Goal: Task Accomplishment & Management: Use online tool/utility

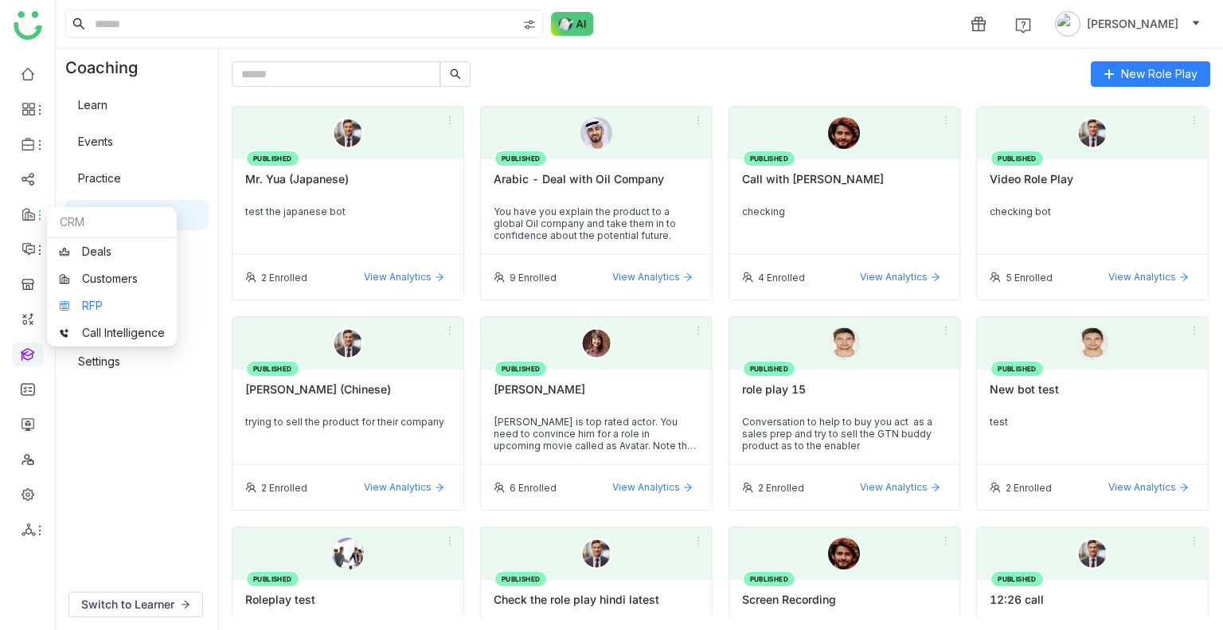
click at [105, 302] on link "RFP" at bounding box center [112, 305] width 106 height 11
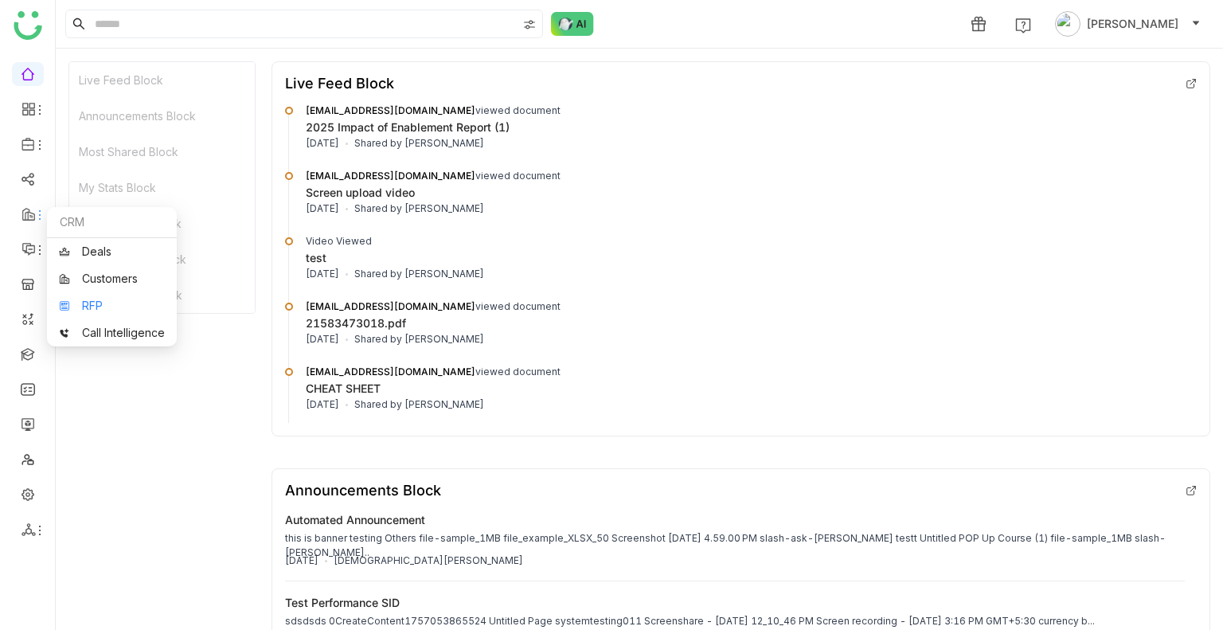
click at [100, 300] on link "RFP" at bounding box center [112, 305] width 106 height 11
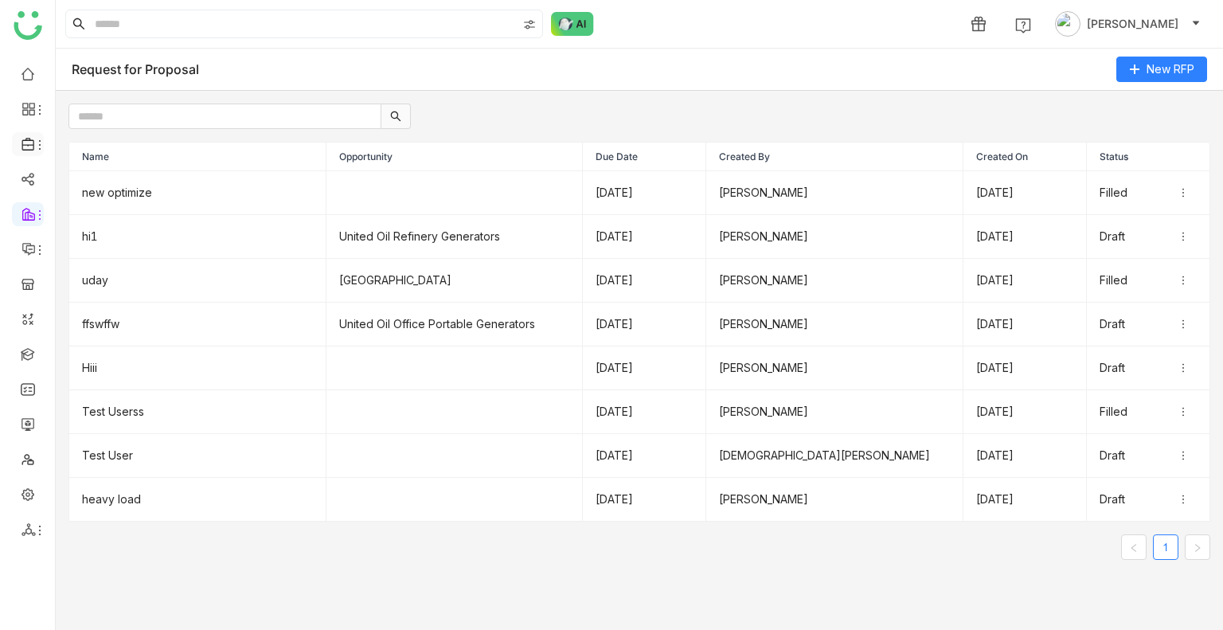
click at [29, 151] on icon at bounding box center [29, 144] width 14 height 14
click at [89, 241] on link "Library" at bounding box center [111, 235] width 104 height 11
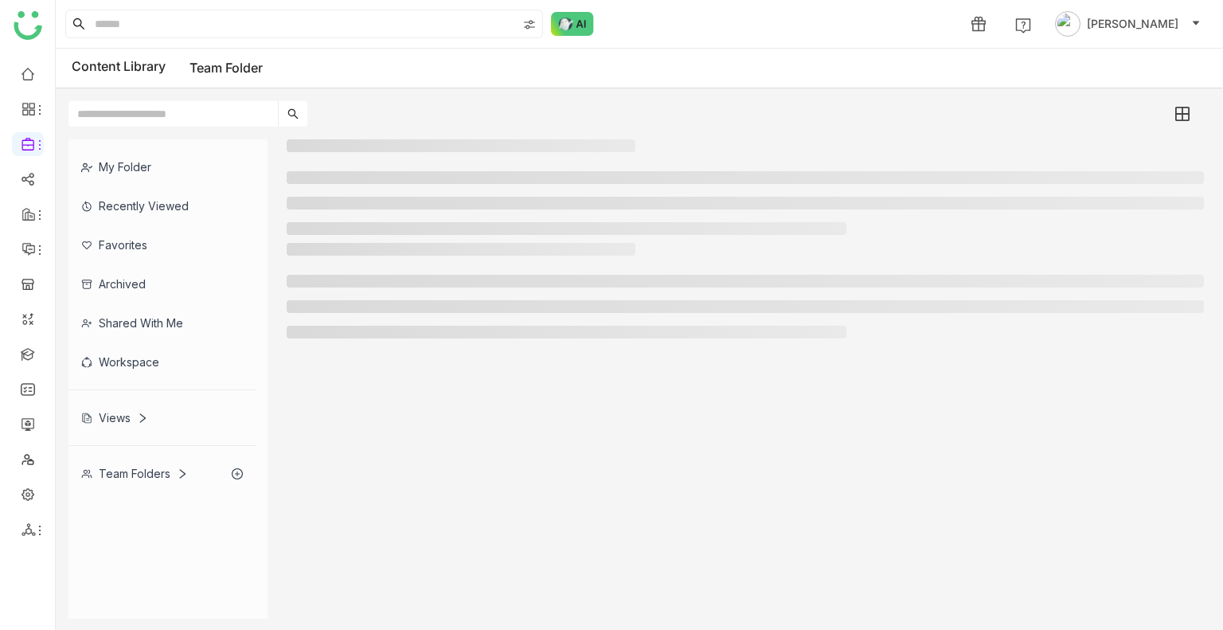
click at [139, 168] on div "My Folder" at bounding box center [161, 166] width 187 height 39
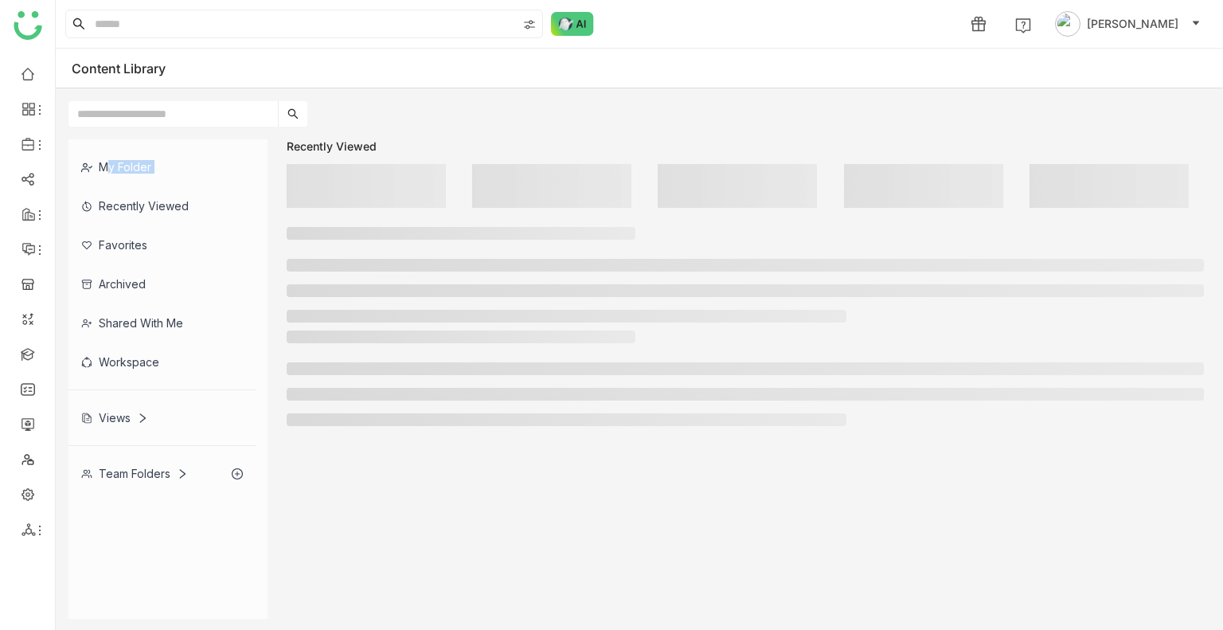
click at [139, 168] on div "My Folder" at bounding box center [161, 166] width 187 height 39
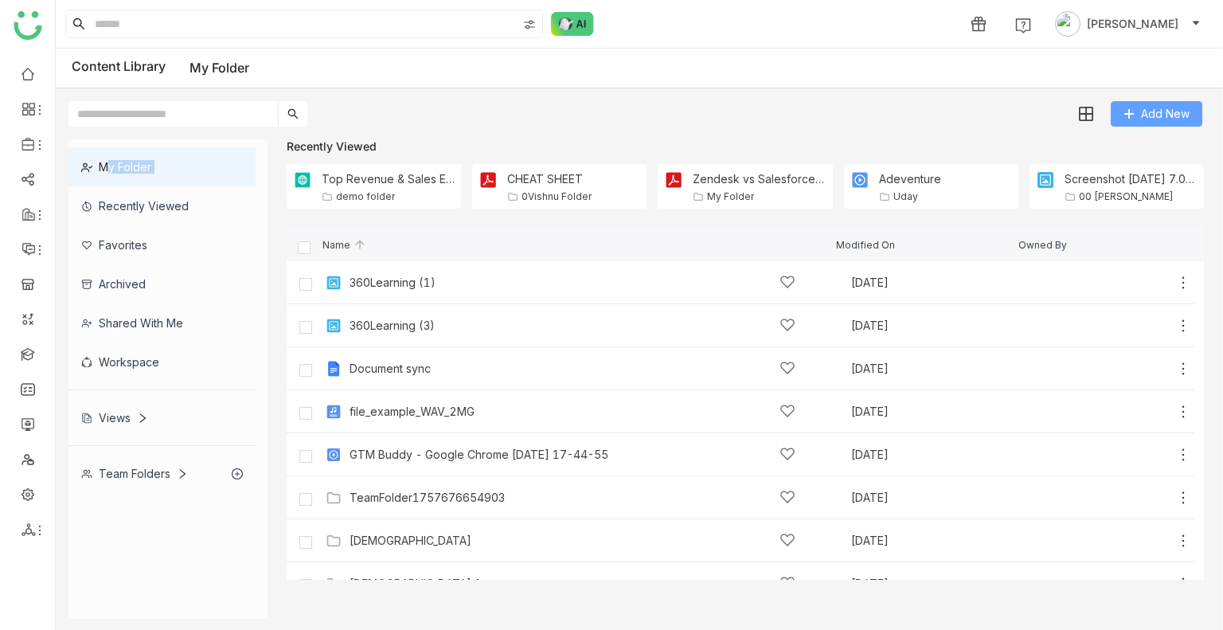
click at [1148, 119] on span "Add New" at bounding box center [1165, 114] width 49 height 18
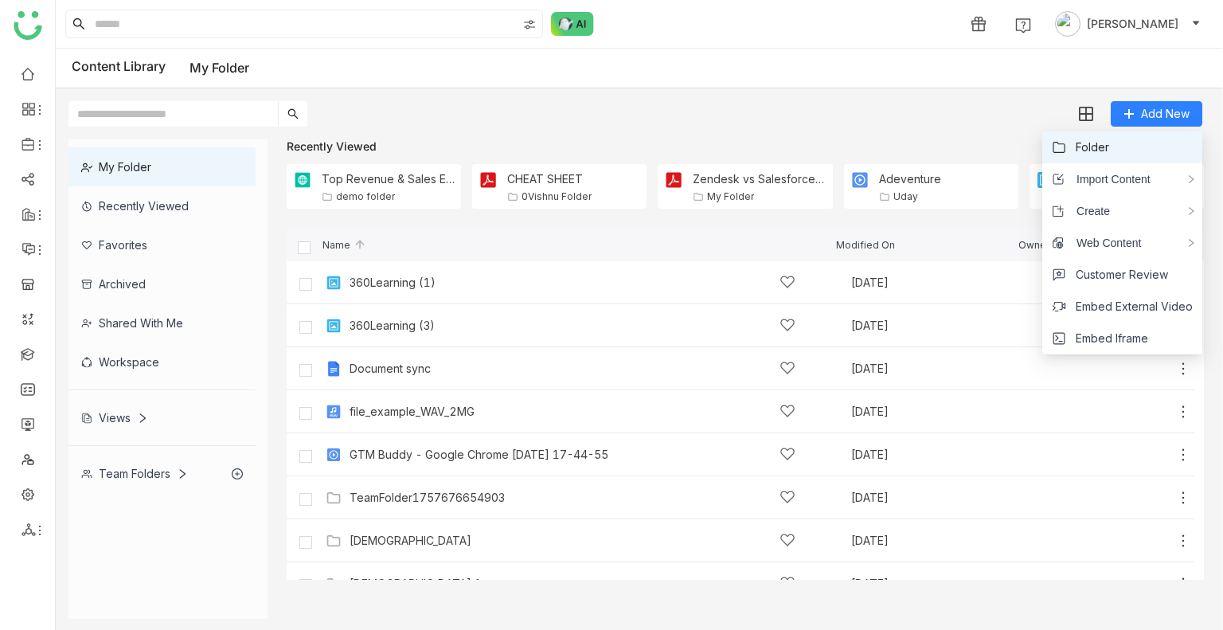
click at [1128, 156] on li "Folder" at bounding box center [1122, 147] width 160 height 32
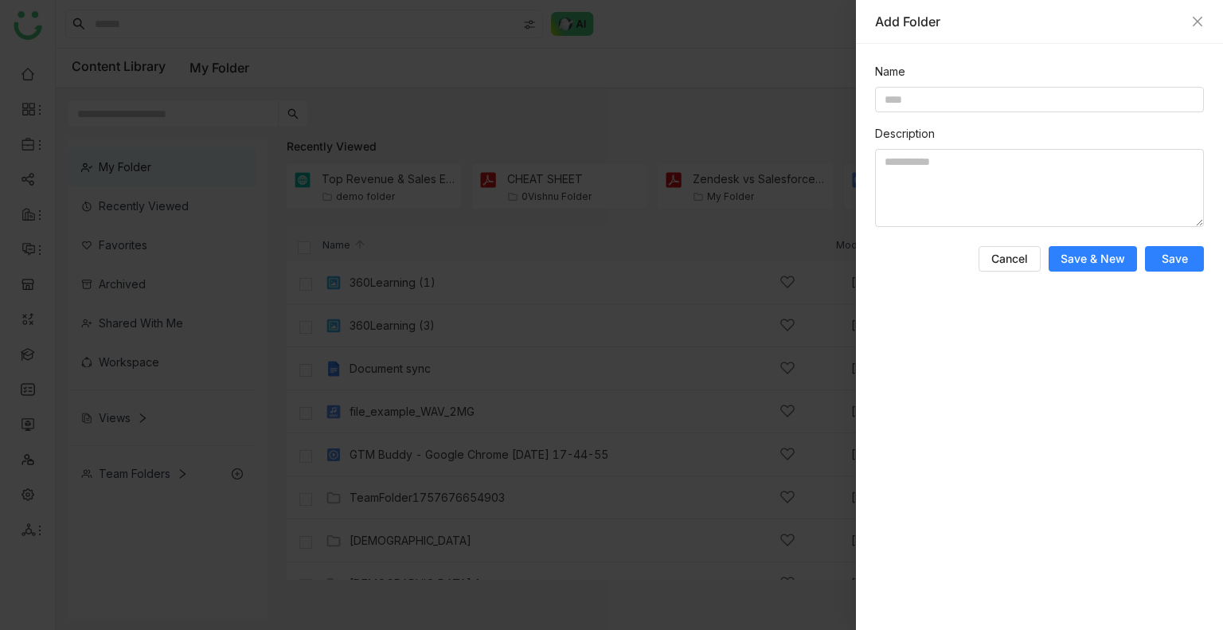
click at [1187, 18] on div "Add Folder" at bounding box center [1039, 22] width 329 height 18
click at [1192, 18] on icon "Close" at bounding box center [1197, 21] width 13 height 13
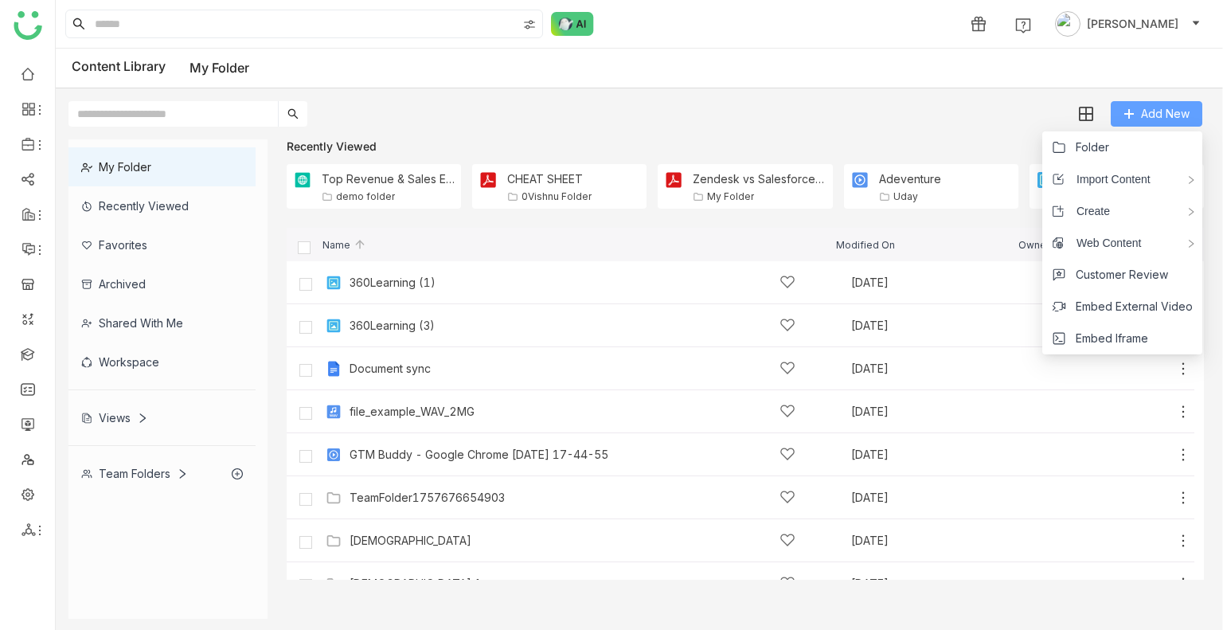
click at [1179, 106] on span "Add New" at bounding box center [1165, 114] width 49 height 18
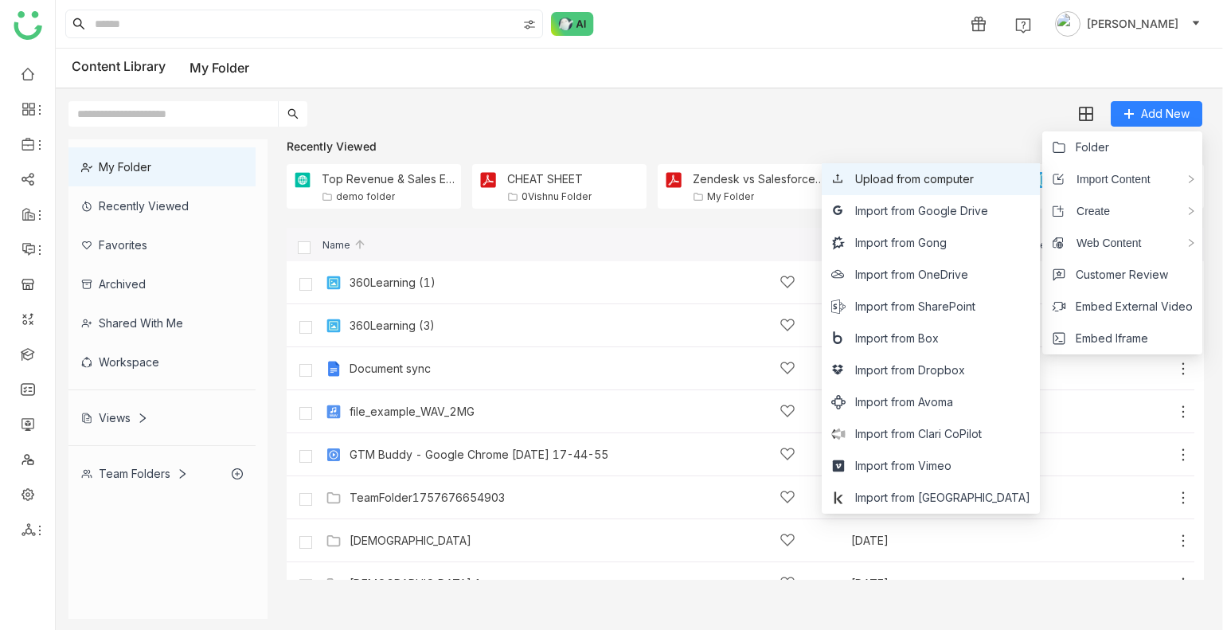
click at [942, 179] on span "Upload from computer" at bounding box center [914, 179] width 119 height 18
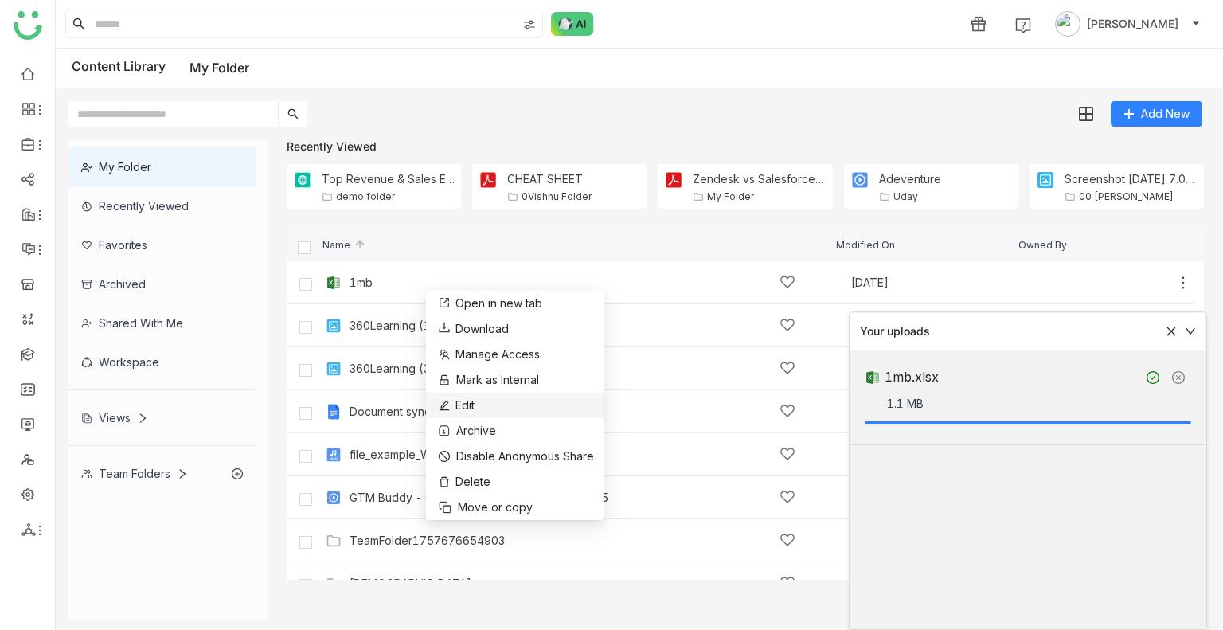
click at [502, 414] on li "Edit" at bounding box center [515, 405] width 178 height 25
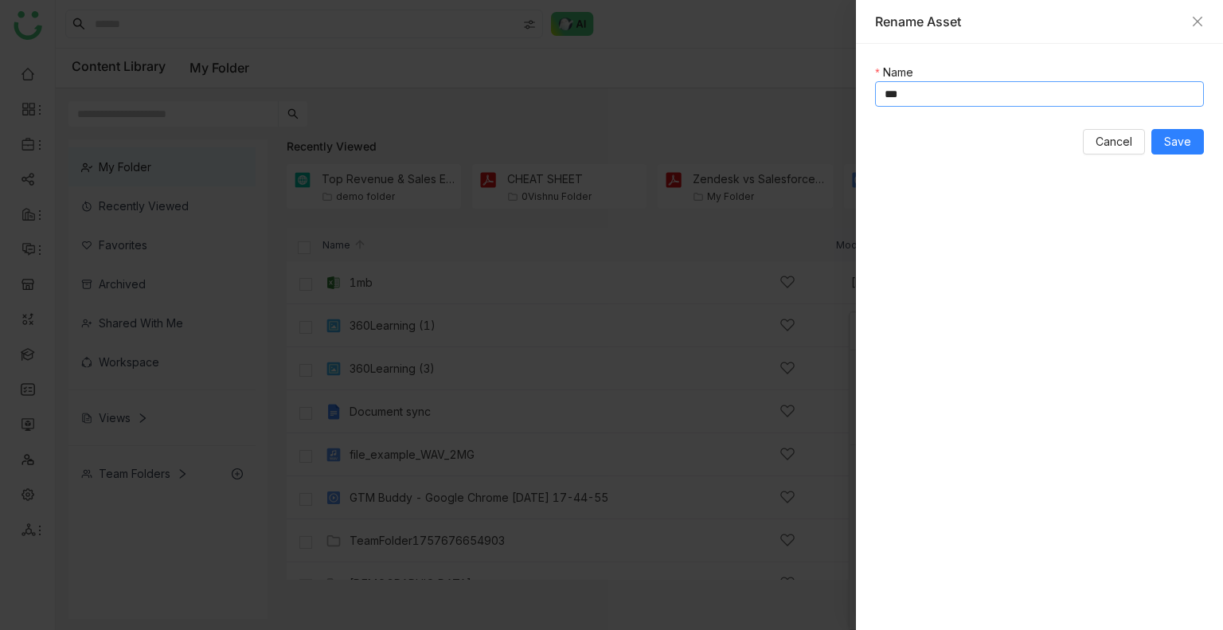
click at [931, 97] on input "***" at bounding box center [1039, 93] width 329 height 25
type input "**********"
click at [1010, 97] on input "**********" at bounding box center [1039, 93] width 329 height 25
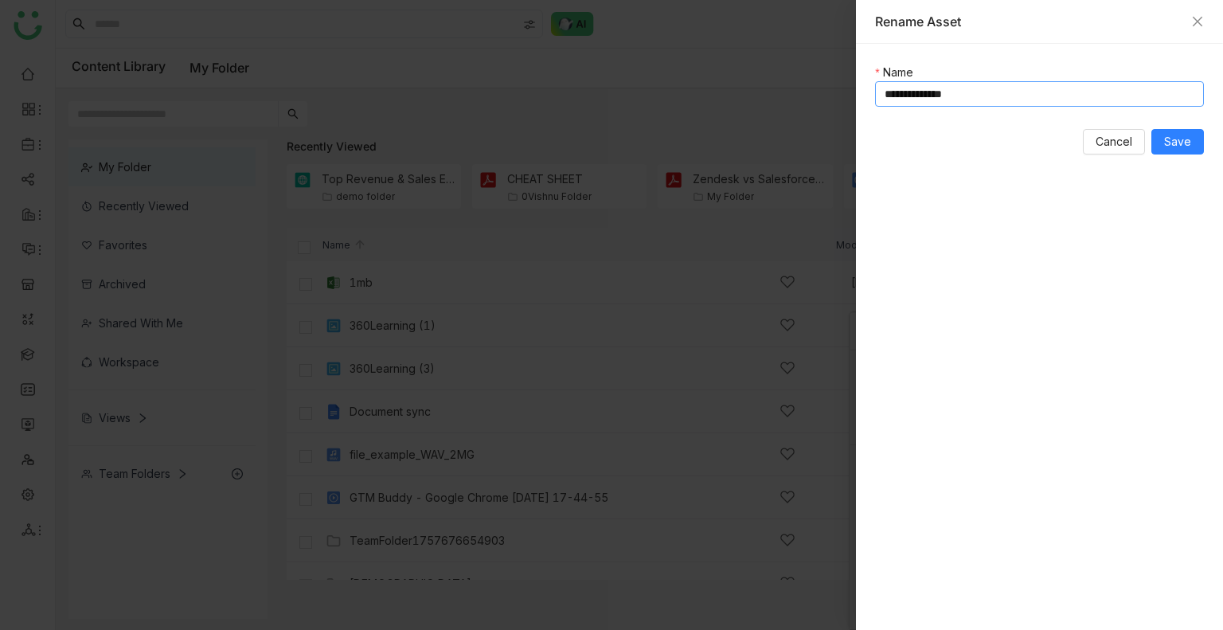
click at [1010, 97] on input "**********" at bounding box center [1039, 93] width 329 height 25
click at [1007, 97] on input "**********" at bounding box center [1039, 93] width 329 height 25
drag, startPoint x: 1001, startPoint y: 98, endPoint x: 1029, endPoint y: 92, distance: 28.4
click at [1029, 92] on input "**********" at bounding box center [1039, 93] width 329 height 25
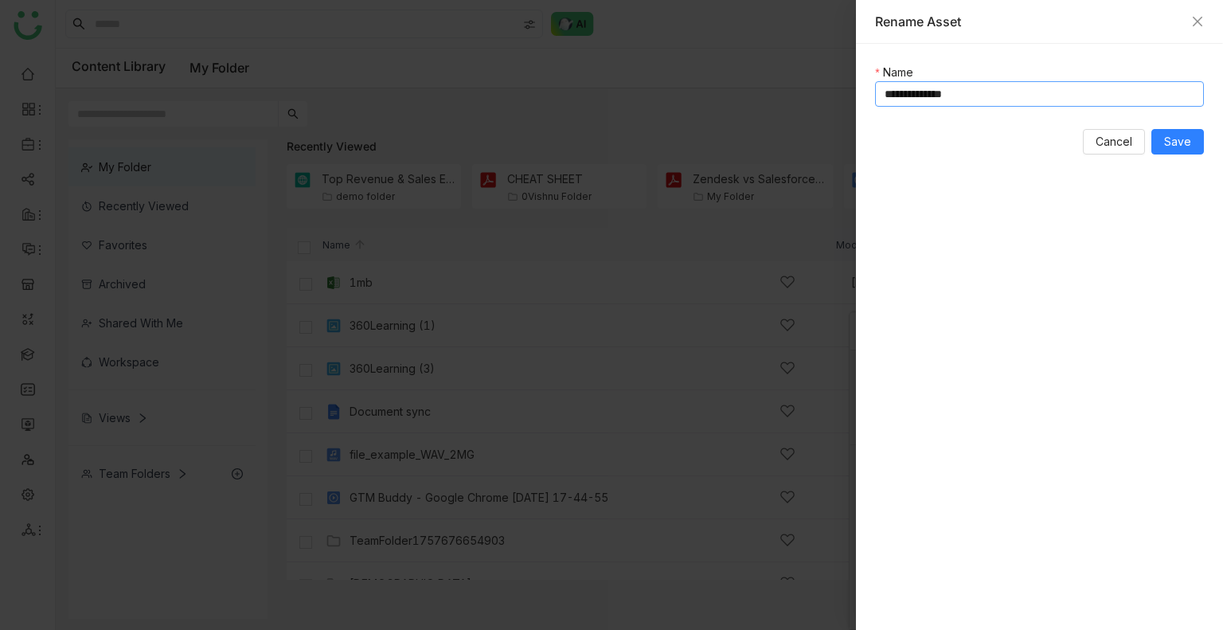
click at [1029, 92] on input "**********" at bounding box center [1039, 93] width 329 height 25
drag, startPoint x: 1029, startPoint y: 92, endPoint x: 1178, endPoint y: 139, distance: 156.2
click at [1178, 139] on span "Save" at bounding box center [1177, 142] width 27 height 18
click at [1179, 147] on span "Save" at bounding box center [1177, 142] width 27 height 18
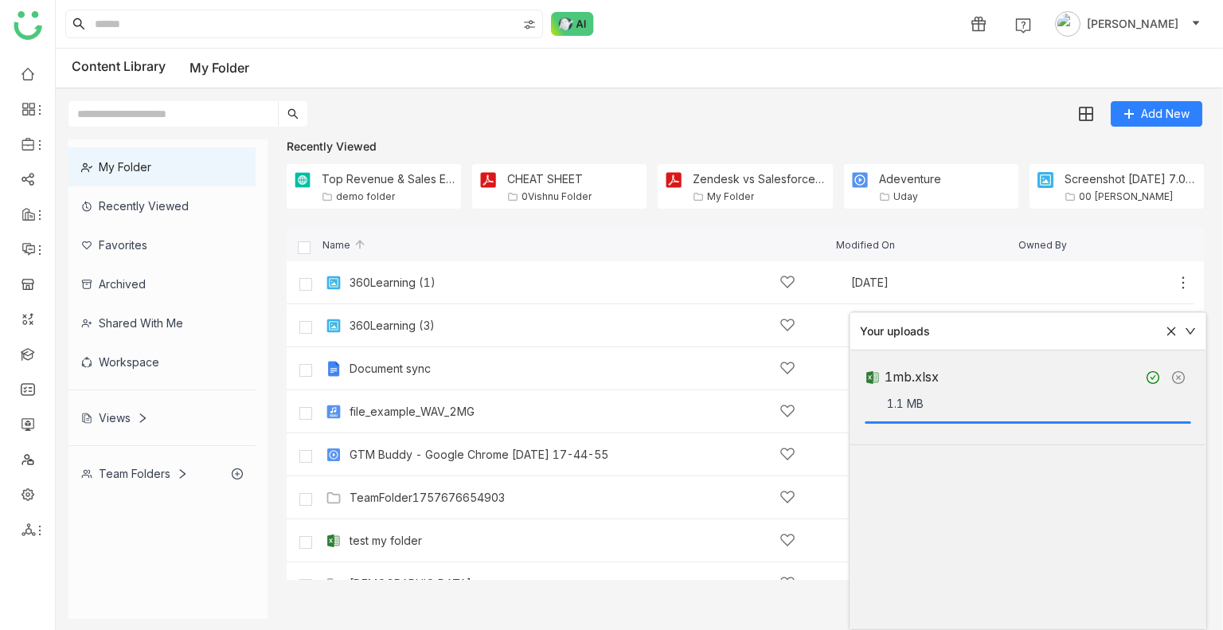
click at [1175, 327] on div "Your uploads" at bounding box center [1027, 331] width 355 height 37
click at [1175, 333] on icon at bounding box center [1171, 331] width 11 height 11
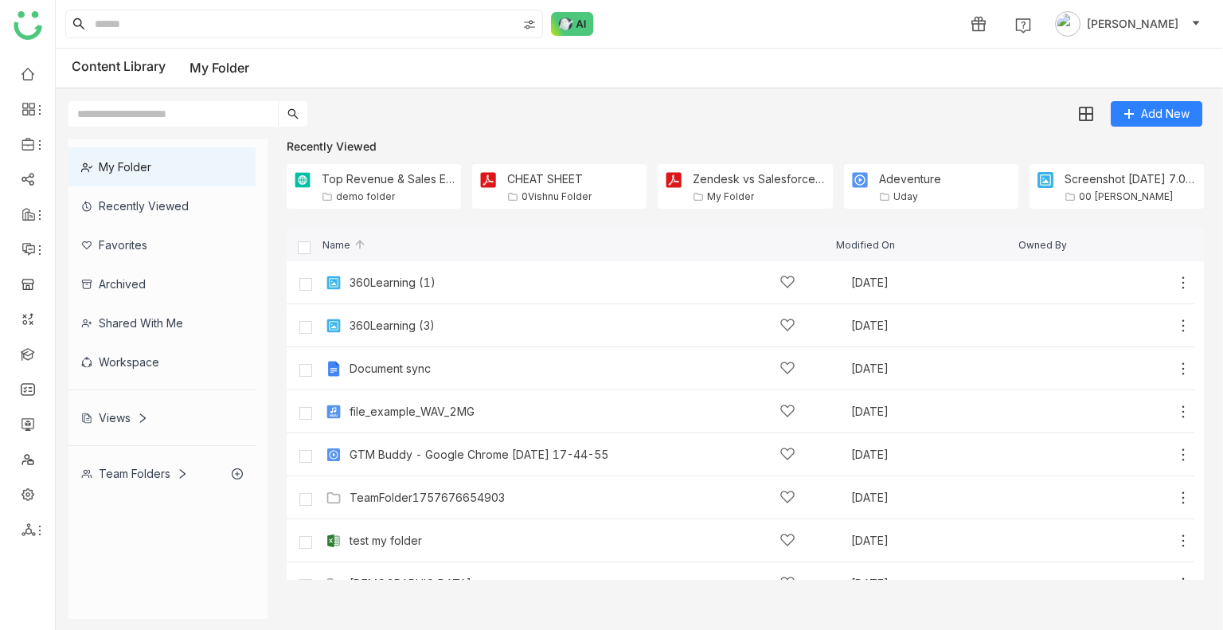
click at [723, 45] on div "1 Uday Bhanu" at bounding box center [639, 24] width 1167 height 48
click at [723, 41] on div "1 Uday Bhanu" at bounding box center [639, 24] width 1167 height 48
drag, startPoint x: 723, startPoint y: 41, endPoint x: 725, endPoint y: 85, distance: 43.9
click at [726, 88] on nz-layout "1 Uday Bhanu Content Library My Folder Add New My Folder Recently Viewed Favori…" at bounding box center [639, 315] width 1167 height 630
click at [723, 94] on div "Add New" at bounding box center [635, 107] width 1159 height 38
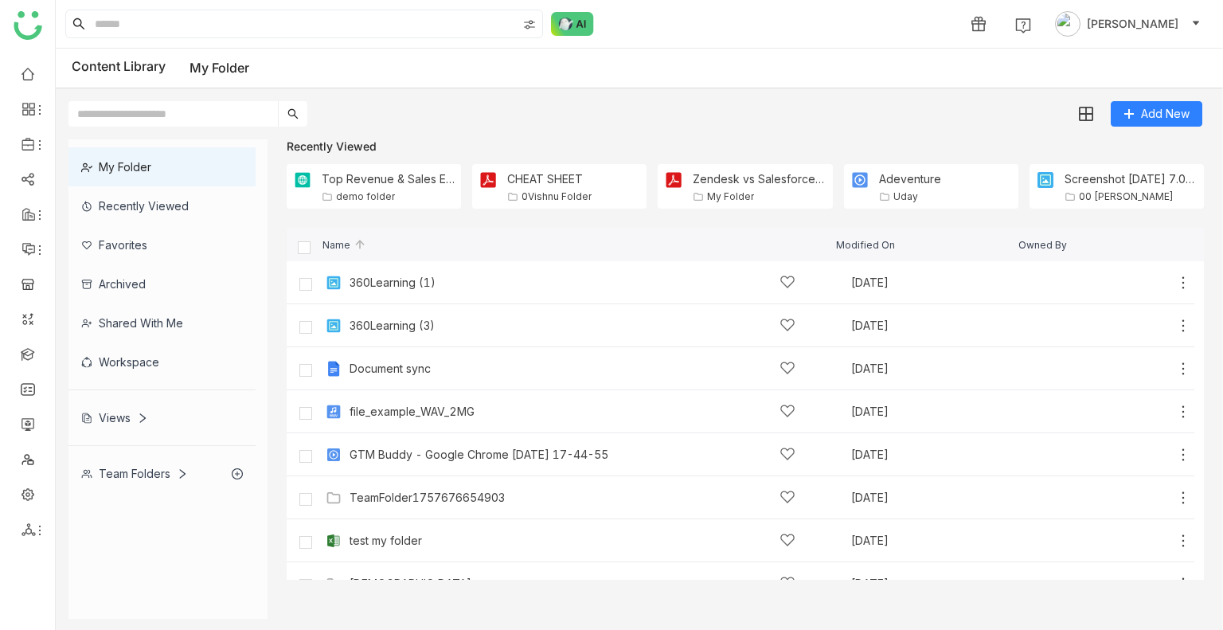
drag, startPoint x: 723, startPoint y: 94, endPoint x: 689, endPoint y: 111, distance: 38.1
drag, startPoint x: 689, startPoint y: 111, endPoint x: 678, endPoint y: 107, distance: 11.1
drag, startPoint x: 678, startPoint y: 107, endPoint x: 667, endPoint y: 106, distance: 11.2
click at [667, 106] on div "Add New" at bounding box center [635, 107] width 1159 height 38
click at [585, 275] on div "360Learning (1)" at bounding box center [573, 282] width 446 height 17
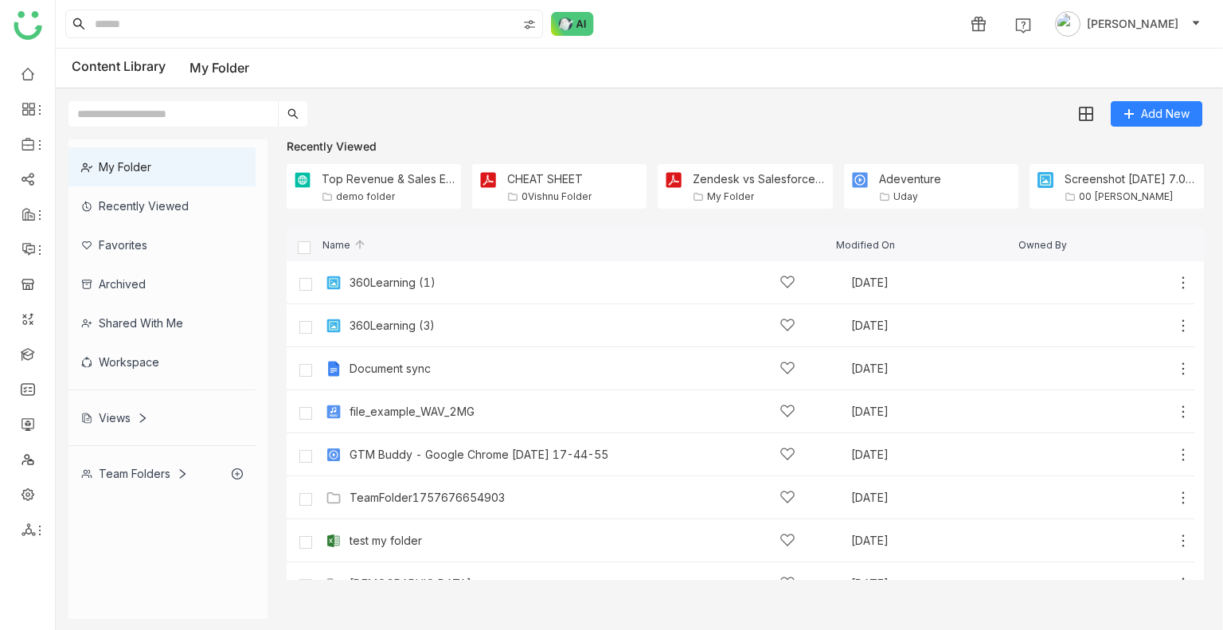
click at [585, 273] on gtmb-list-view "Name Modified On Owned By 360Learning (1) Sep 12, 2025 Add 360Learning (3) Sep …" at bounding box center [745, 404] width 917 height 352
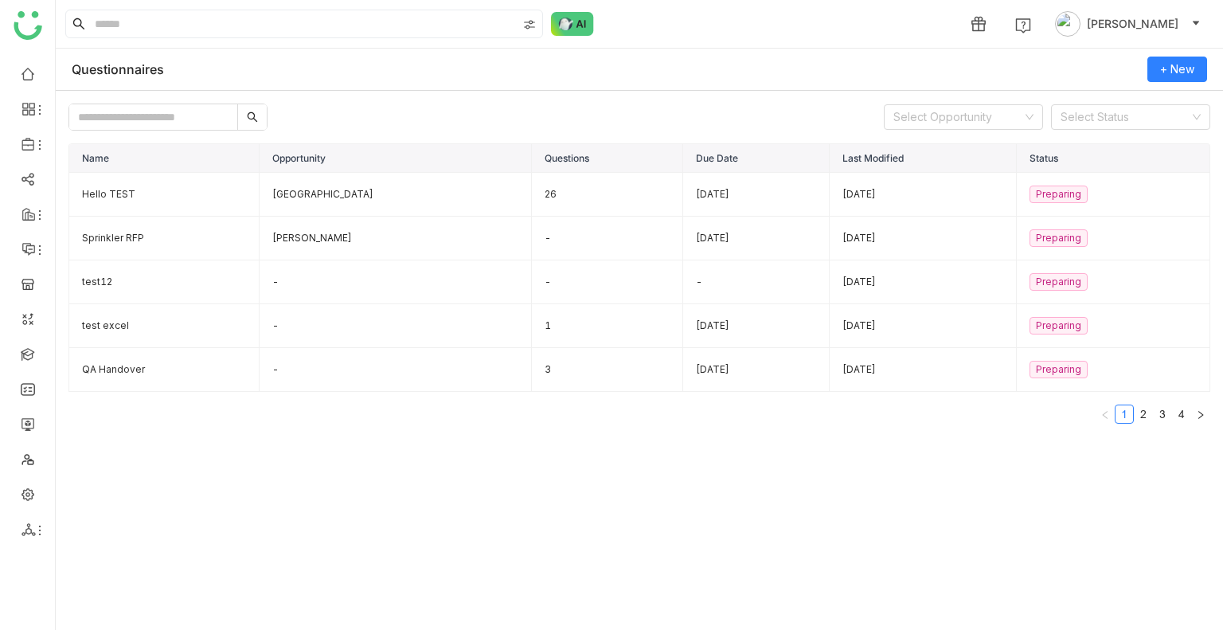
click at [170, 68] on div "Questionnaires" at bounding box center [131, 69] width 118 height 16
copy div "Questionnaires + New"
click at [108, 122] on input "text" at bounding box center [153, 116] width 168 height 25
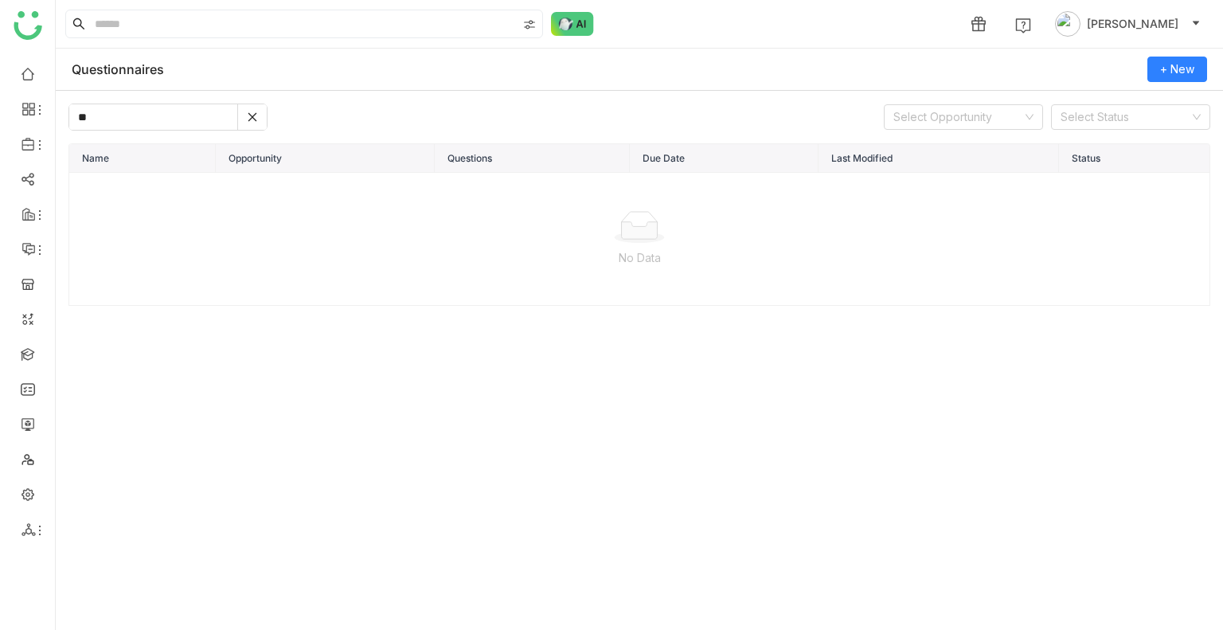
type input "*"
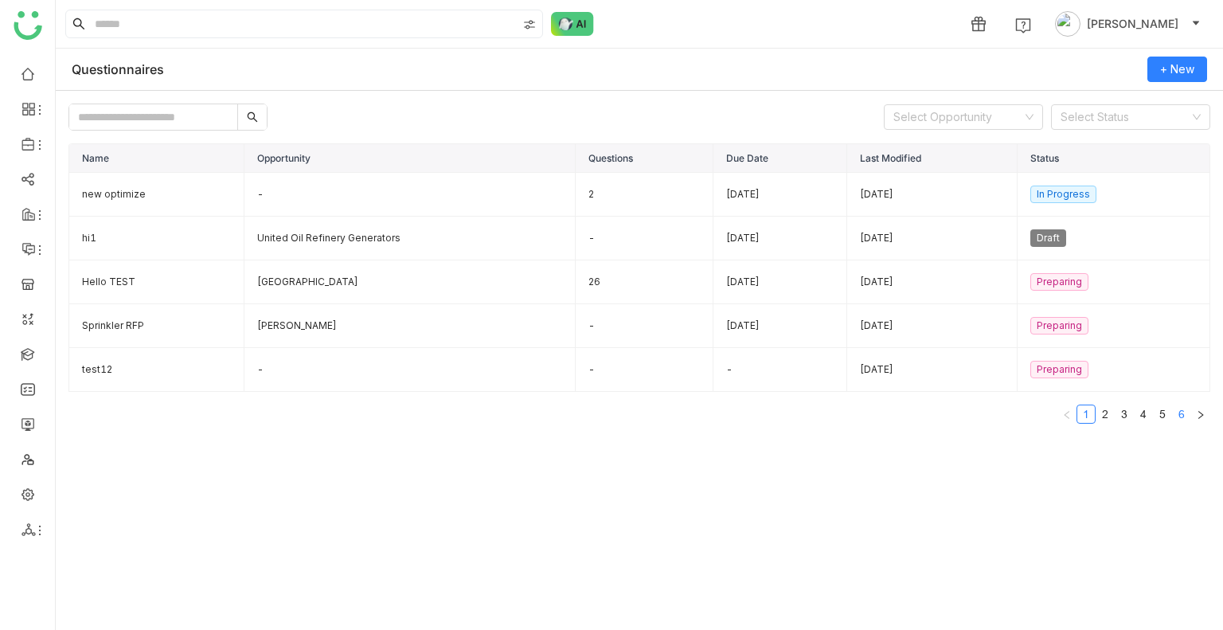
click at [1176, 405] on link "6" at bounding box center [1182, 414] width 18 height 18
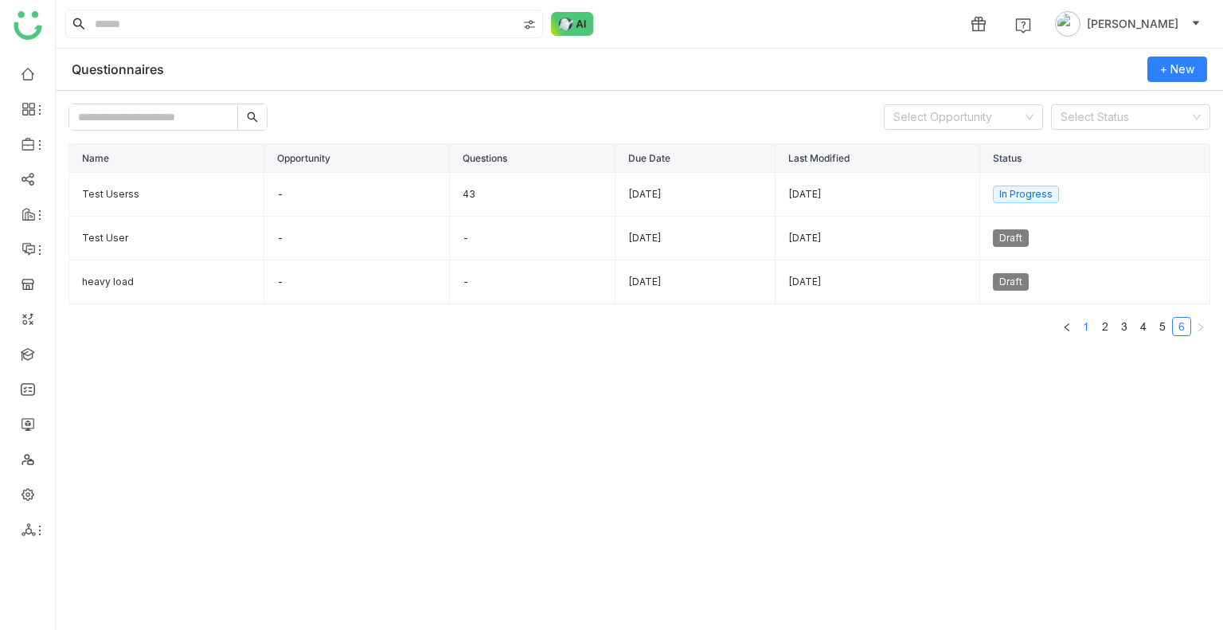
click at [1085, 324] on link "1" at bounding box center [1086, 327] width 18 height 18
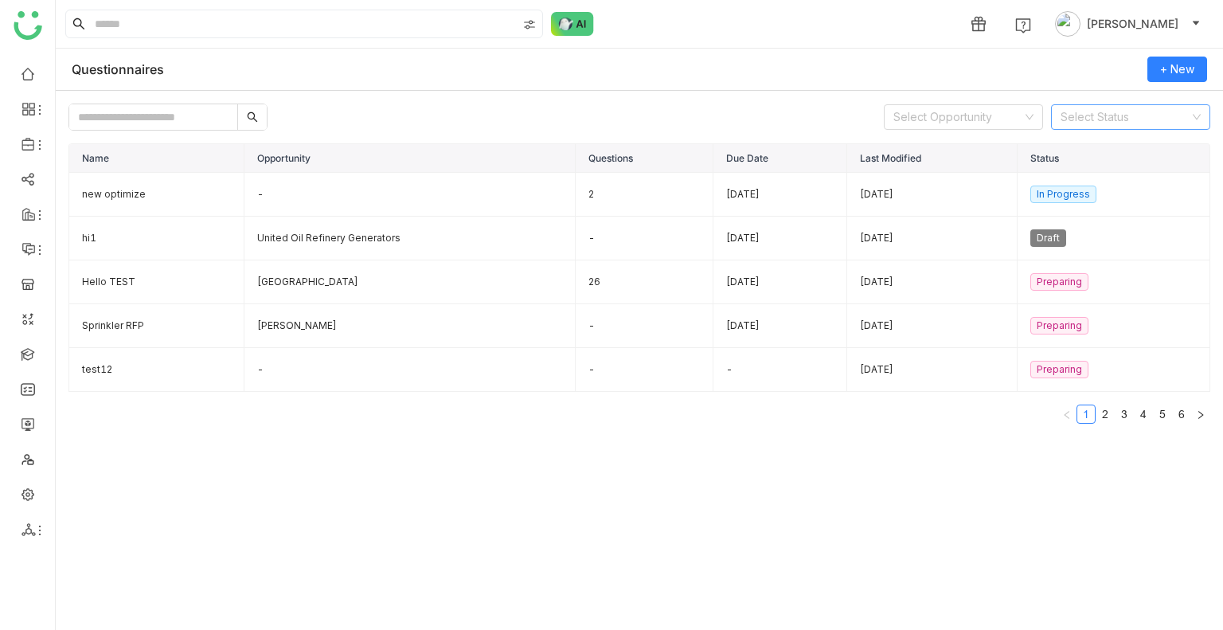
click at [1108, 112] on input at bounding box center [1125, 117] width 129 height 24
click at [1086, 176] on div "In Progress" at bounding box center [1131, 174] width 140 height 18
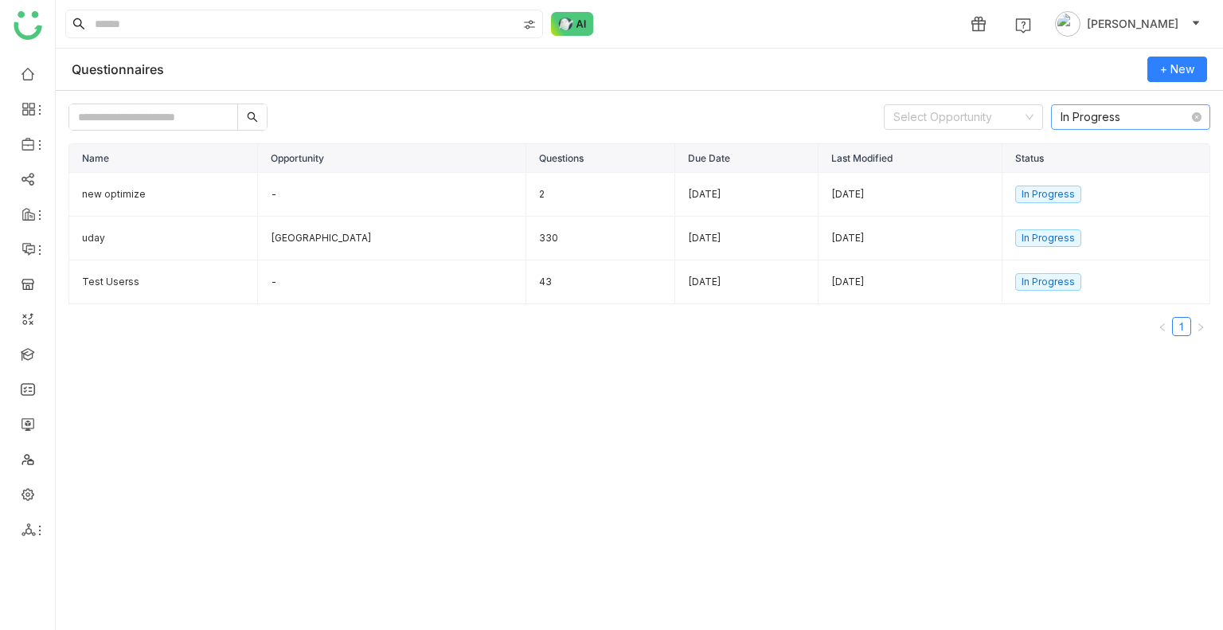
click at [1083, 118] on nz-select-item "In Progress" at bounding box center [1131, 117] width 140 height 24
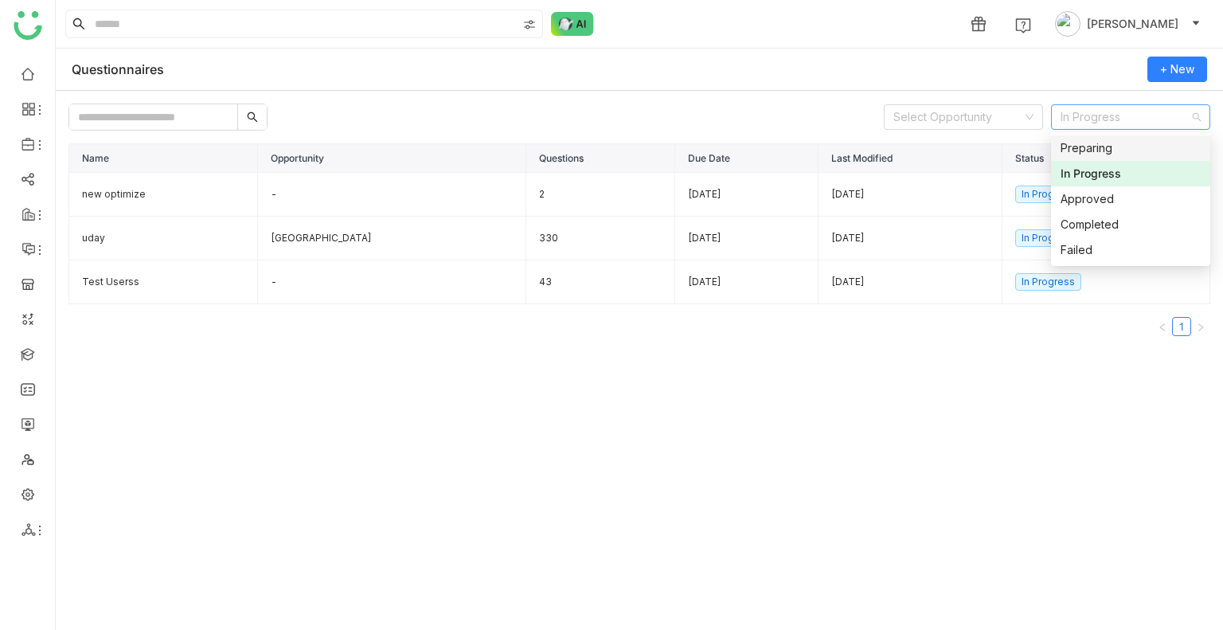
click at [1074, 149] on div "Preparing" at bounding box center [1131, 148] width 140 height 18
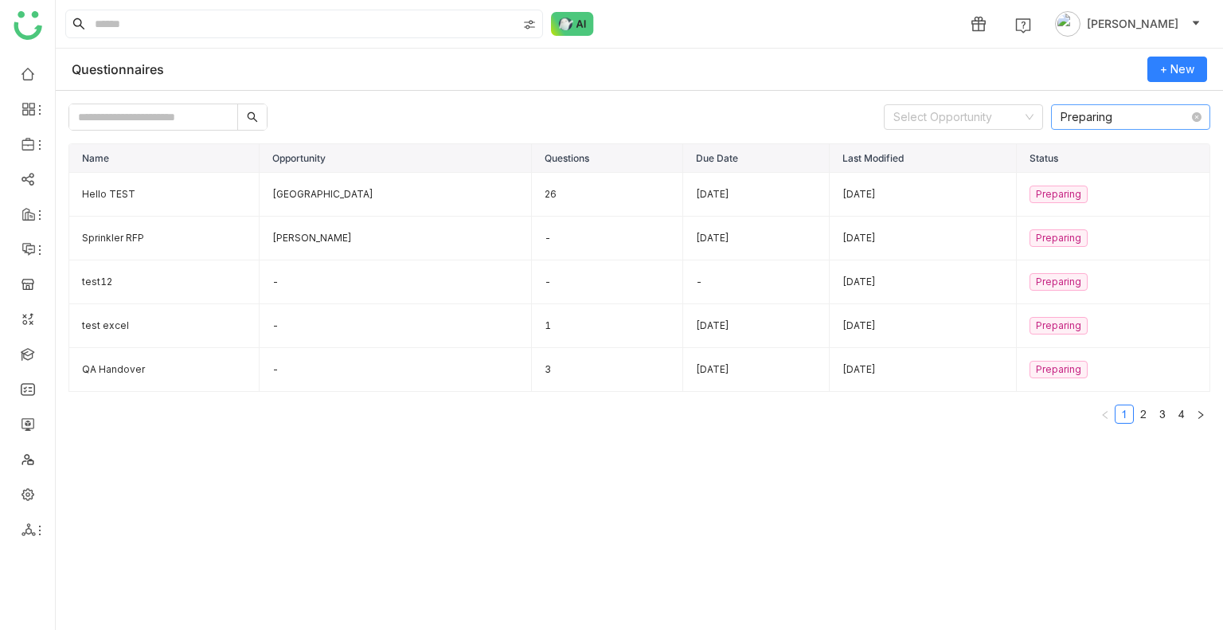
click at [1090, 116] on nz-select-item "Preparing" at bounding box center [1131, 117] width 140 height 24
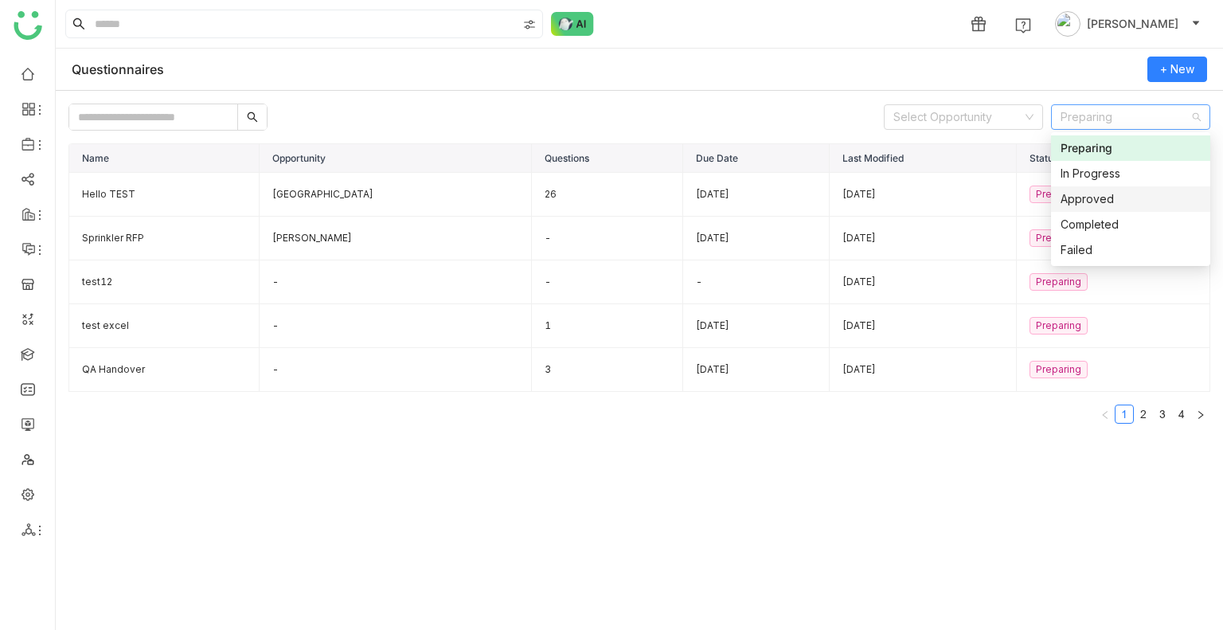
click at [1092, 197] on div "Approved" at bounding box center [1131, 199] width 140 height 18
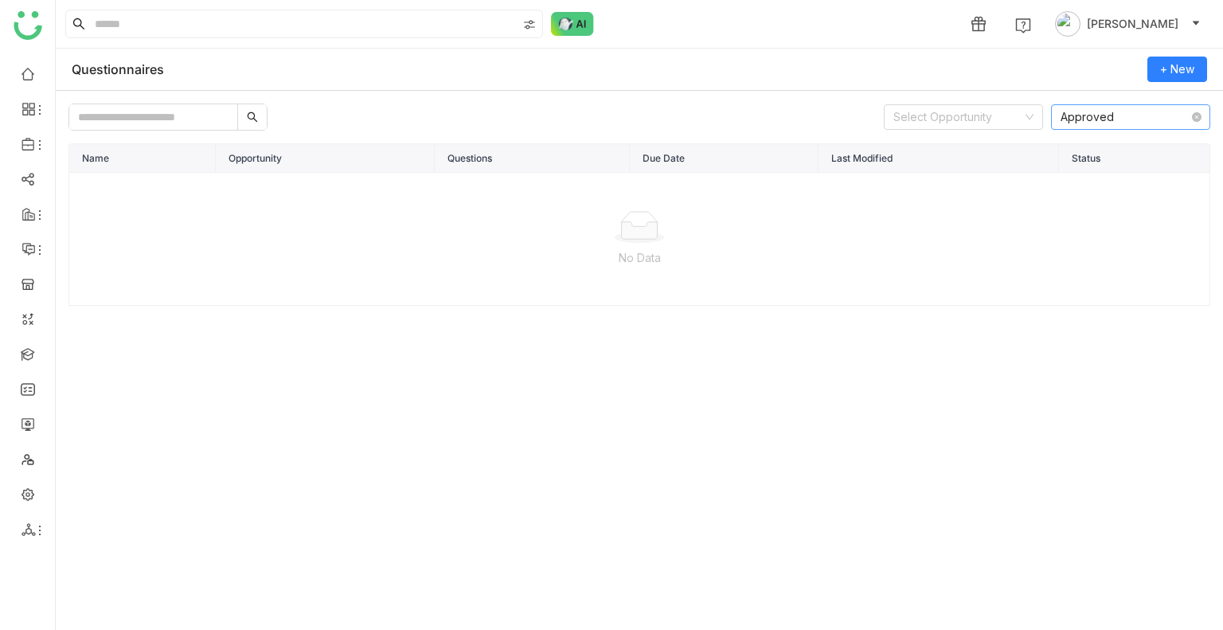
click at [1096, 119] on nz-select-item "Approved" at bounding box center [1131, 117] width 140 height 24
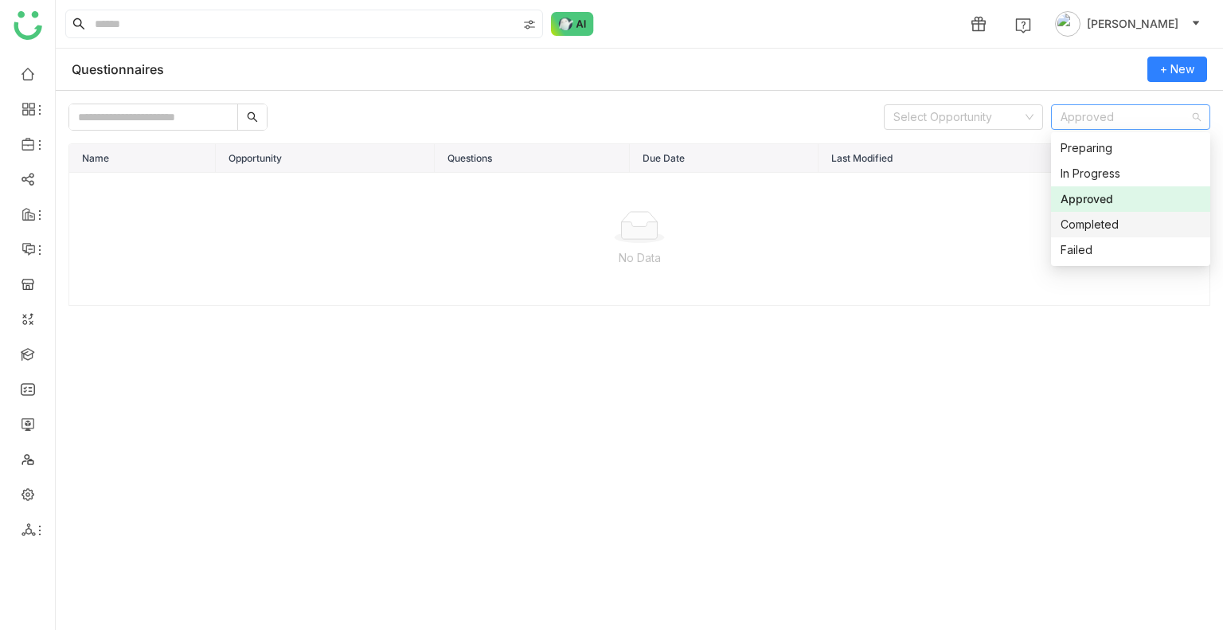
click at [1093, 231] on div "Completed" at bounding box center [1131, 225] width 140 height 18
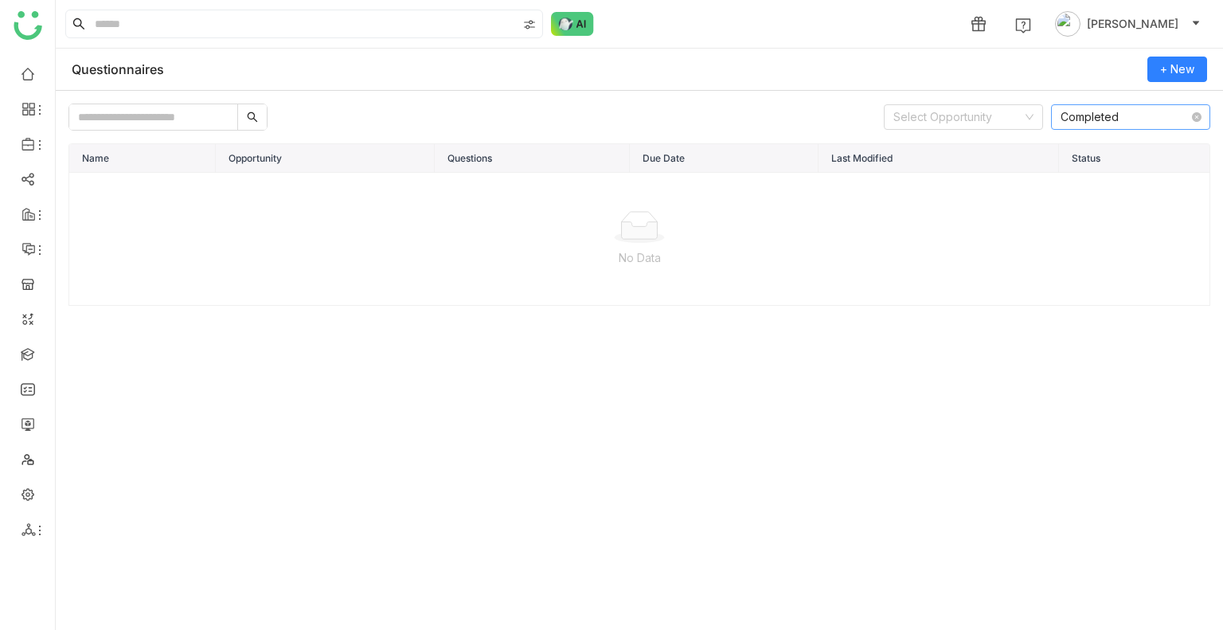
click at [1085, 124] on nz-select-item "Completed" at bounding box center [1131, 117] width 140 height 24
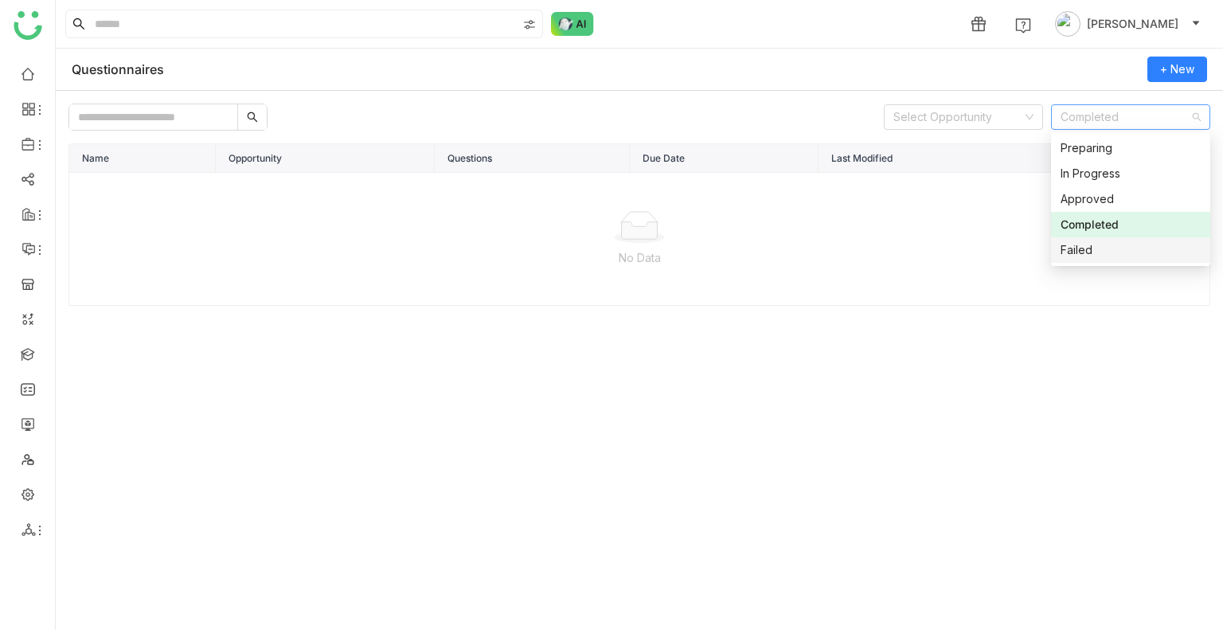
click at [1110, 246] on div "Failed" at bounding box center [1131, 250] width 140 height 18
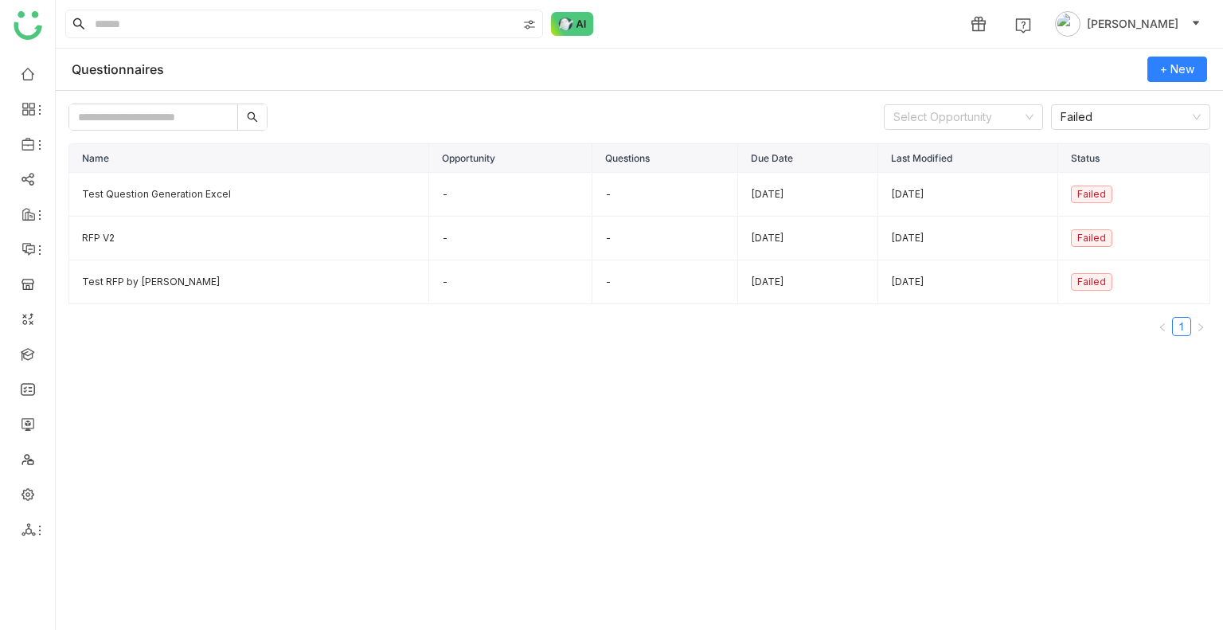
click at [1086, 94] on div "Select Opportunity Failed Name Opportunity Questions Due Date Last Modified Sta…" at bounding box center [639, 362] width 1167 height 542
click at [1088, 121] on nz-select-item "Failed" at bounding box center [1131, 117] width 140 height 24
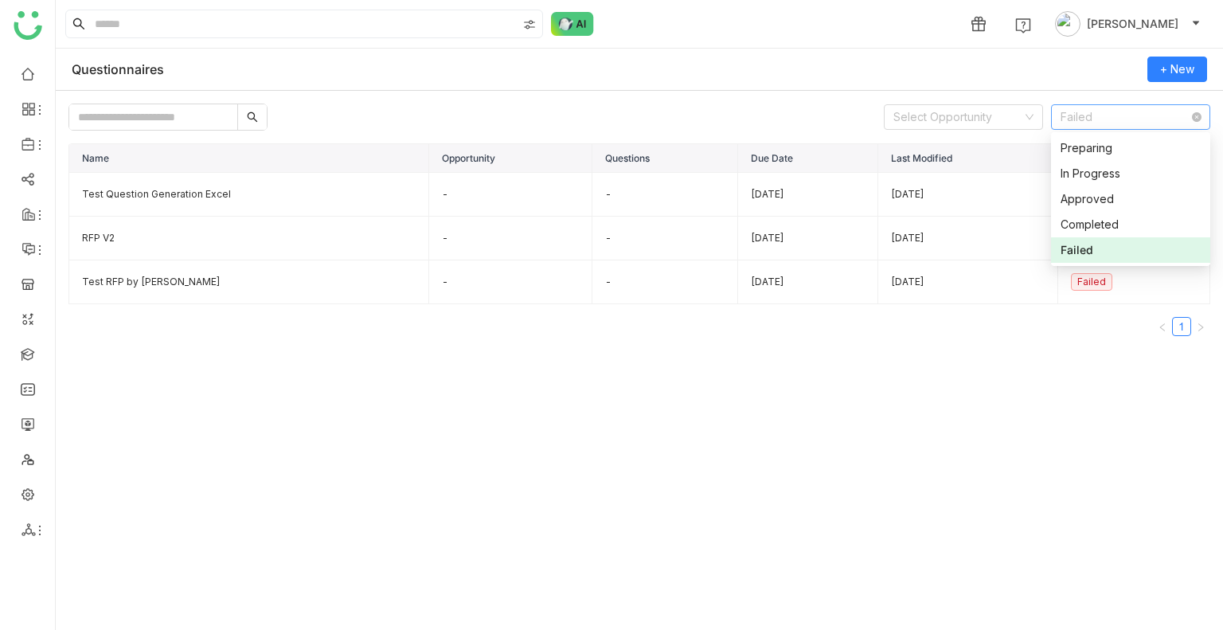
click at [1088, 121] on nz-select-item "Failed" at bounding box center [1131, 117] width 140 height 24
click at [1084, 155] on div "Preparing" at bounding box center [1131, 148] width 140 height 18
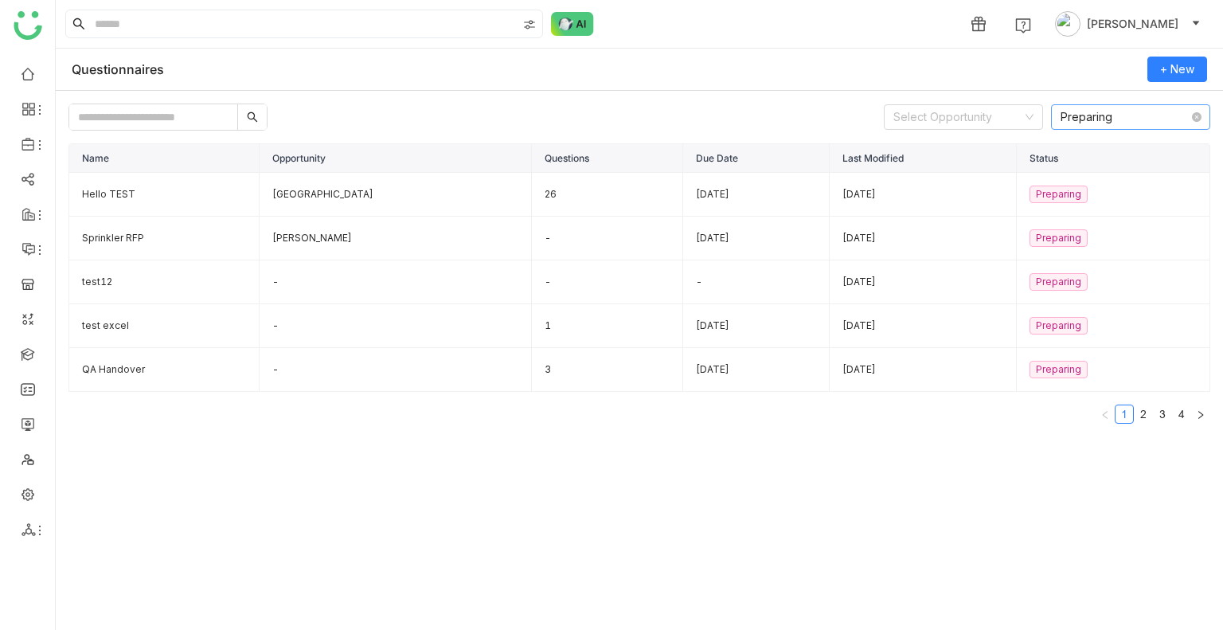
click at [1087, 111] on nz-select-item "Preparing" at bounding box center [1131, 117] width 140 height 24
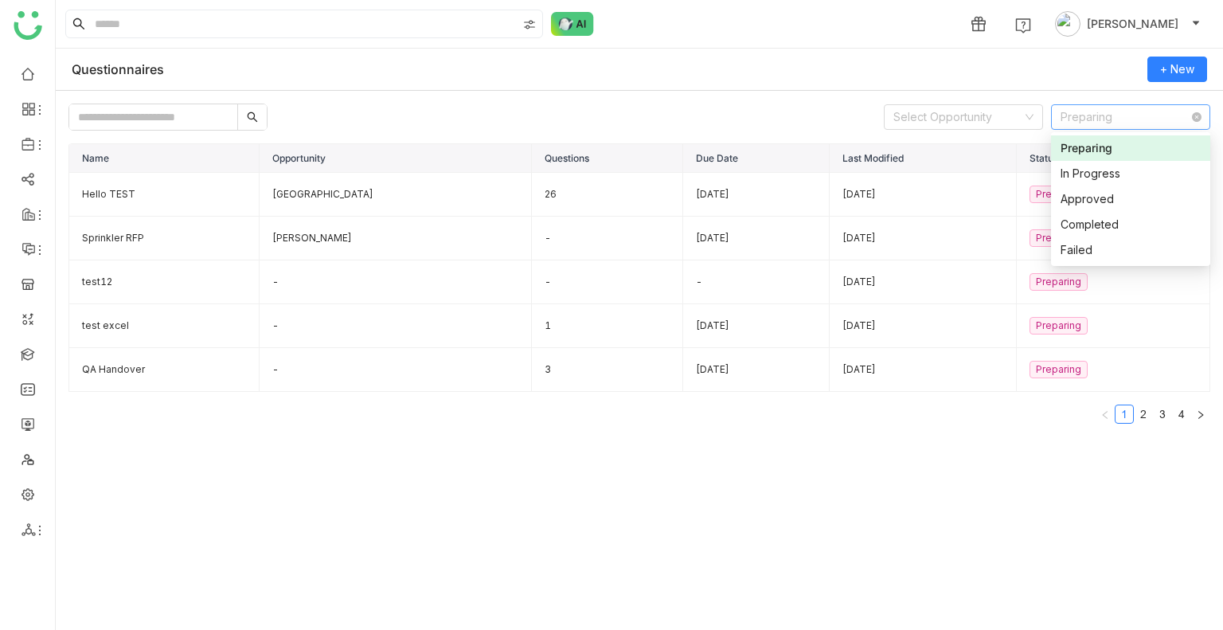
click at [1198, 123] on nz-select-item "Preparing" at bounding box center [1131, 117] width 140 height 24
click at [1196, 112] on icon at bounding box center [1197, 117] width 10 height 10
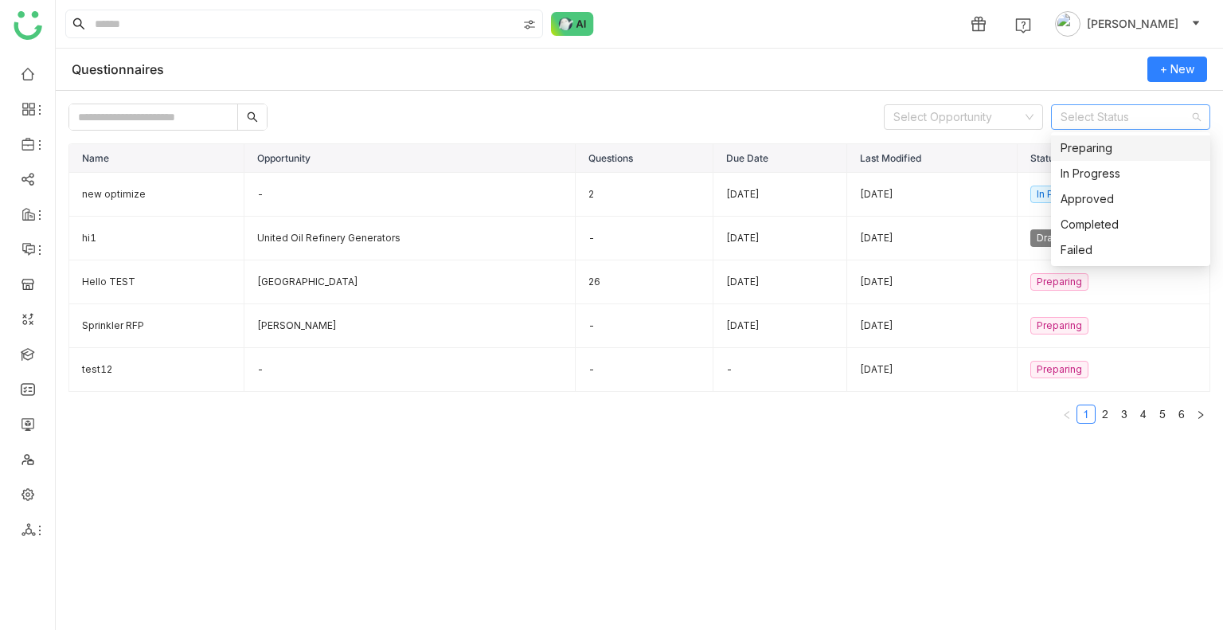
click at [821, 91] on div "Select Opportunity Select Status Name Opportunity Questions Due Date Last Modif…" at bounding box center [639, 362] width 1167 height 542
click at [248, 120] on icon at bounding box center [252, 116] width 11 height 11
click at [249, 123] on span at bounding box center [252, 117] width 29 height 18
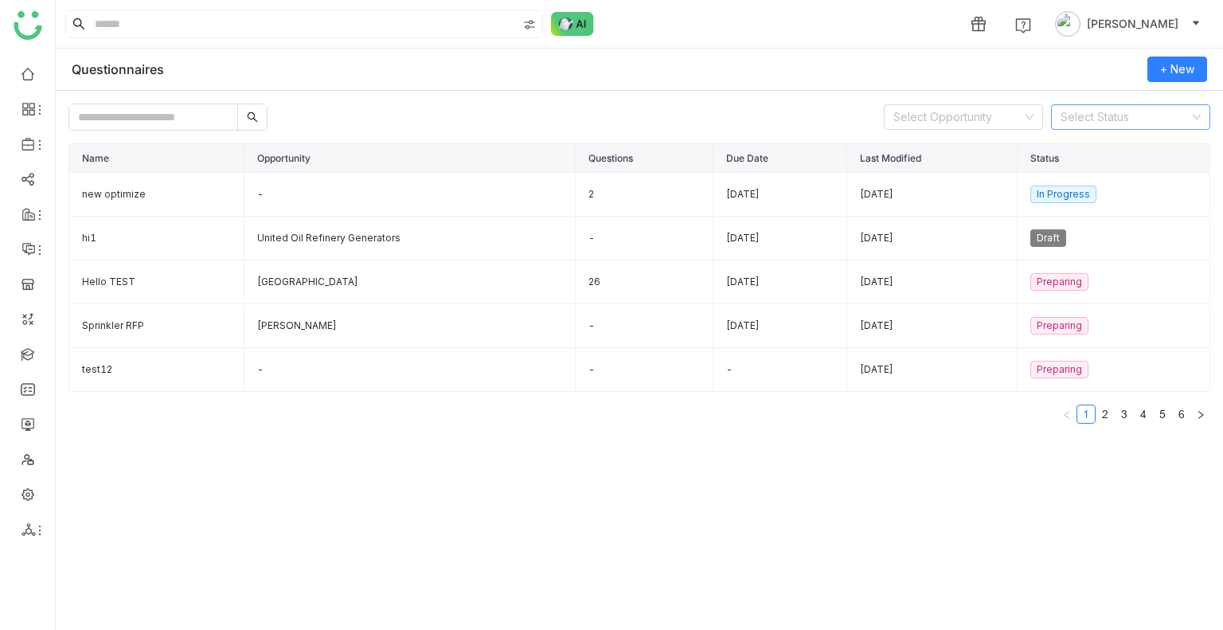
click at [249, 123] on span at bounding box center [252, 117] width 29 height 18
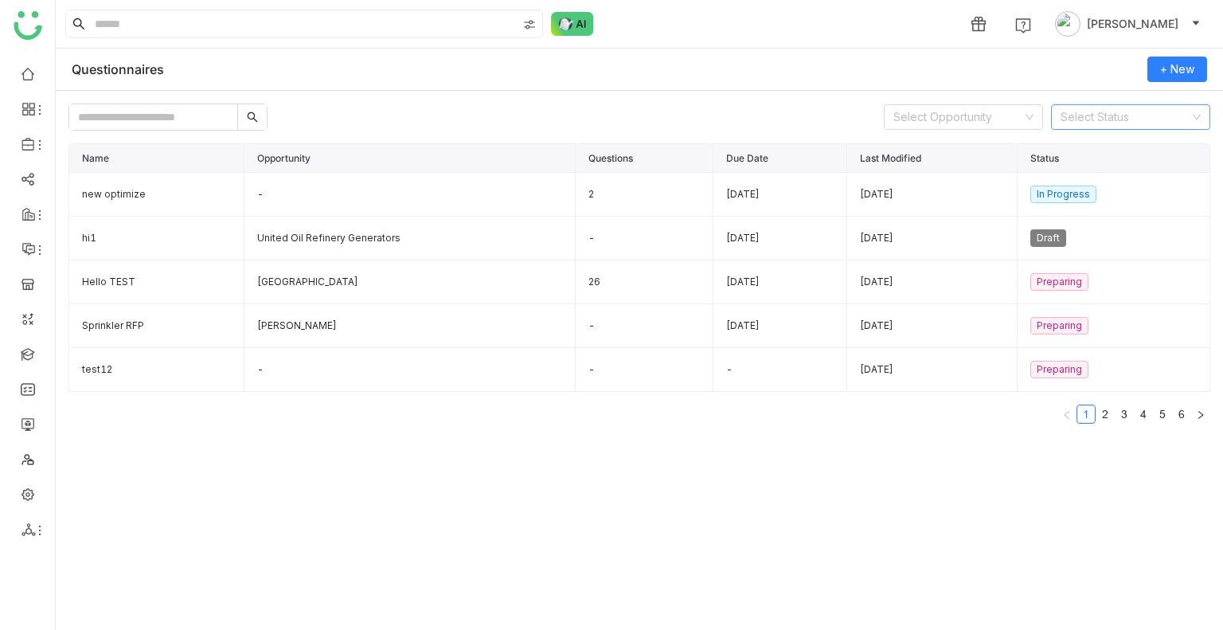
click at [249, 123] on span at bounding box center [252, 117] width 29 height 18
click at [850, 45] on div "1 Uday Bhanu" at bounding box center [639, 24] width 1167 height 48
click at [1167, 80] on button "+ New" at bounding box center [1178, 69] width 60 height 25
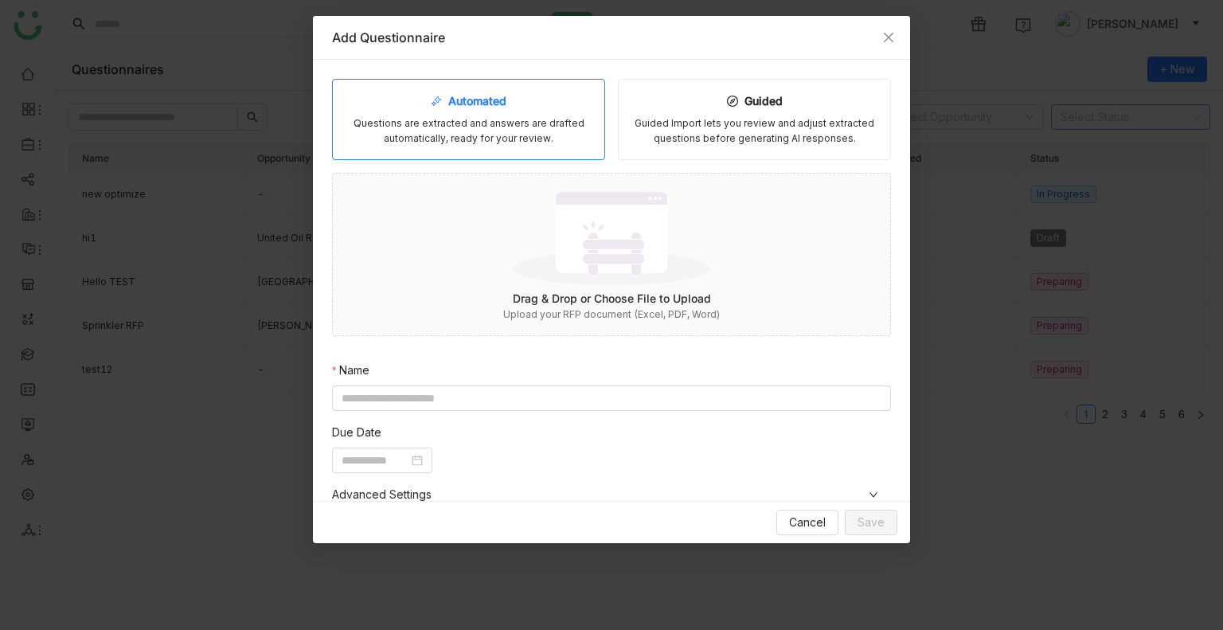
click at [441, 150] on div "Automated Questions are extracted and answers are drafted automatically, ready …" at bounding box center [468, 119] width 273 height 81
click at [686, 155] on div "Guided Guided Import lets you review and adjust extracted questions before gene…" at bounding box center [754, 119] width 273 height 81
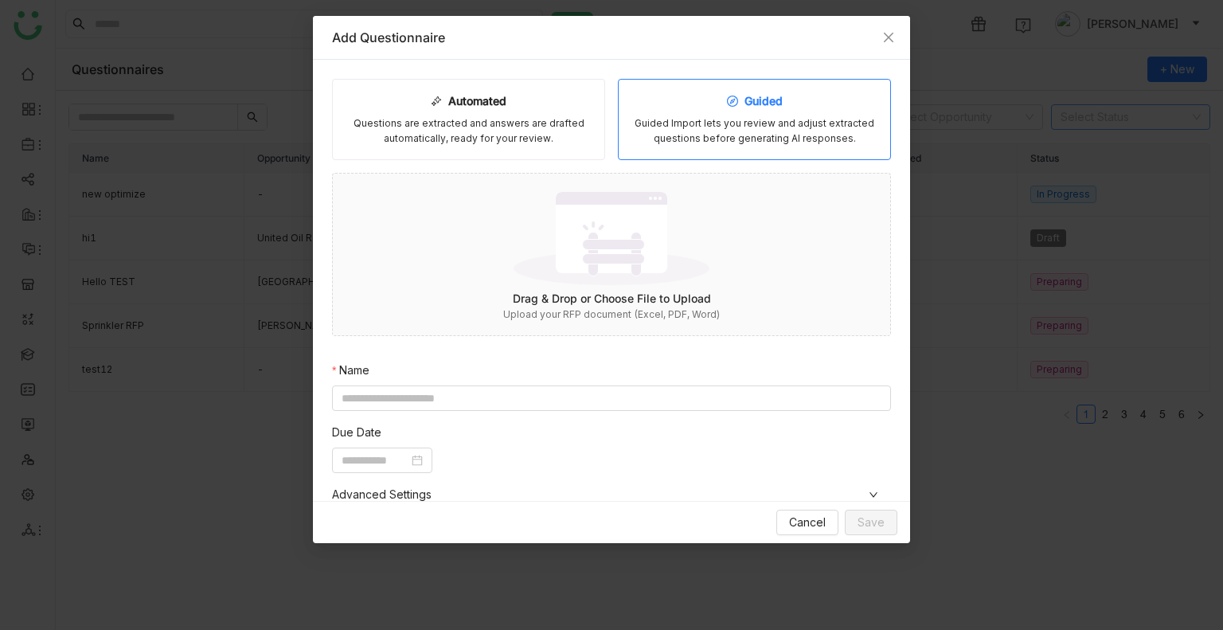
scroll to position [261, 0]
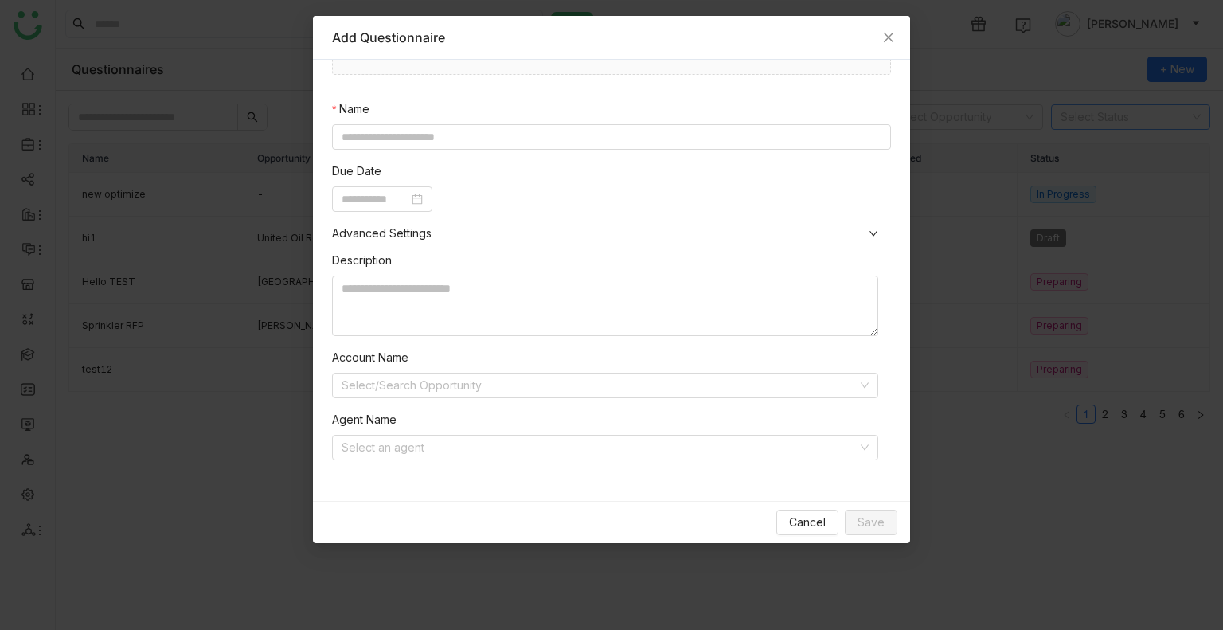
click at [398, 149] on div "Automated Questions are extracted and answers are drafted automatically, ready …" at bounding box center [611, 150] width 559 height 665
click at [366, 131] on input at bounding box center [611, 136] width 559 height 25
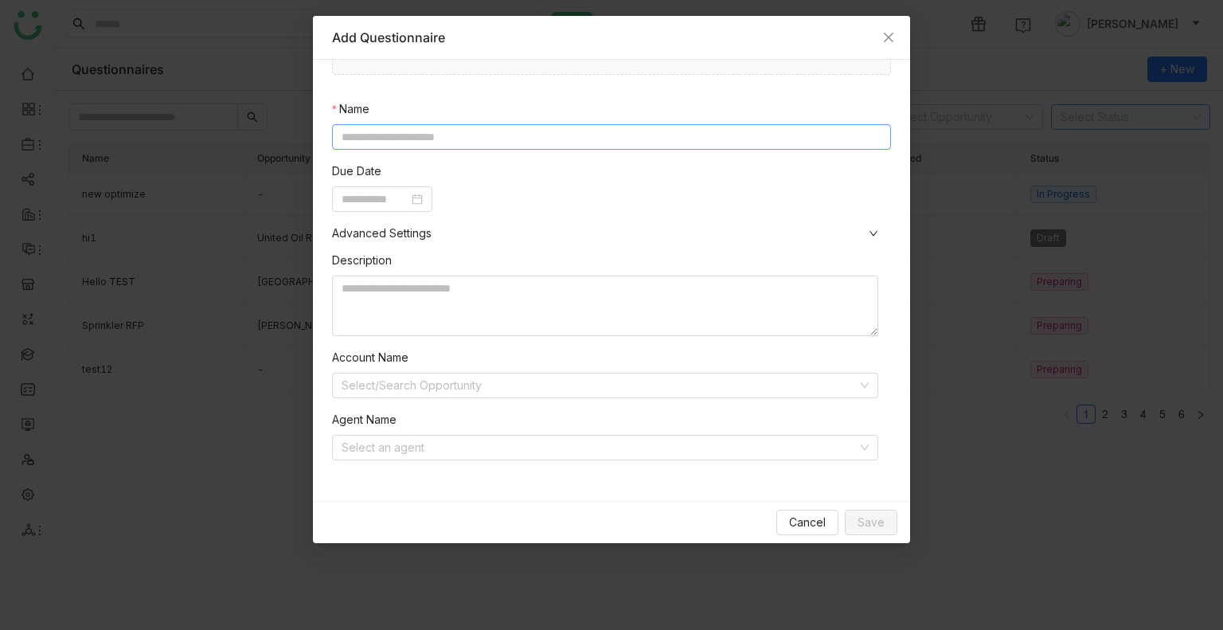
click at [366, 131] on input at bounding box center [611, 136] width 559 height 25
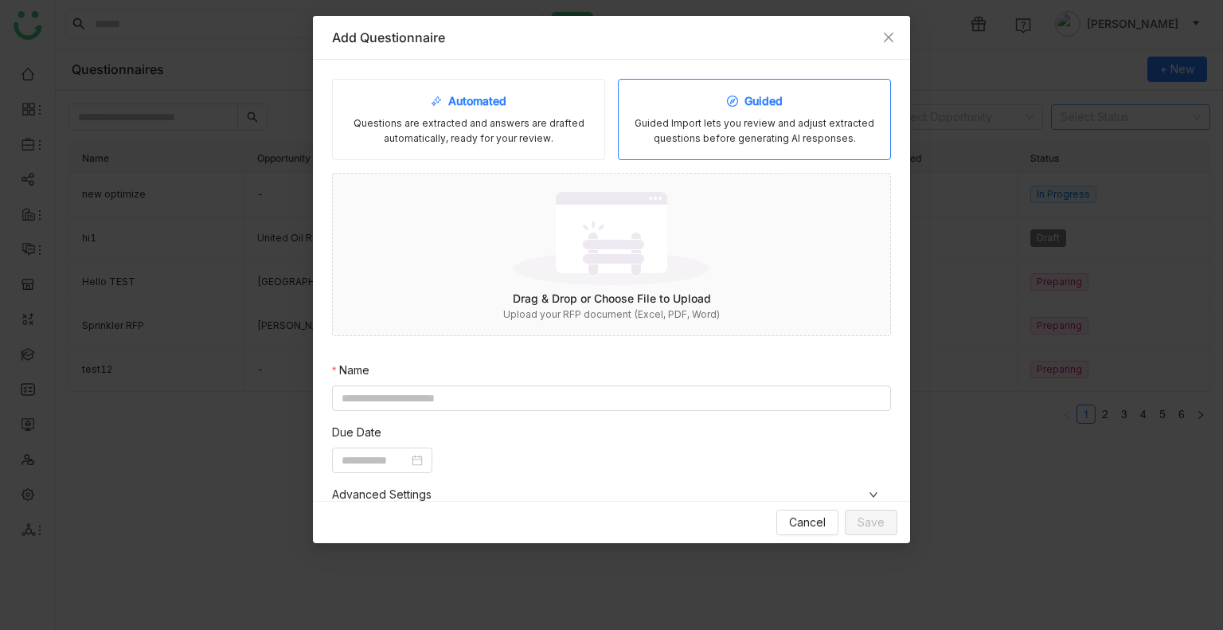
click at [462, 138] on div "Questions are extracted and answers are drafted automatically, ready for your r…" at bounding box center [469, 131] width 246 height 30
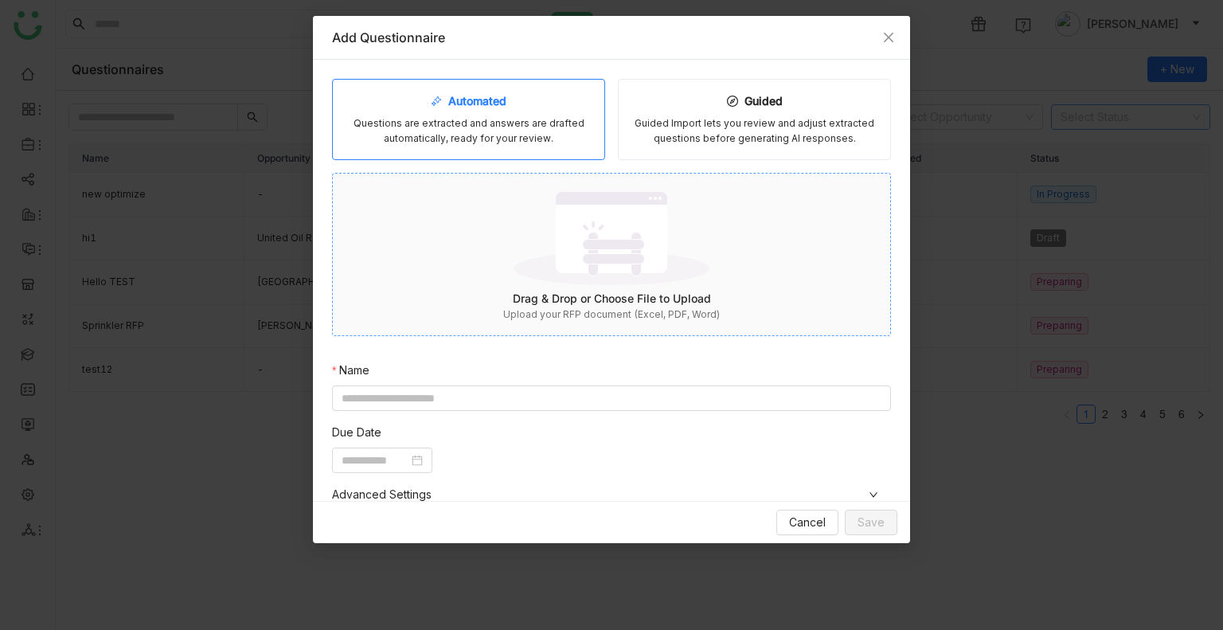
click at [585, 301] on div "Drag & Drop or Choose File to Upload" at bounding box center [611, 299] width 557 height 18
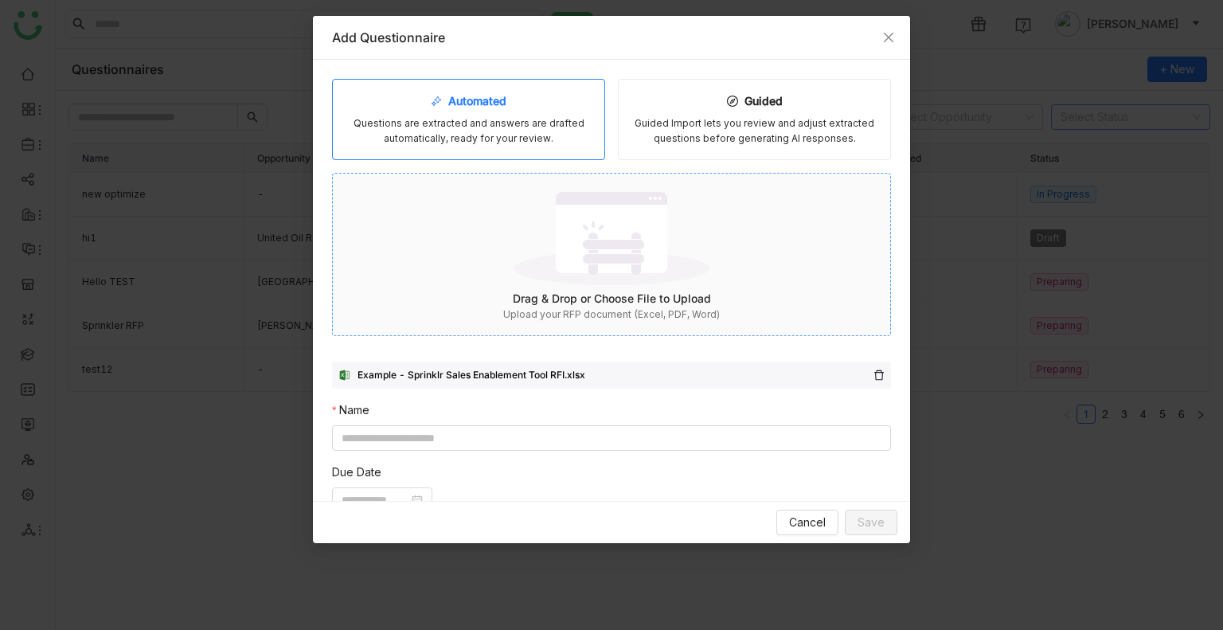
click at [596, 284] on img at bounding box center [612, 238] width 196 height 104
click at [605, 285] on img at bounding box center [612, 238] width 196 height 104
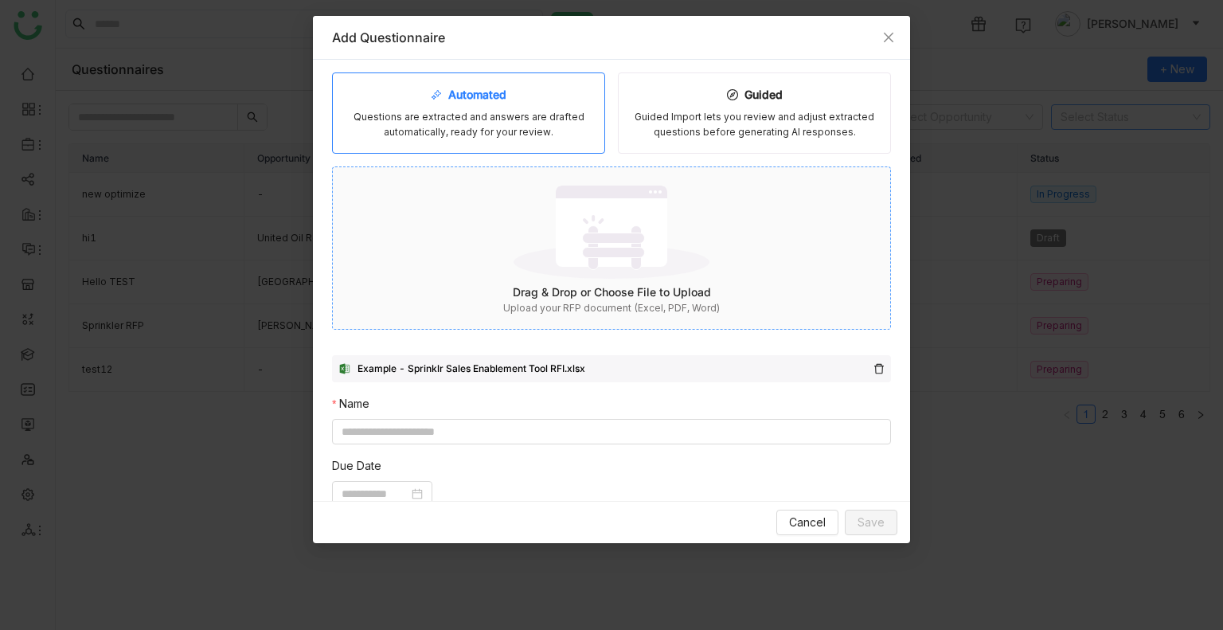
scroll to position [6, 0]
click at [694, 70] on div "Automated Questions are extracted and answers are drafted automatically, ready …" at bounding box center [611, 280] width 597 height 441
click at [736, 118] on div "Guided Import lets you review and adjust extracted questions before generating …" at bounding box center [754, 126] width 246 height 30
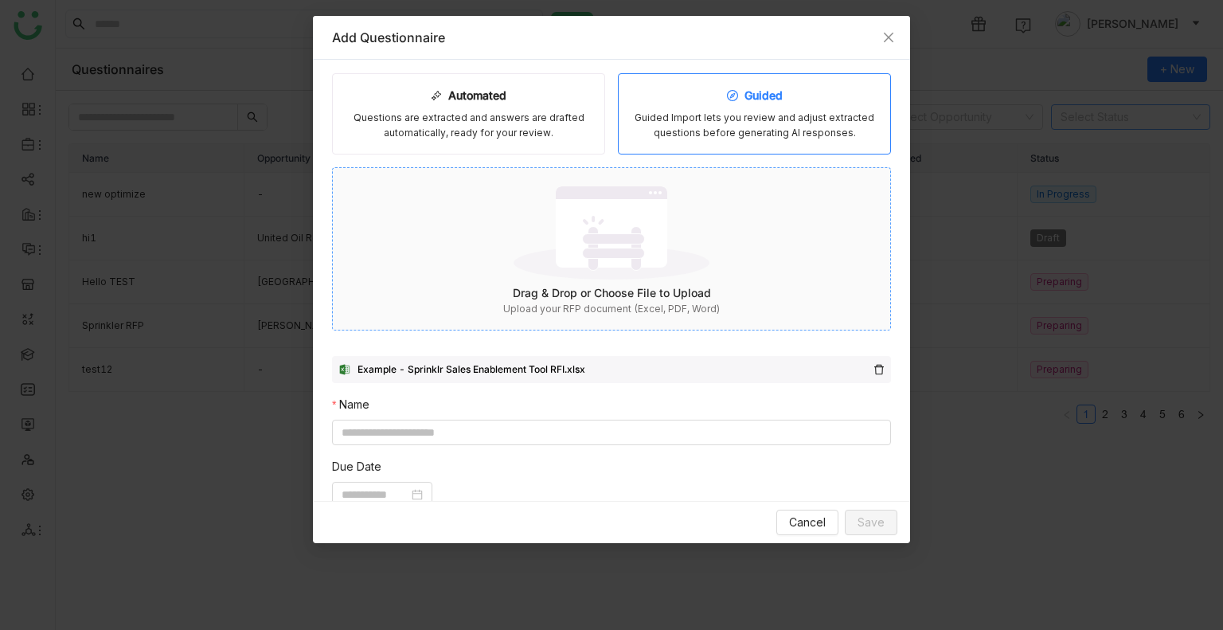
click at [598, 260] on img at bounding box center [612, 233] width 196 height 104
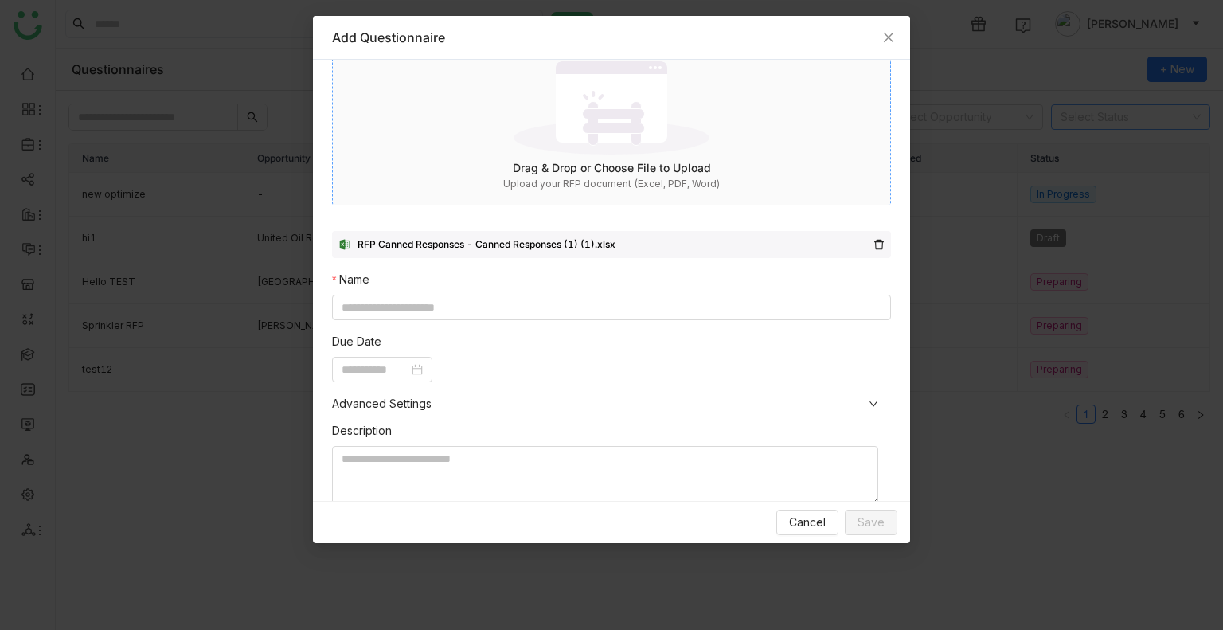
scroll to position [0, 0]
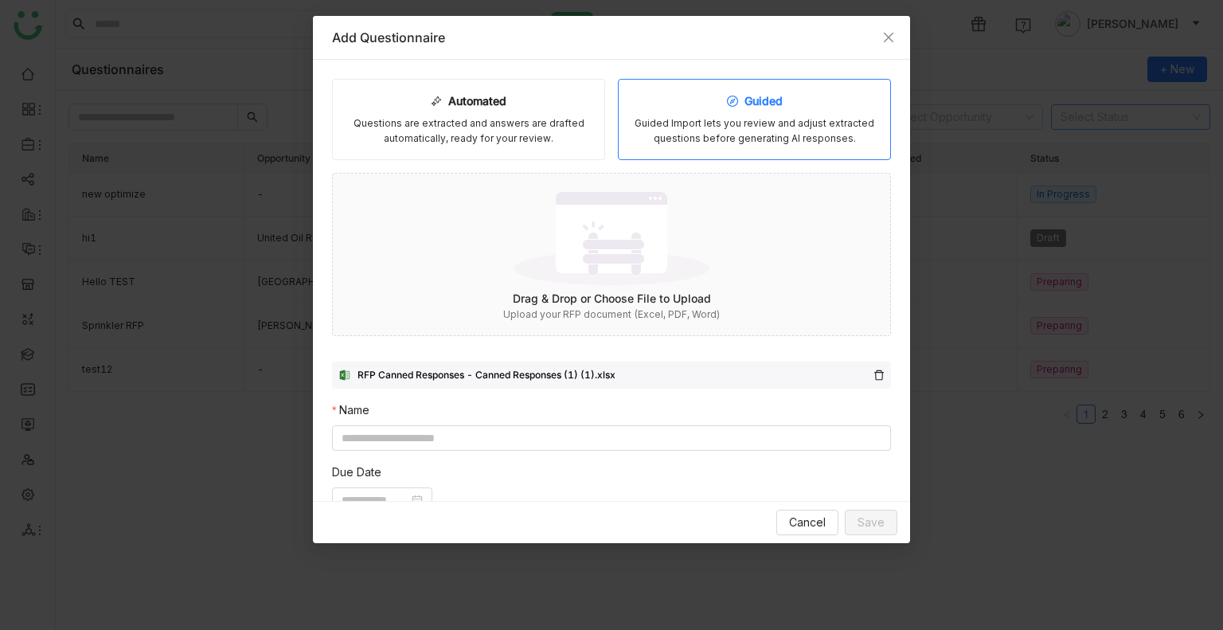
click at [874, 372] on div "RFP Canned Responses - Canned Responses (1) (1).xlsx" at bounding box center [611, 376] width 559 height 28
click at [874, 373] on icon at bounding box center [879, 374] width 11 height 11
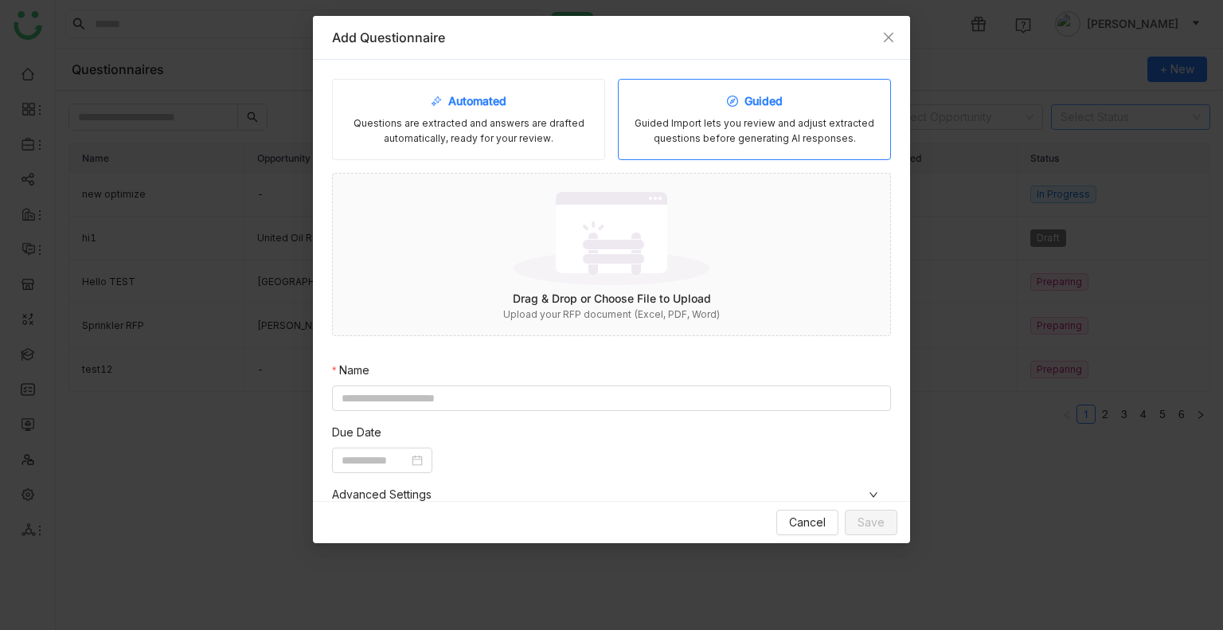
click at [459, 82] on div "Automated Questions are extracted and answers are drafted automatically, ready …" at bounding box center [468, 119] width 273 height 81
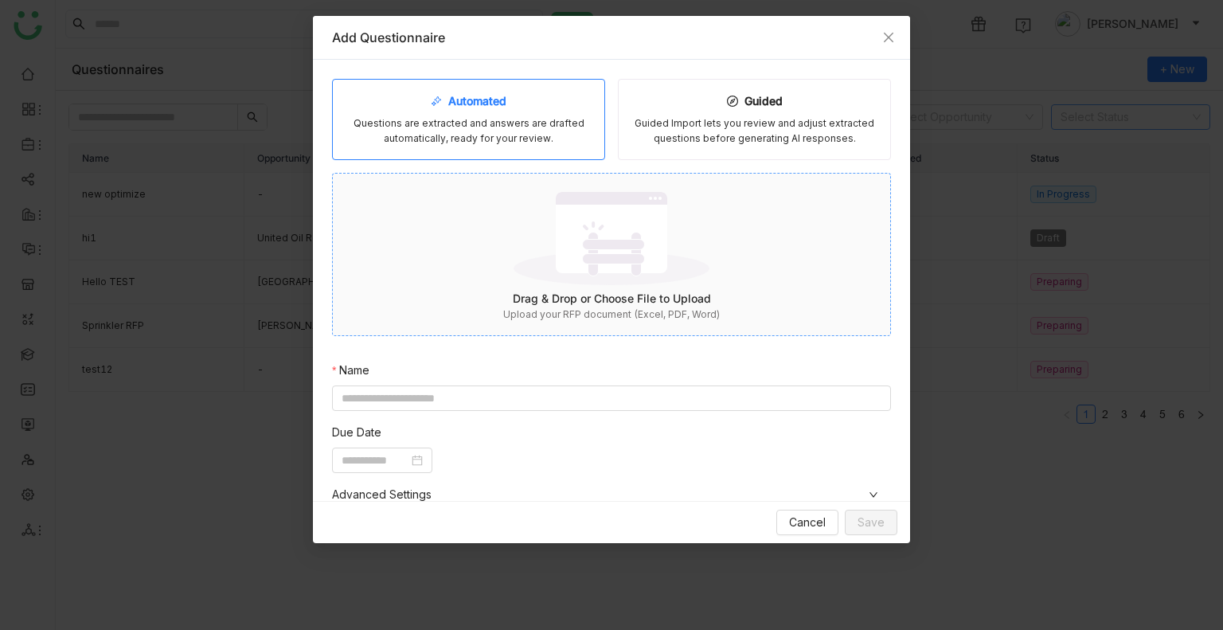
click at [557, 205] on img at bounding box center [612, 238] width 196 height 104
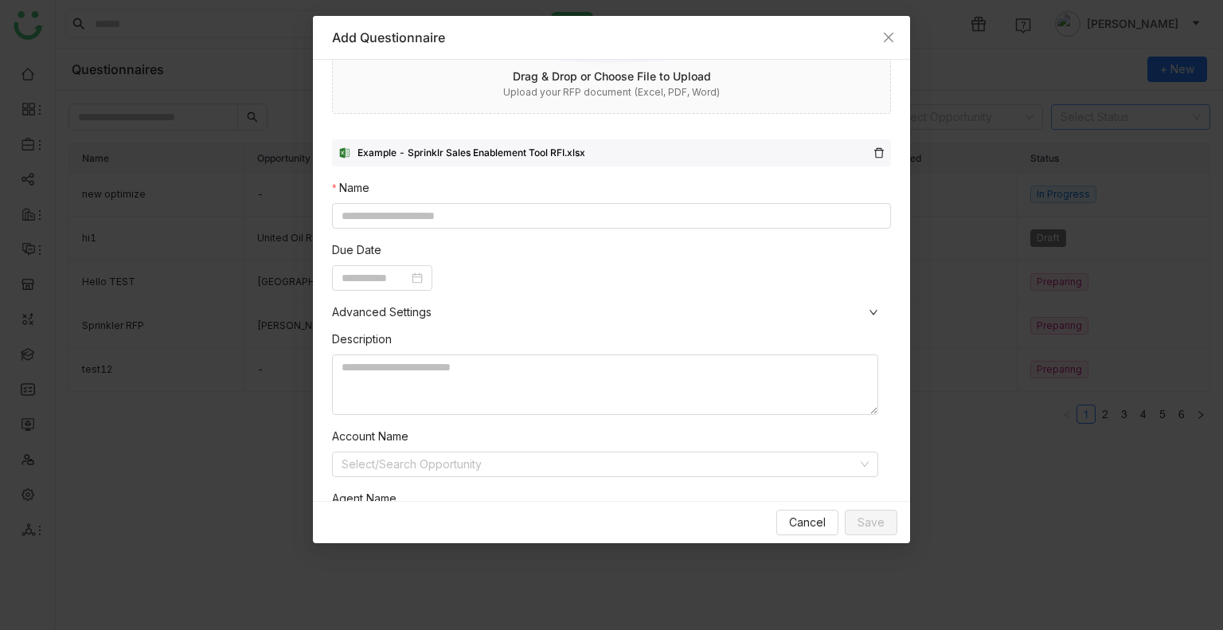
scroll to position [232, 0]
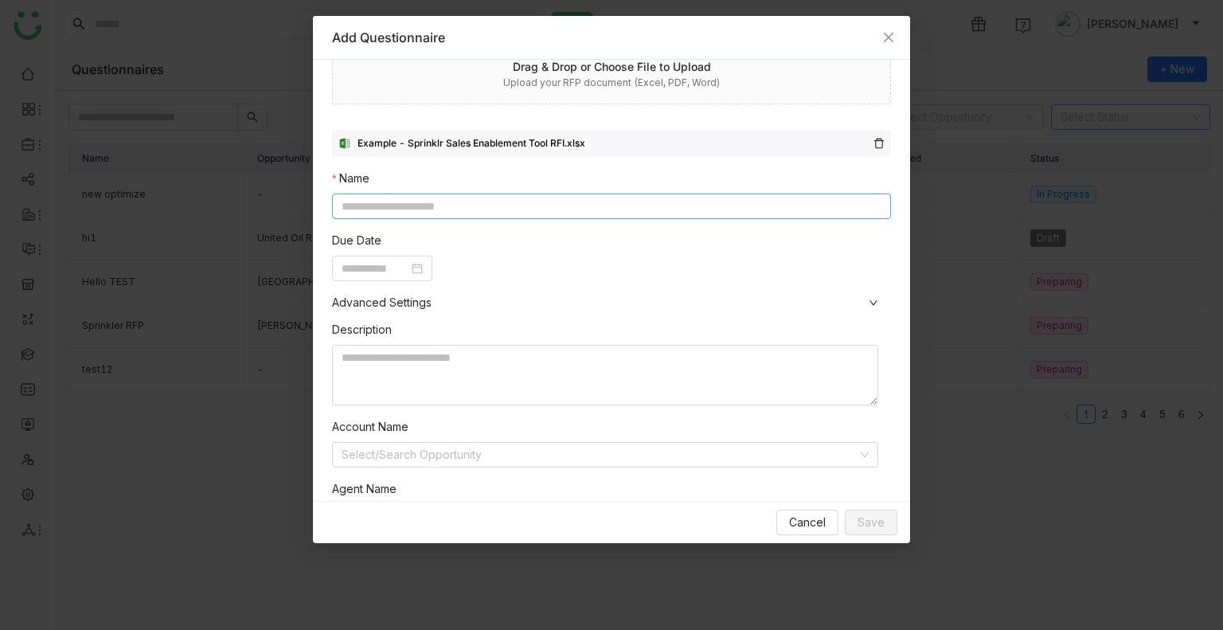
click at [429, 213] on input at bounding box center [611, 206] width 559 height 25
type input "**********"
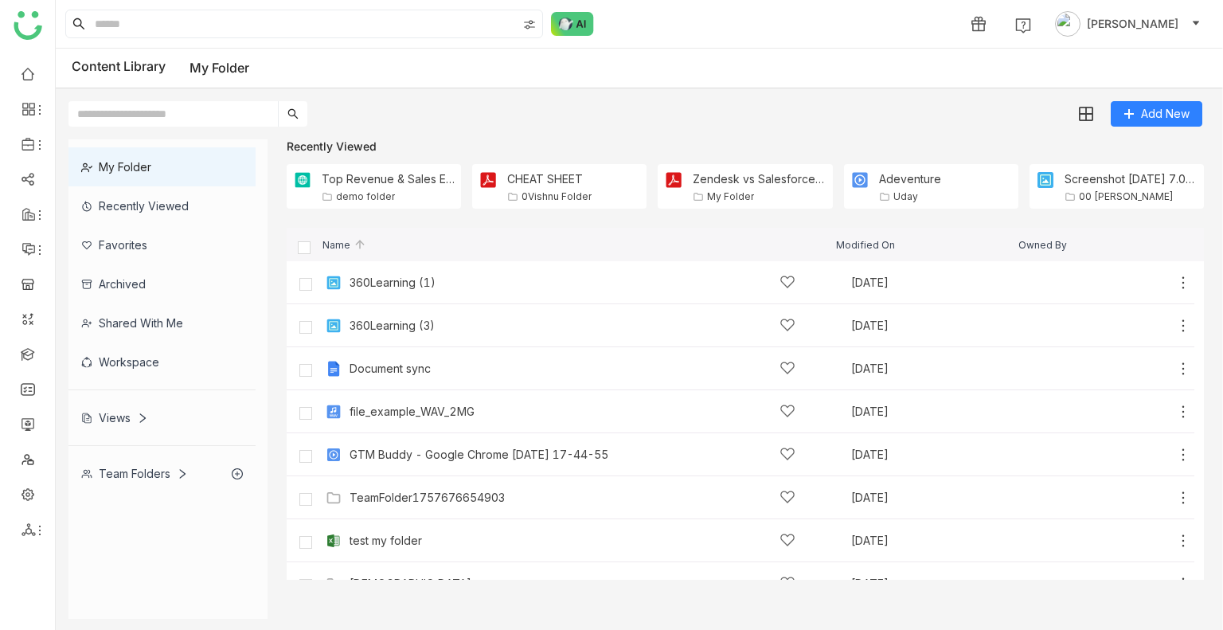
click at [166, 115] on input "text" at bounding box center [172, 113] width 209 height 25
click at [189, 25] on input at bounding box center [304, 23] width 425 height 27
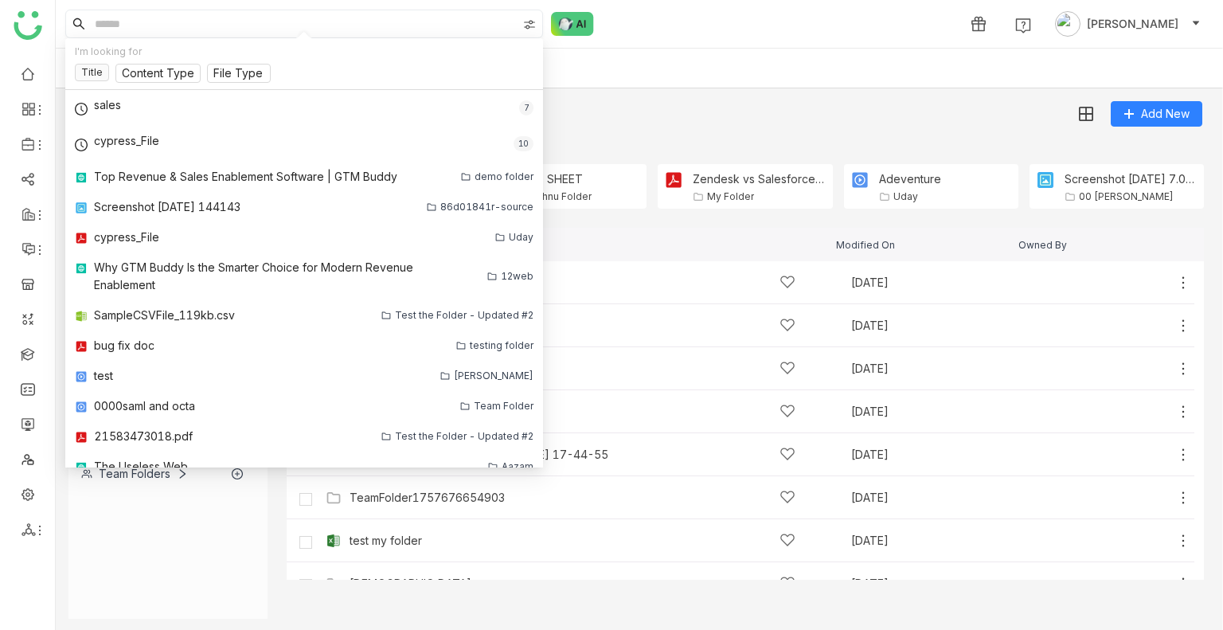
paste input "**********"
type input "**********"
click at [780, 92] on div "Add New" at bounding box center [635, 107] width 1159 height 38
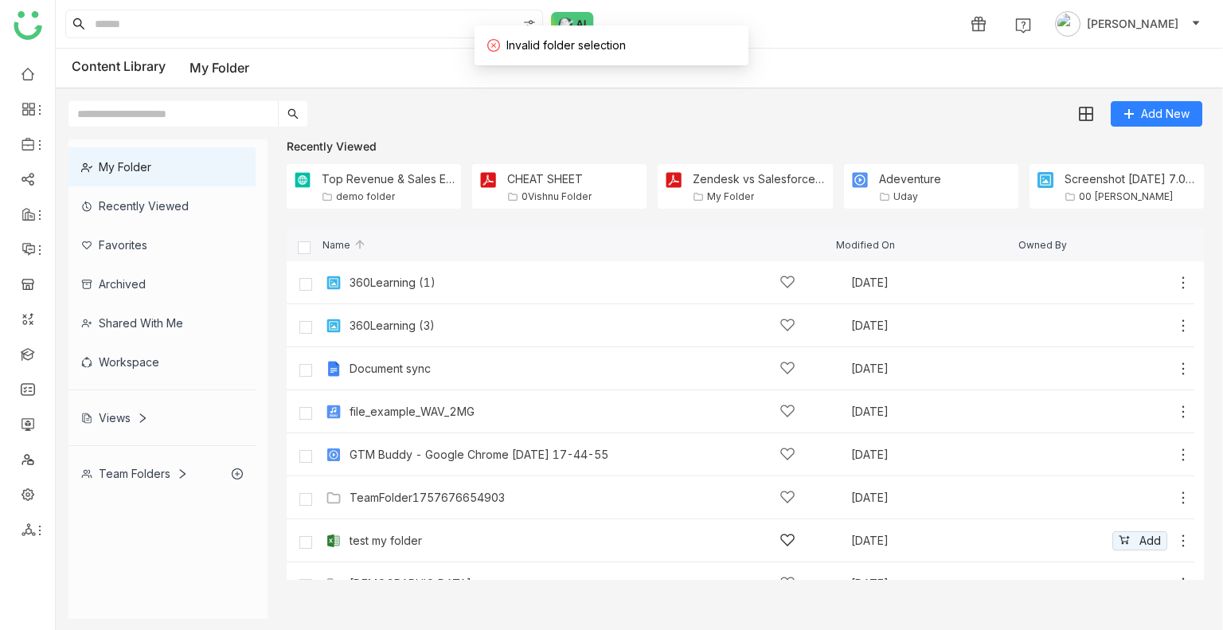
click at [382, 534] on div "test my folder" at bounding box center [386, 540] width 72 height 13
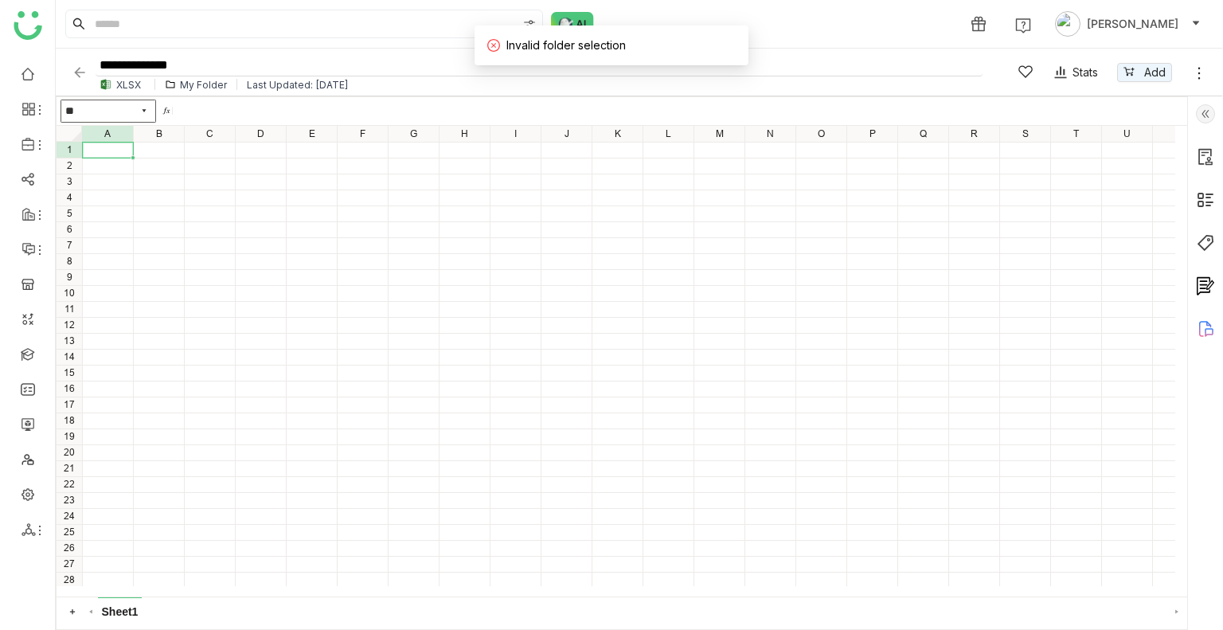
click at [226, 64] on input "**********" at bounding box center [539, 66] width 887 height 22
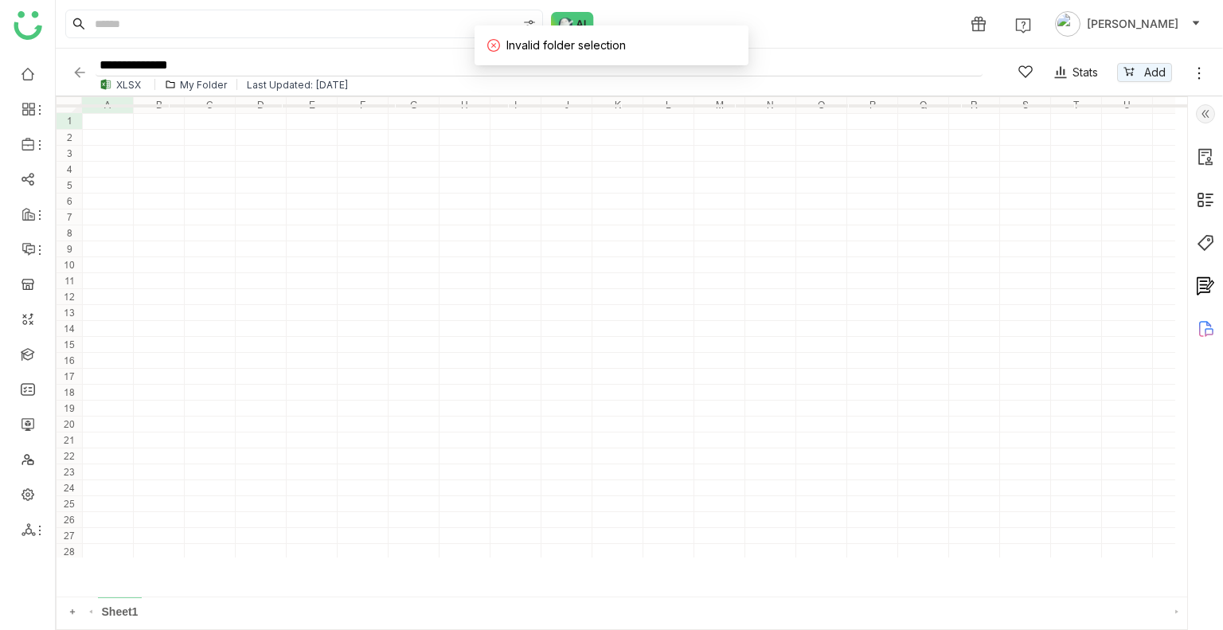
click at [226, 64] on input "**********" at bounding box center [539, 66] width 887 height 22
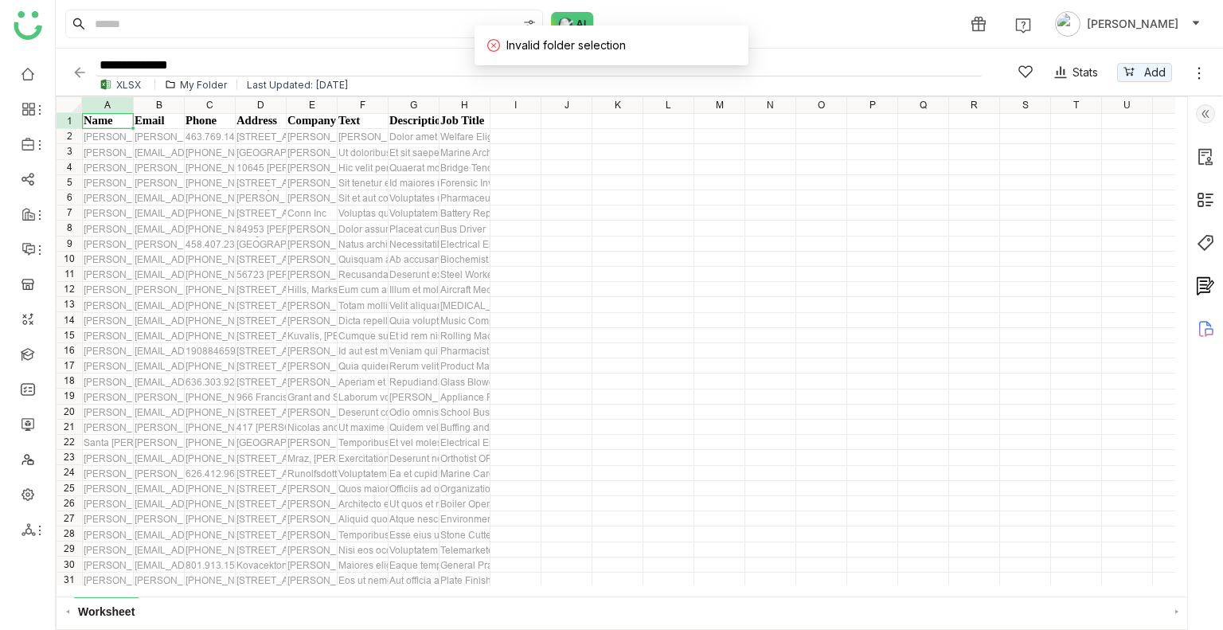
click at [227, 63] on input "**********" at bounding box center [539, 66] width 887 height 22
click at [100, 29] on input at bounding box center [304, 23] width 425 height 27
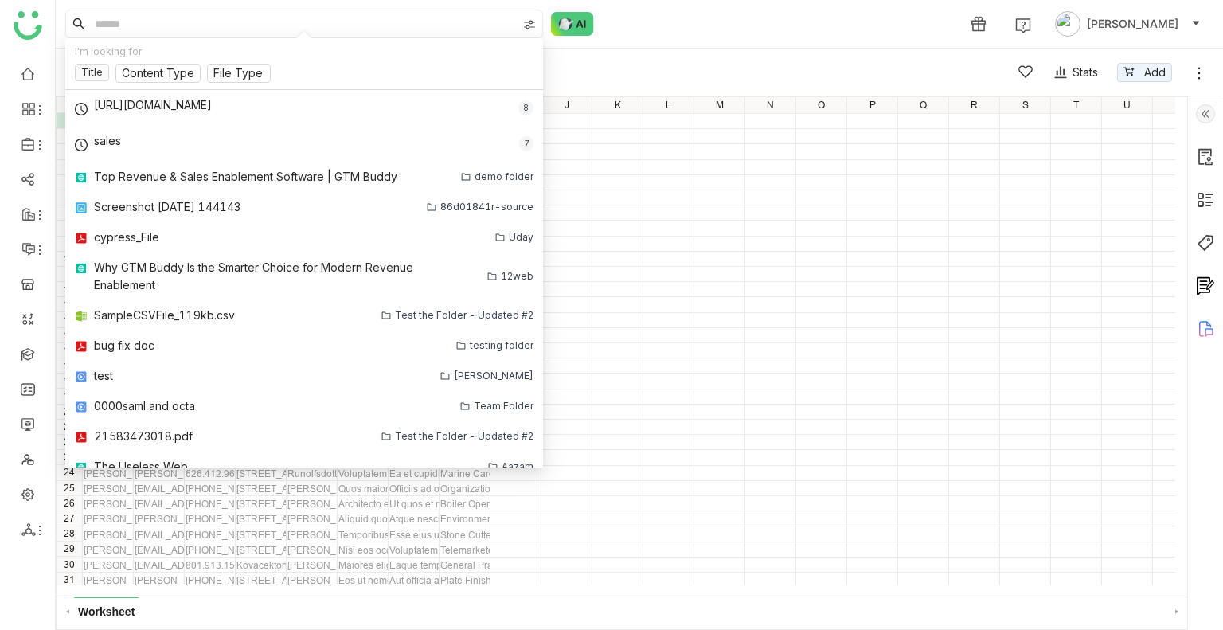
paste input "**********"
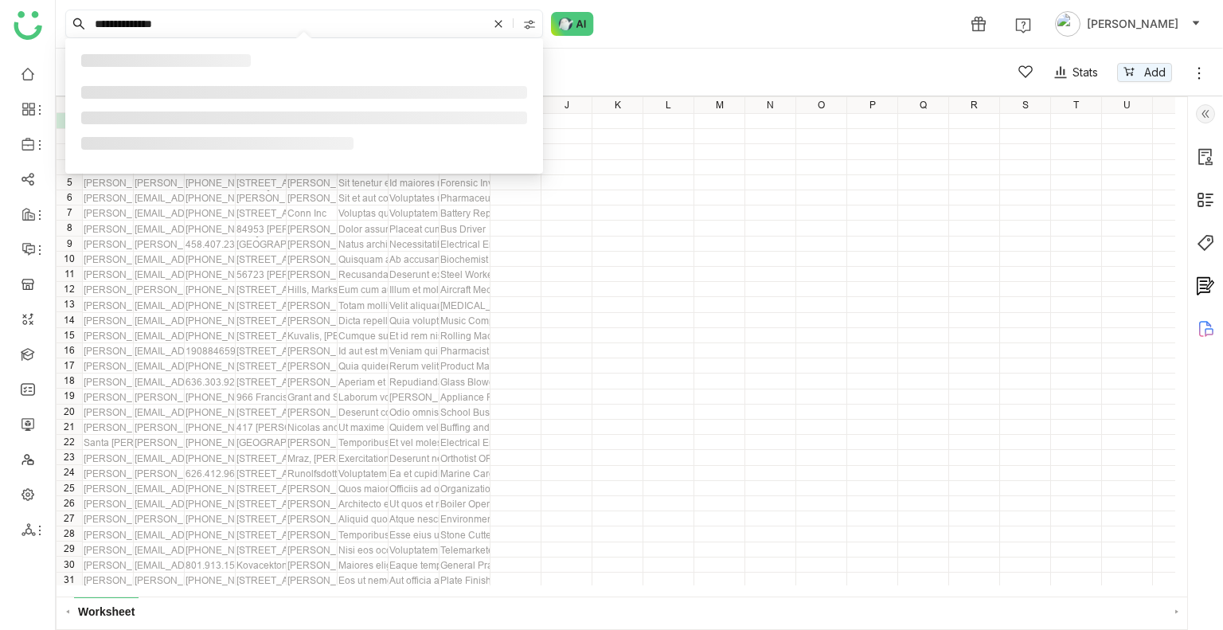
type input "**********"
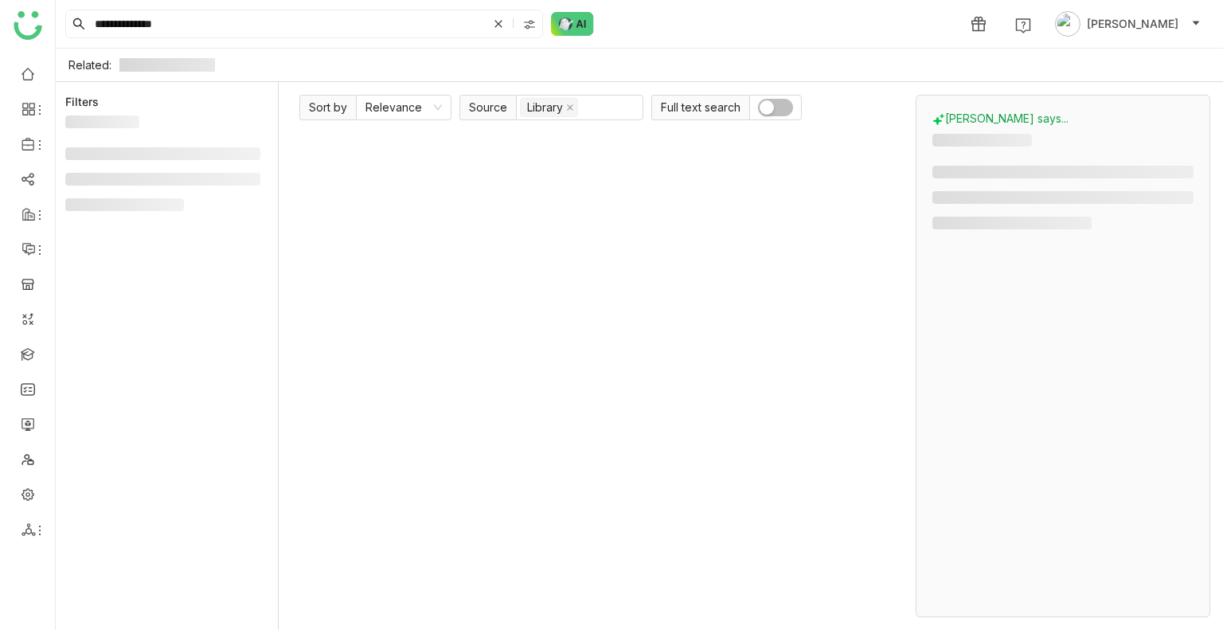
click at [76, 69] on div "Related:" at bounding box center [89, 65] width 43 height 14
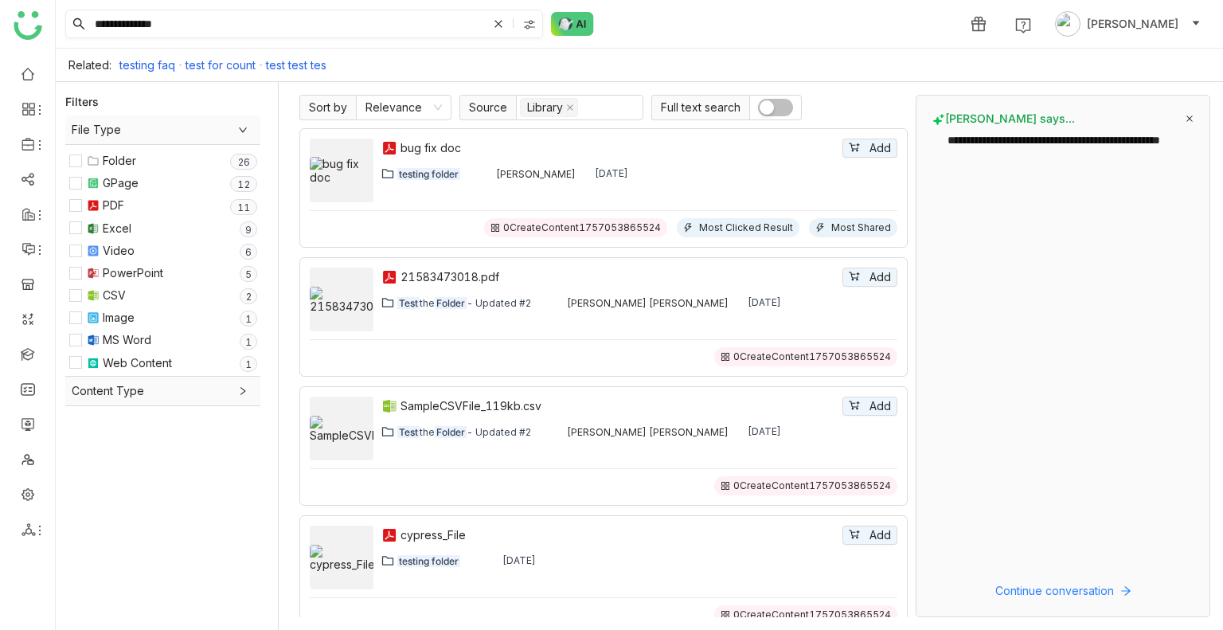
click at [531, 21] on img at bounding box center [529, 24] width 13 height 13
click at [535, 73] on span "My Folder" at bounding box center [532, 70] width 65 height 18
click at [530, 97] on span "Library" at bounding box center [524, 93] width 49 height 18
click at [314, 26] on input "**********" at bounding box center [290, 23] width 396 height 27
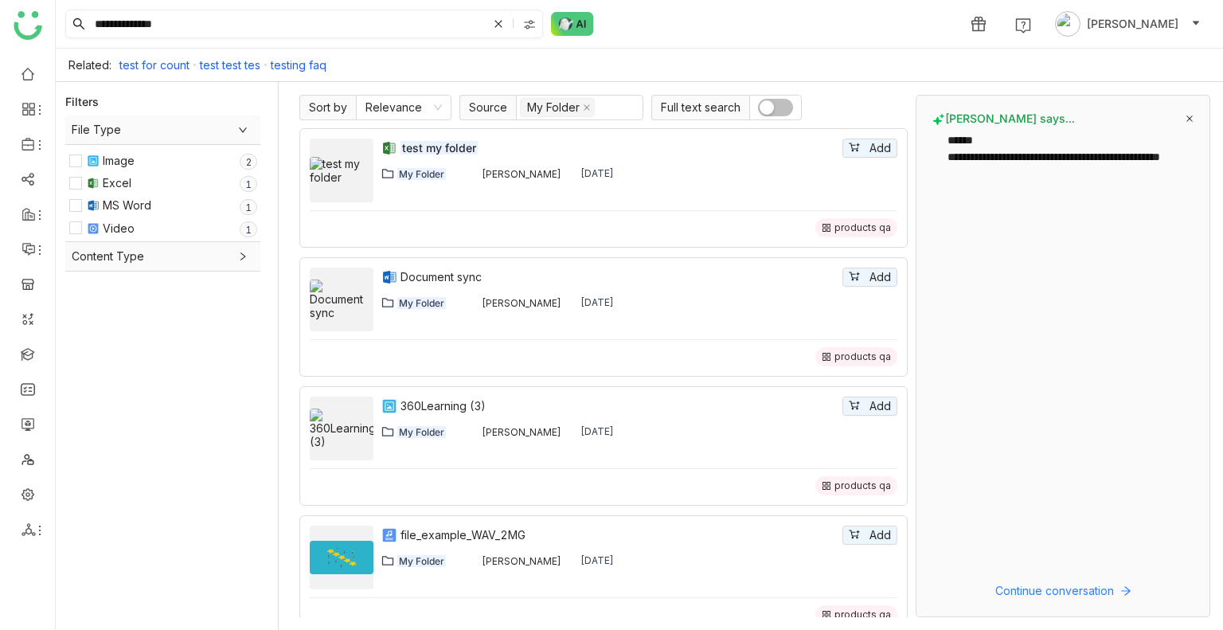
click at [529, 28] on img at bounding box center [529, 24] width 13 height 13
click at [518, 95] on span "Library" at bounding box center [524, 93] width 49 height 18
click at [519, 61] on span "My Folder" at bounding box center [532, 70] width 65 height 18
click at [518, 65] on span "My Folder" at bounding box center [532, 70] width 65 height 18
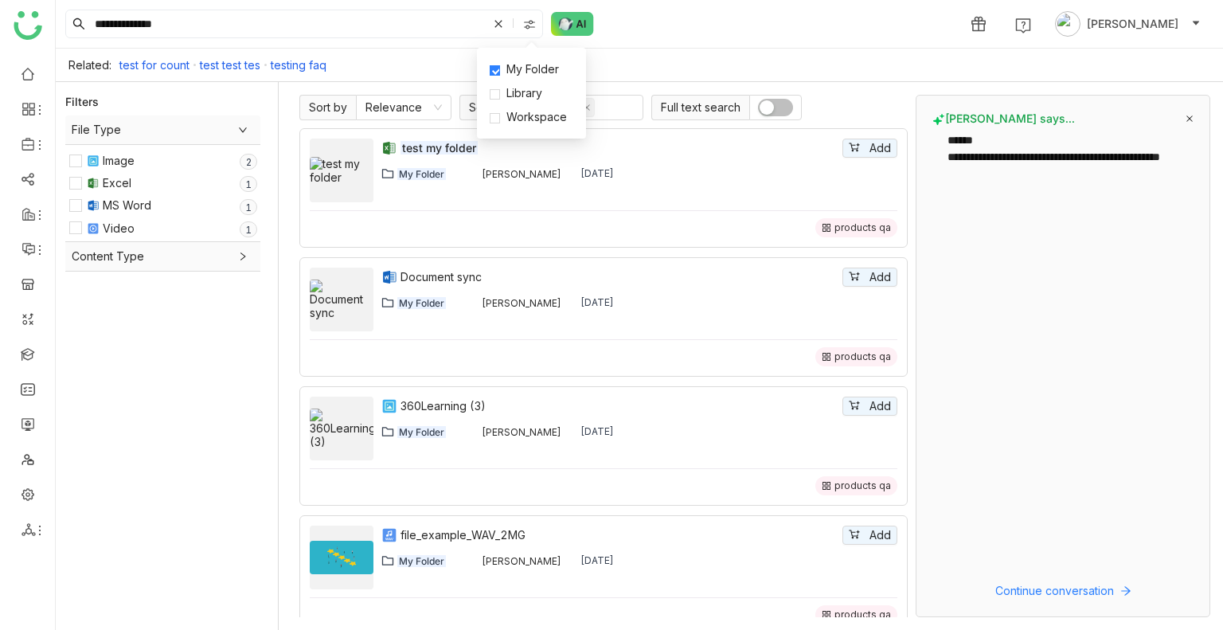
click at [513, 63] on span "My Folder" at bounding box center [532, 70] width 65 height 18
click at [35, 137] on div at bounding box center [28, 144] width 32 height 14
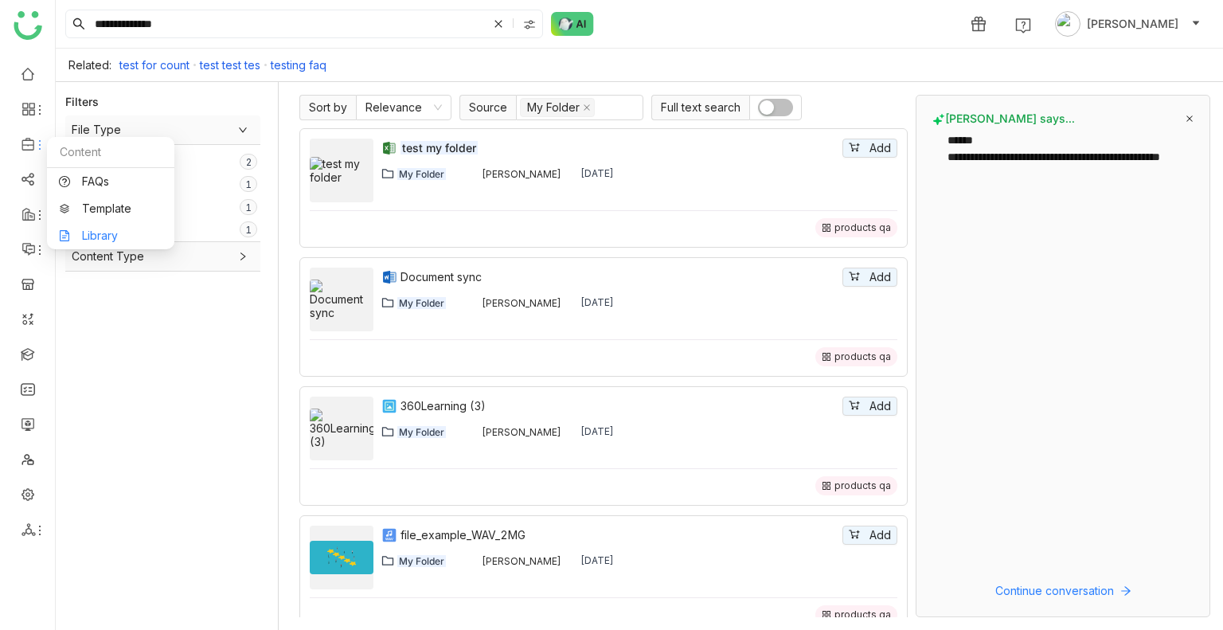
click at [121, 230] on link "Library" at bounding box center [111, 235] width 104 height 11
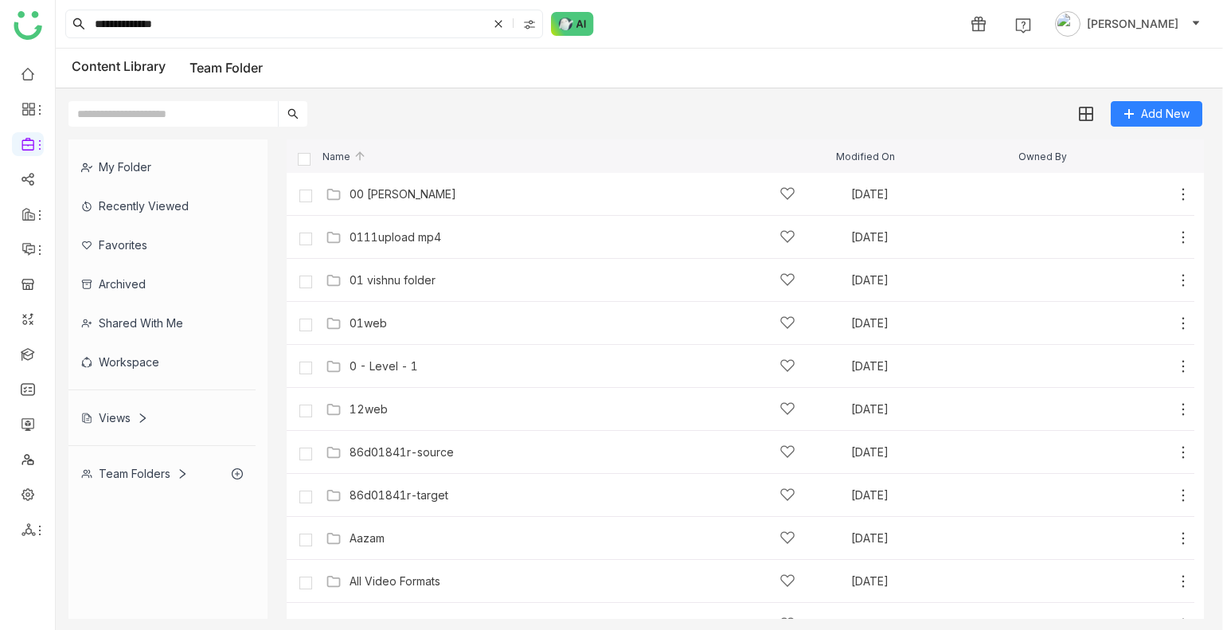
click at [122, 358] on div "Workspace" at bounding box center [161, 361] width 187 height 39
click at [119, 354] on div "Workspace" at bounding box center [161, 361] width 187 height 39
click at [108, 362] on div "Workspace" at bounding box center [161, 361] width 187 height 39
click at [109, 362] on div "My Folder Recently Viewed Favorites Archived Shared with me Workspace Views Tea…" at bounding box center [167, 316] width 199 height 354
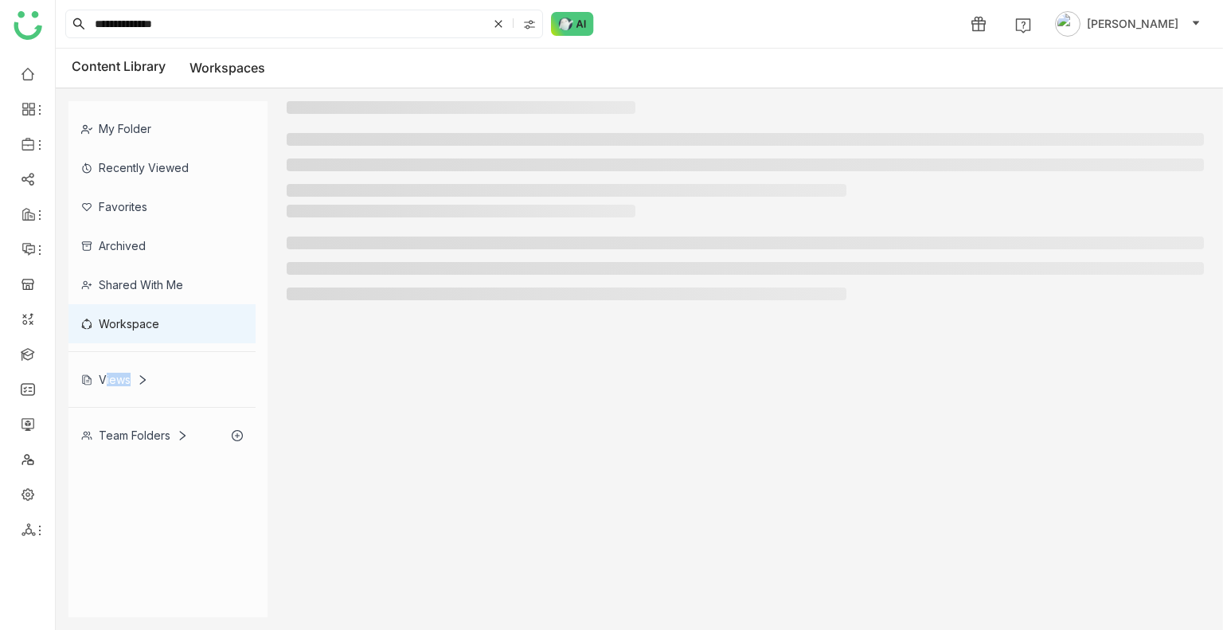
click at [109, 362] on div "Views" at bounding box center [161, 379] width 187 height 39
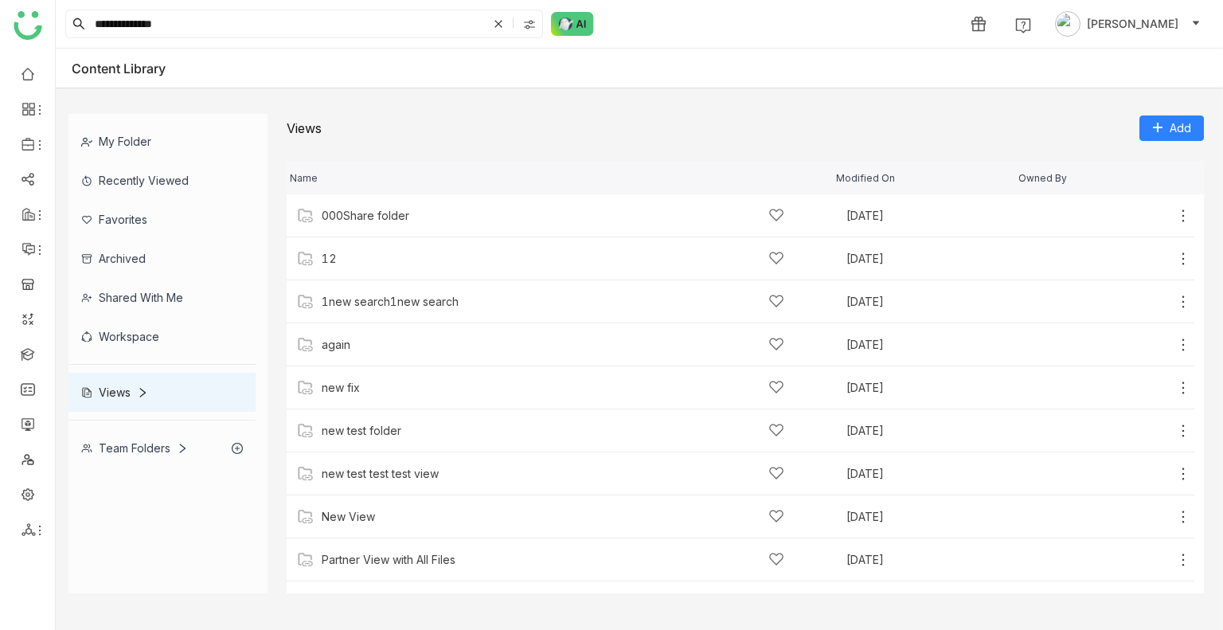
drag, startPoint x: 143, startPoint y: 299, endPoint x: 137, endPoint y: 325, distance: 27.0
click at [139, 312] on div "Shared with me" at bounding box center [161, 297] width 187 height 39
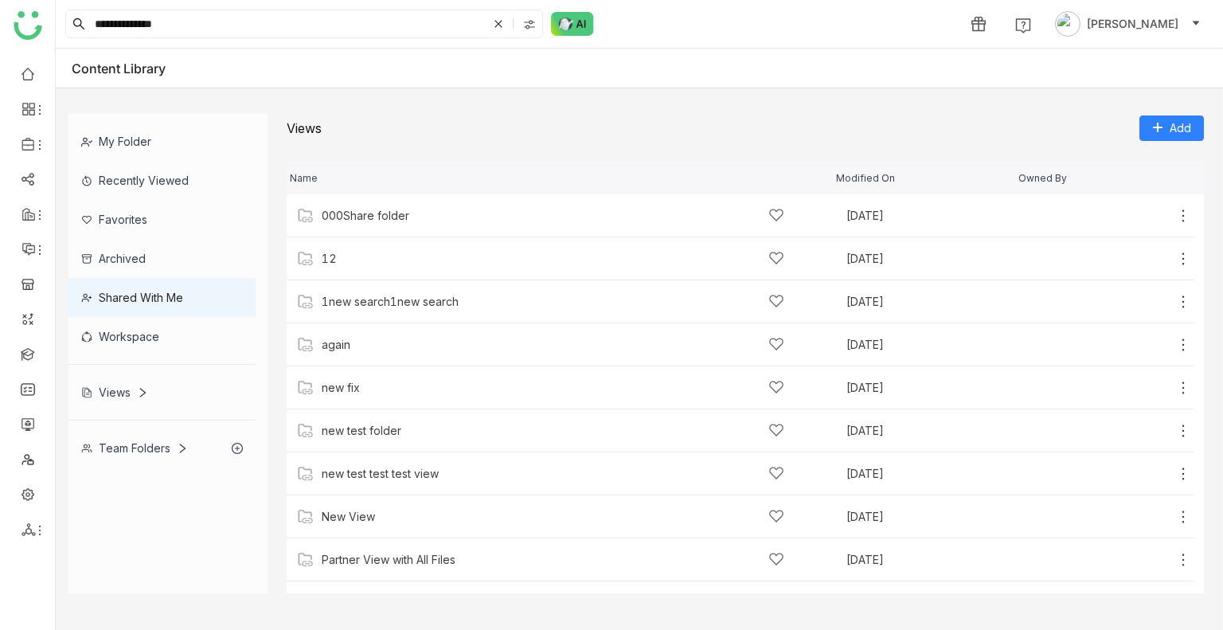
click at [137, 326] on div "Workspace" at bounding box center [161, 336] width 187 height 39
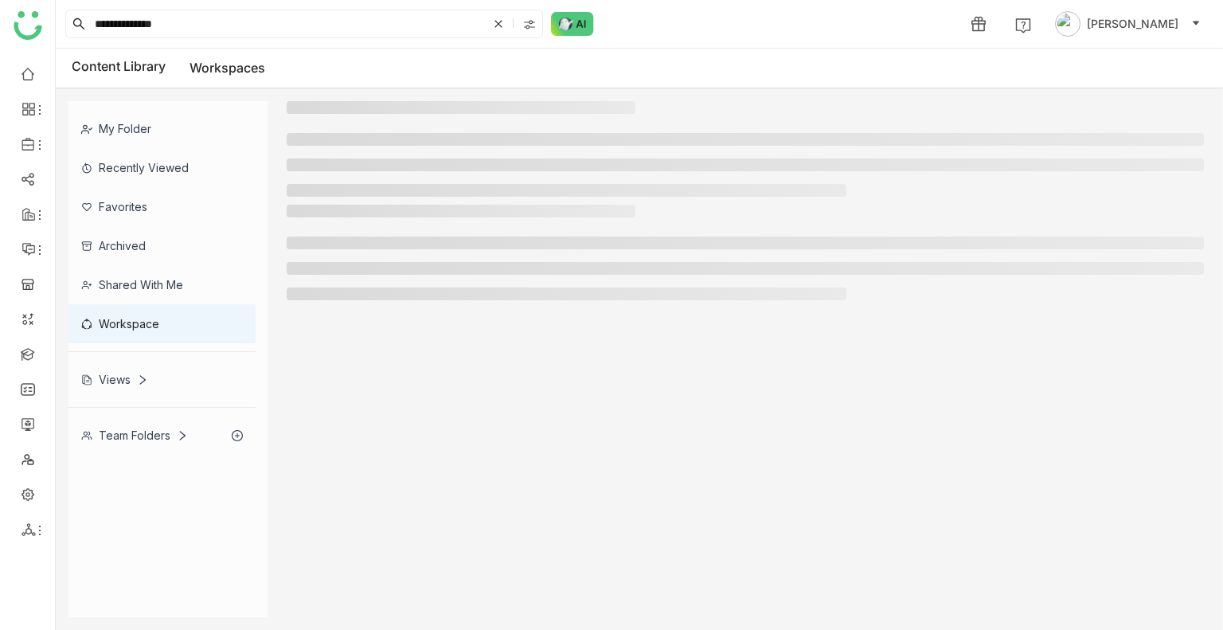
click at [137, 327] on div "Workspace" at bounding box center [161, 323] width 187 height 39
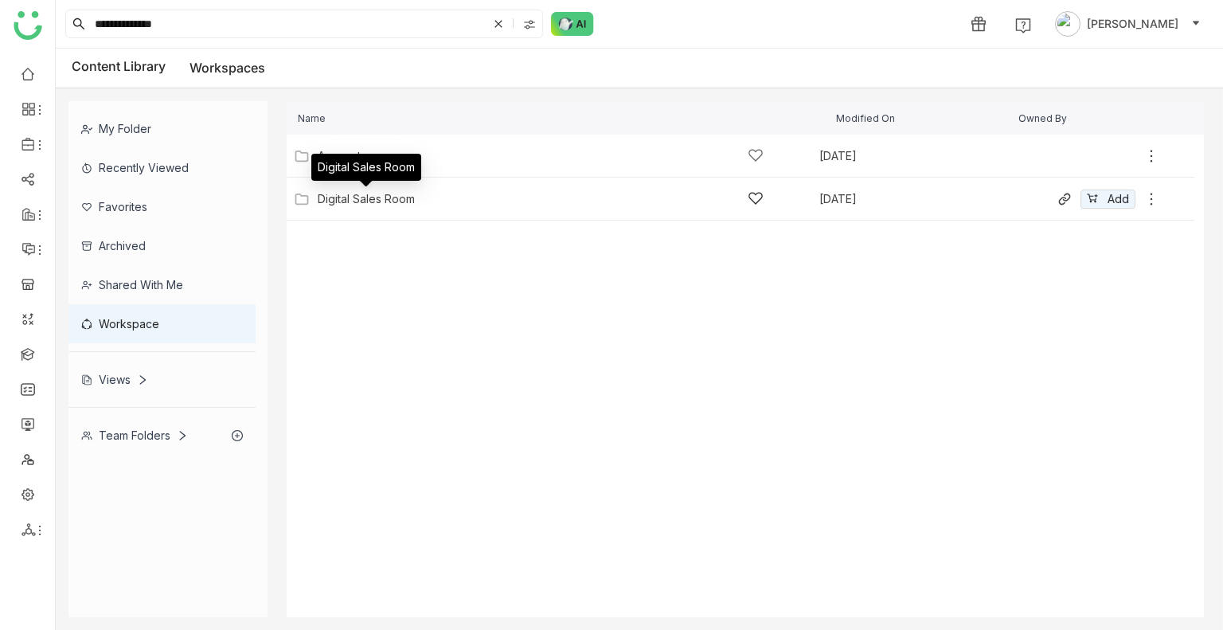
click at [373, 199] on div "Digital Sales Room" at bounding box center [366, 199] width 97 height 13
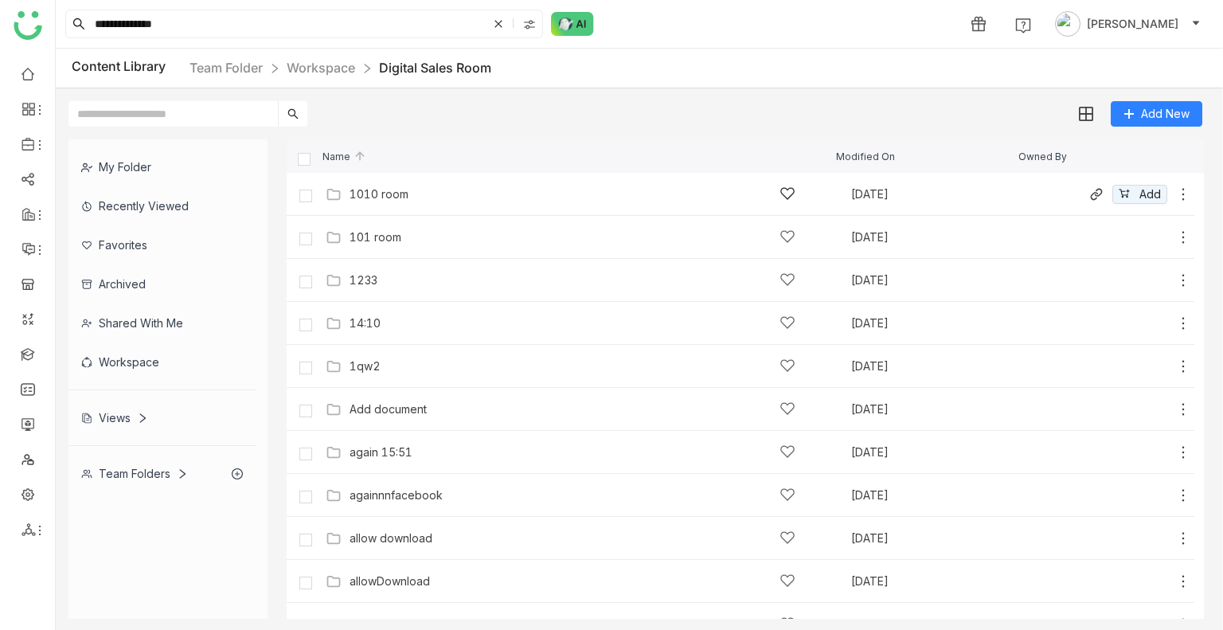
click at [376, 197] on div "1010 room" at bounding box center [379, 194] width 59 height 13
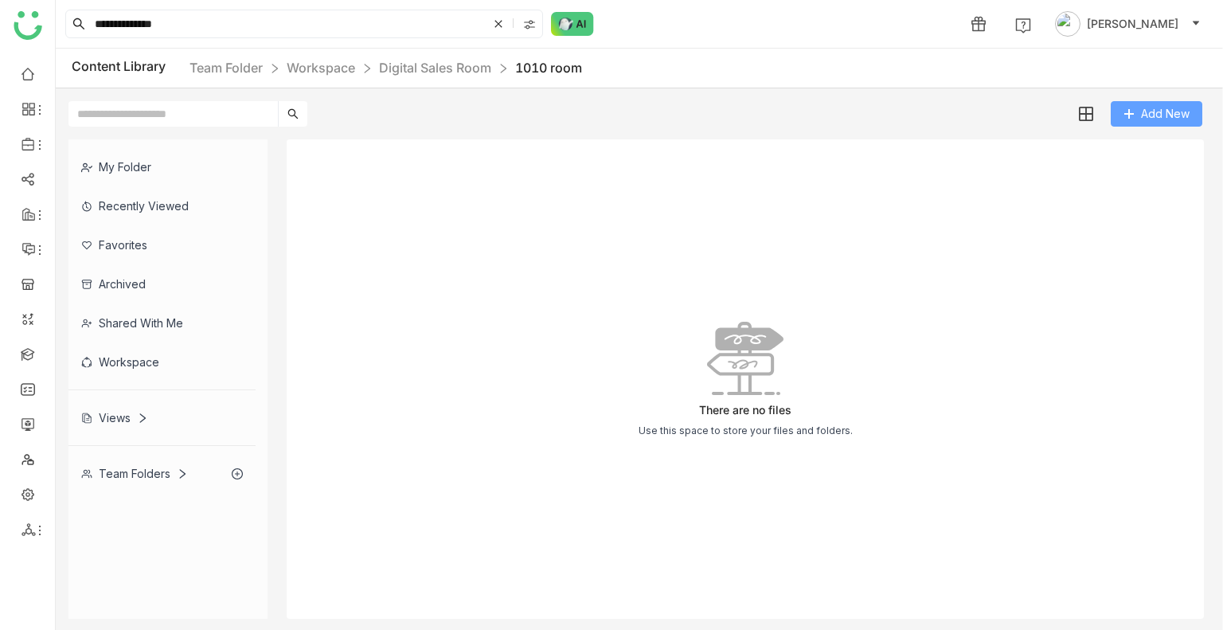
click at [1170, 116] on span "Add New" at bounding box center [1165, 114] width 49 height 18
click at [1152, 123] on button "Add New" at bounding box center [1157, 113] width 92 height 25
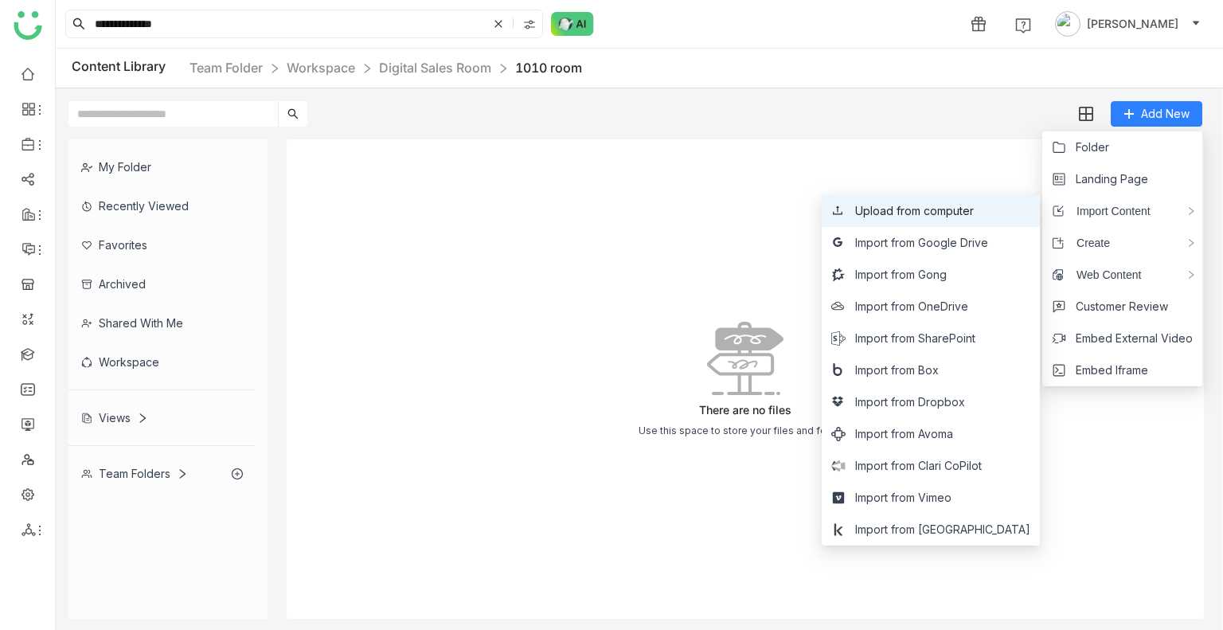
click at [955, 211] on span "Upload from computer" at bounding box center [914, 211] width 119 height 18
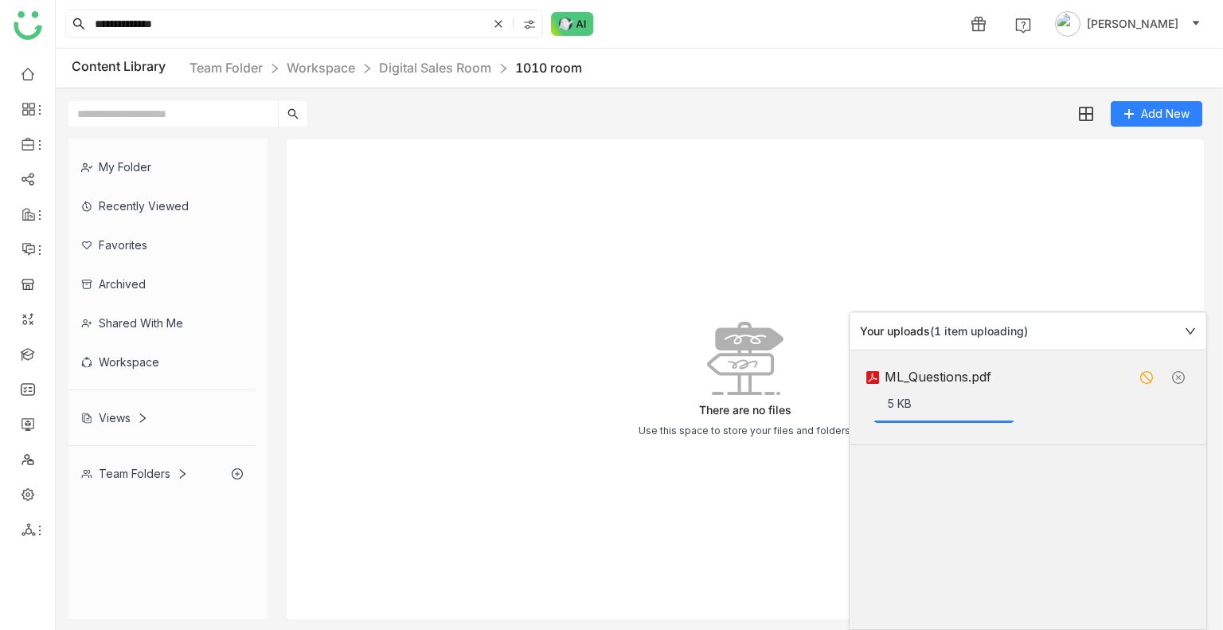
drag, startPoint x: 1012, startPoint y: 379, endPoint x: 882, endPoint y: 375, distance: 129.9
click at [882, 375] on div "ML_Questions.pdf" at bounding box center [996, 377] width 263 height 20
copy div "ML_Questions.pdf"
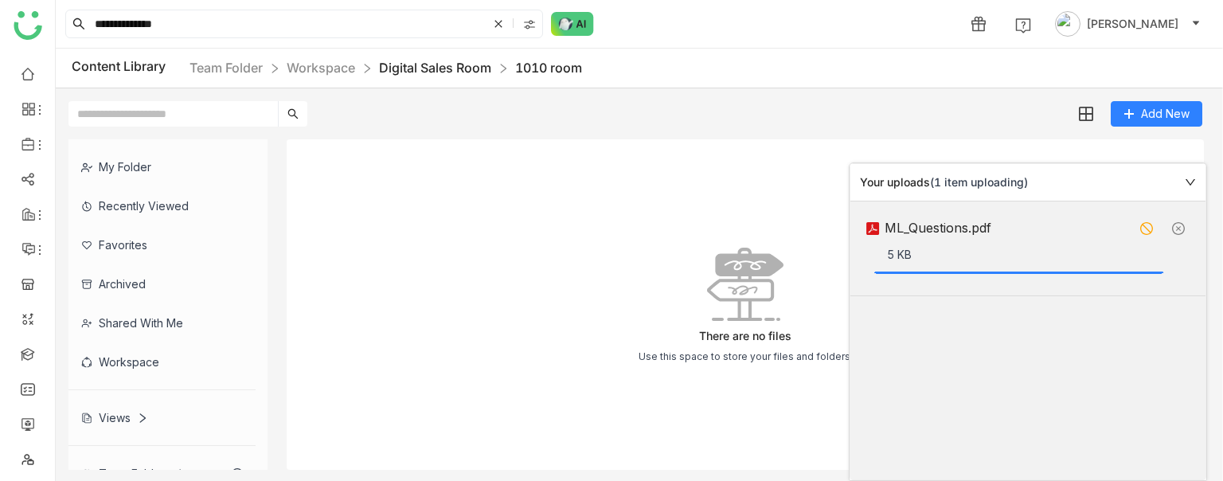
click at [448, 69] on body "**********" at bounding box center [611, 240] width 1223 height 481
click at [1175, 228] on link at bounding box center [1178, 228] width 25 height 25
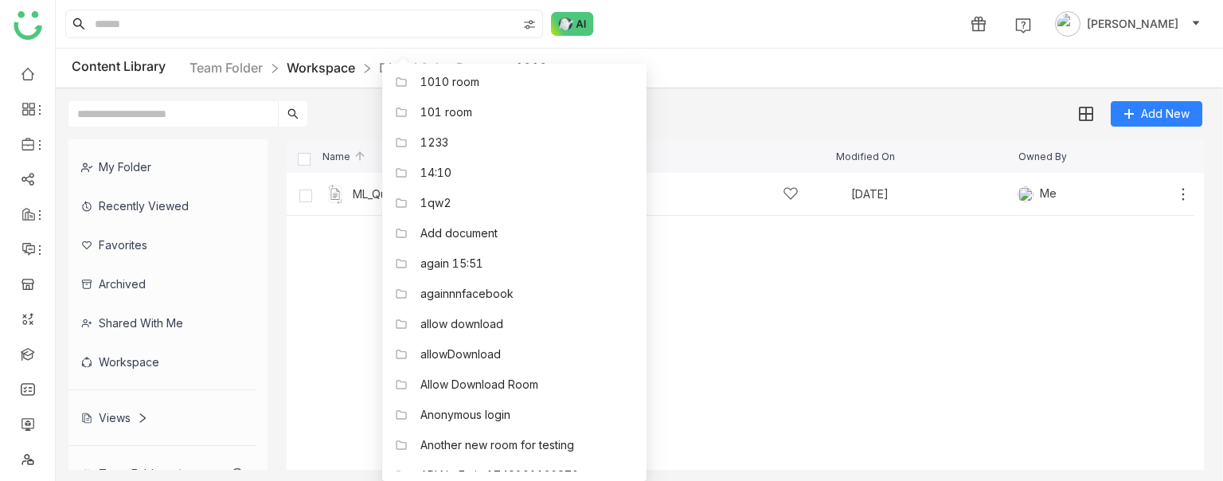
click at [334, 67] on link "Workspace" at bounding box center [321, 68] width 68 height 16
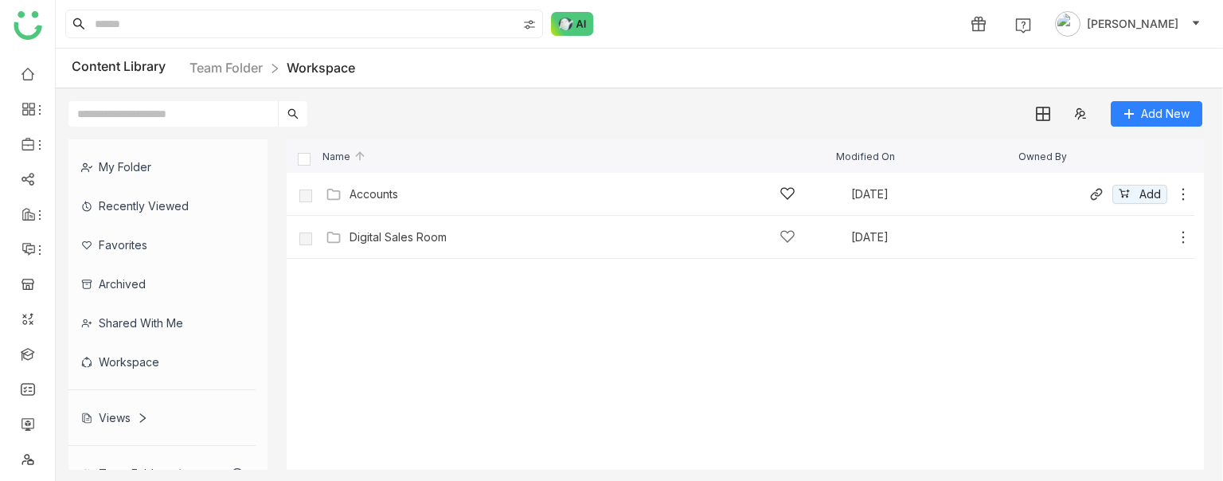
click at [337, 200] on img at bounding box center [334, 194] width 16 height 16
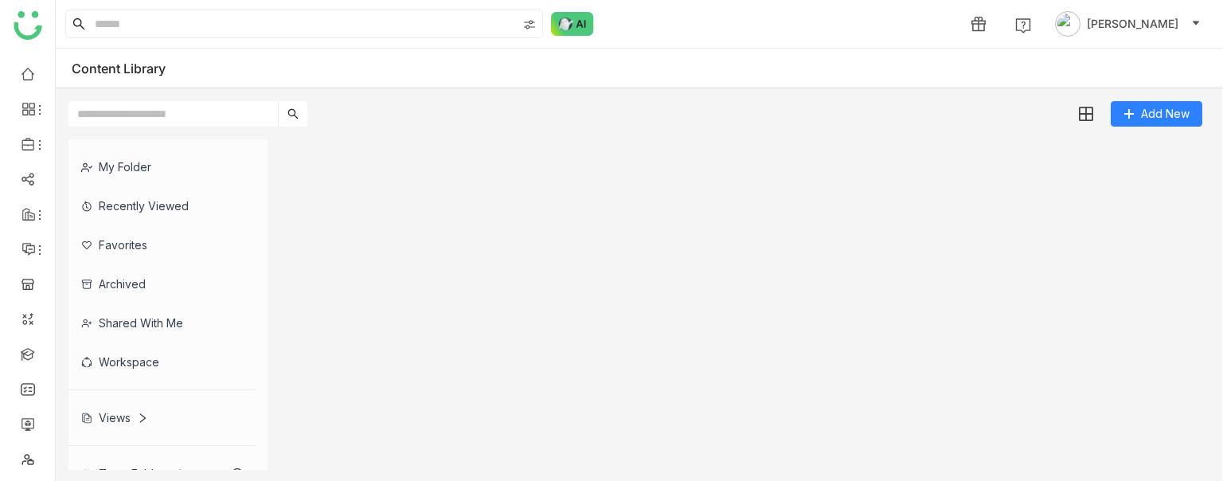
click at [338, 200] on gtmb-list-view at bounding box center [745, 304] width 917 height 330
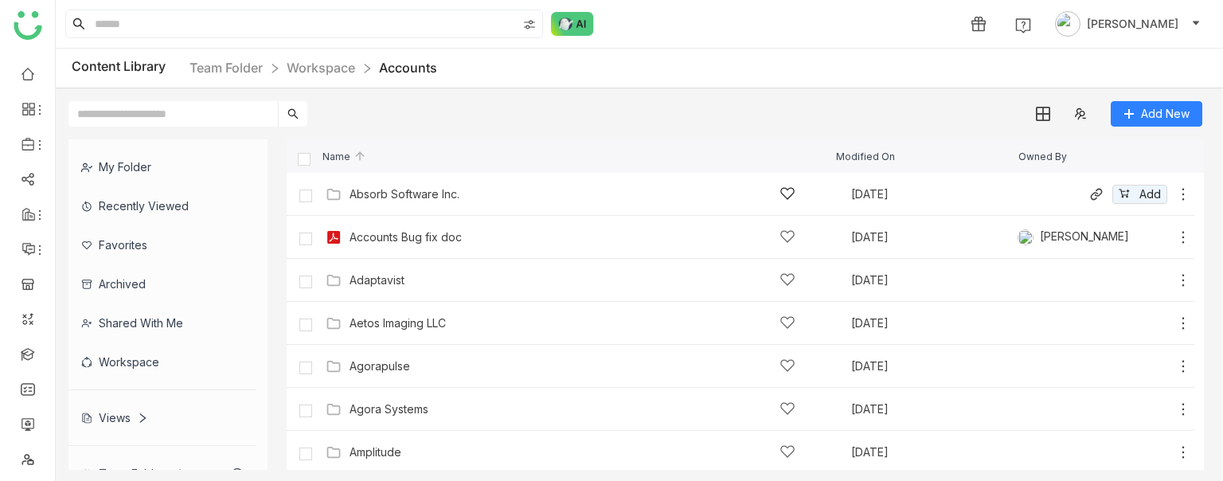
click at [475, 194] on div "Absorb Software Inc." at bounding box center [573, 194] width 446 height 17
click at [475, 194] on gtmb-list-view "Name Modified On Owned By Absorb Software Inc. [DATE] Add Accounts Bug fix doc …" at bounding box center [745, 304] width 917 height 330
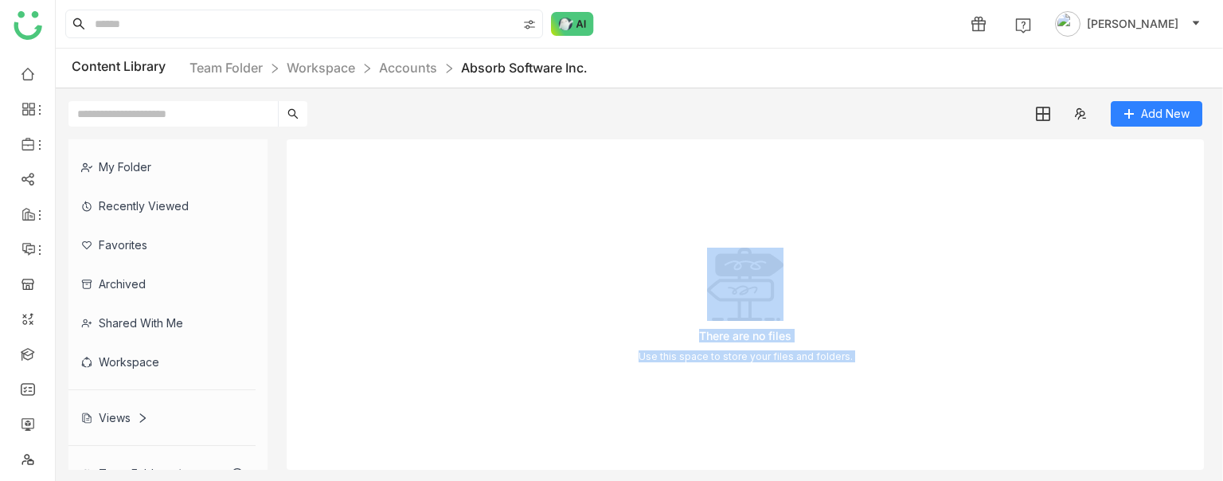
click at [487, 222] on div "There are no files Use this space to store your files and folders." at bounding box center [745, 304] width 917 height 330
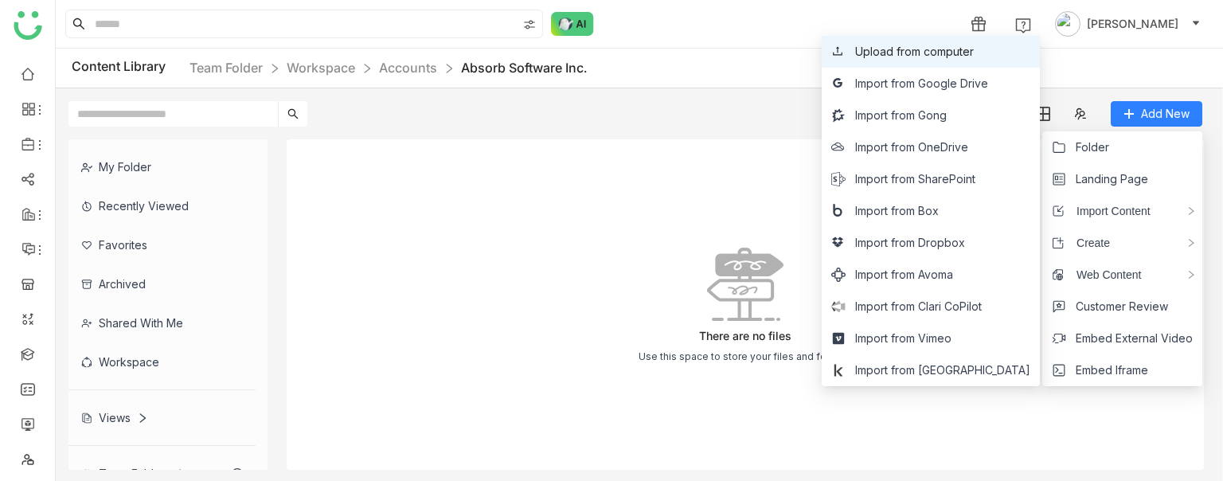
click at [957, 47] on span "Upload from computer" at bounding box center [914, 52] width 119 height 18
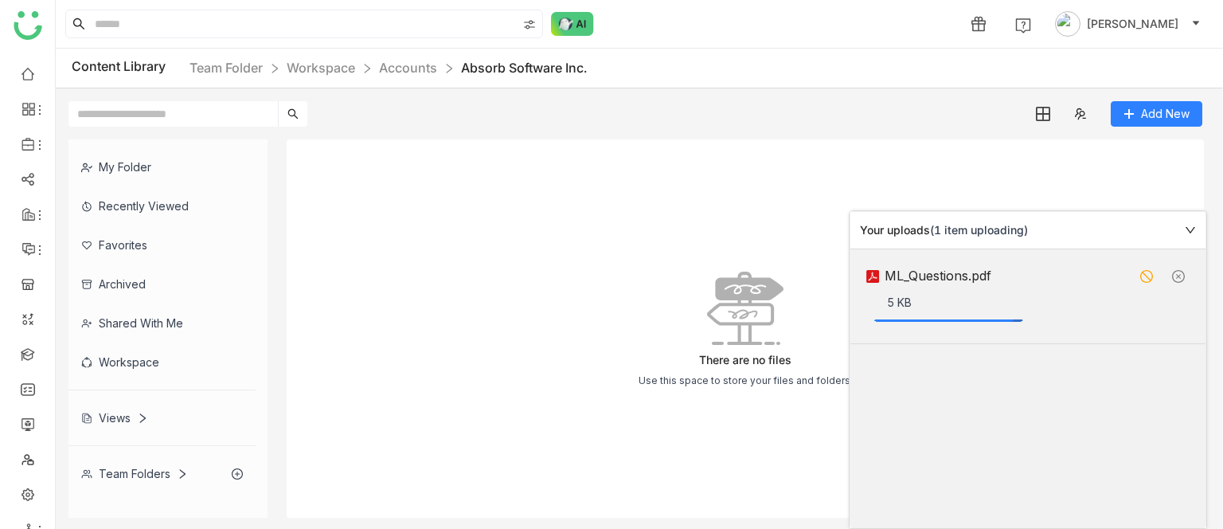
click at [157, 162] on div "My Folder" at bounding box center [161, 166] width 187 height 39
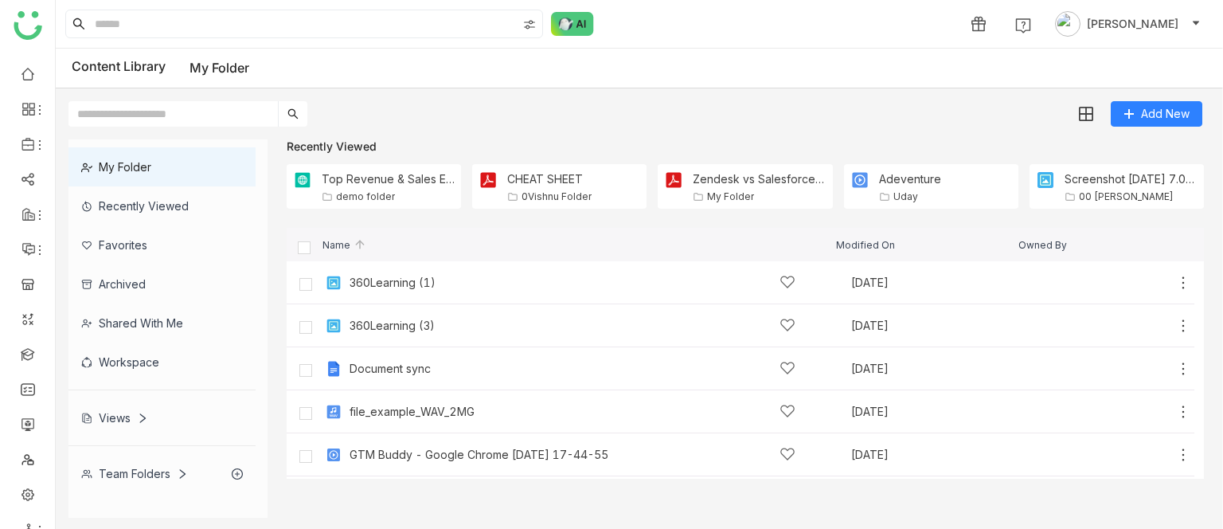
click at [133, 463] on div "Team Folders" at bounding box center [161, 473] width 187 height 39
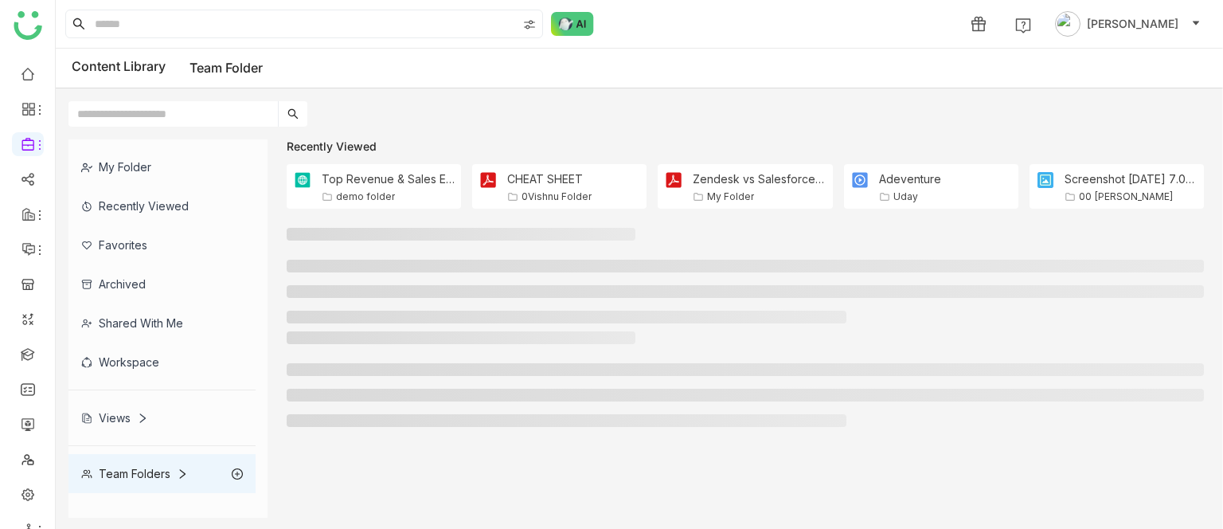
click at [133, 463] on div "Team Folders" at bounding box center [161, 473] width 187 height 39
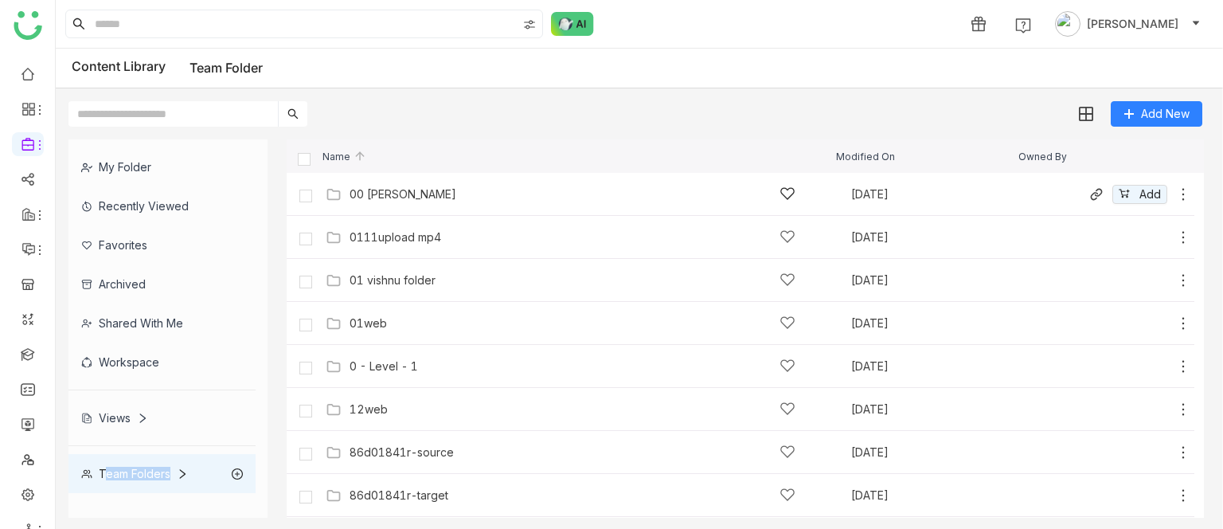
click at [401, 193] on div "00 [PERSON_NAME]" at bounding box center [403, 194] width 107 height 13
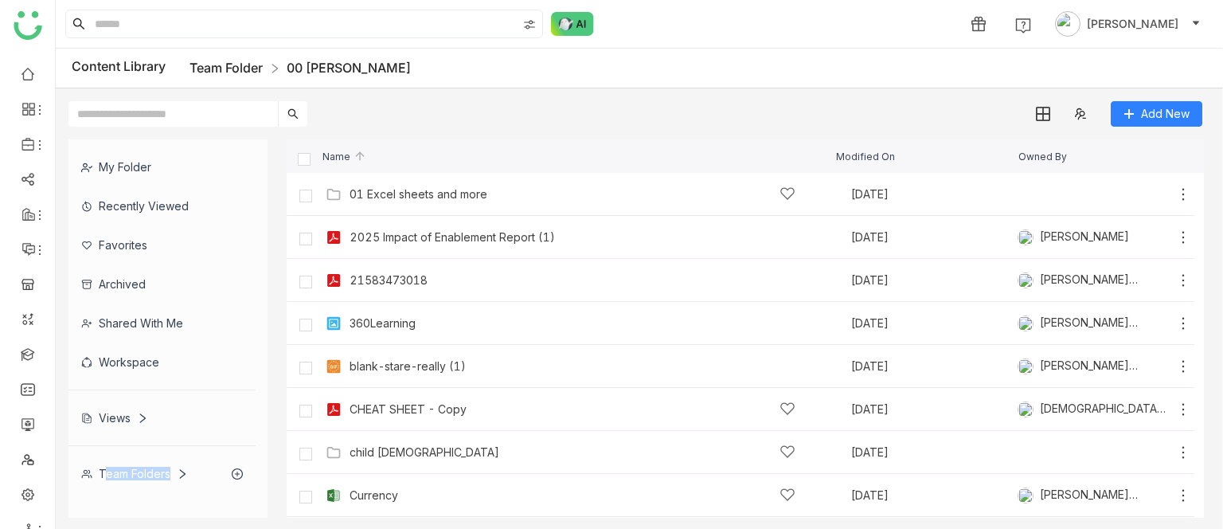
click at [244, 60] on link "Team Folder" at bounding box center [226, 68] width 73 height 16
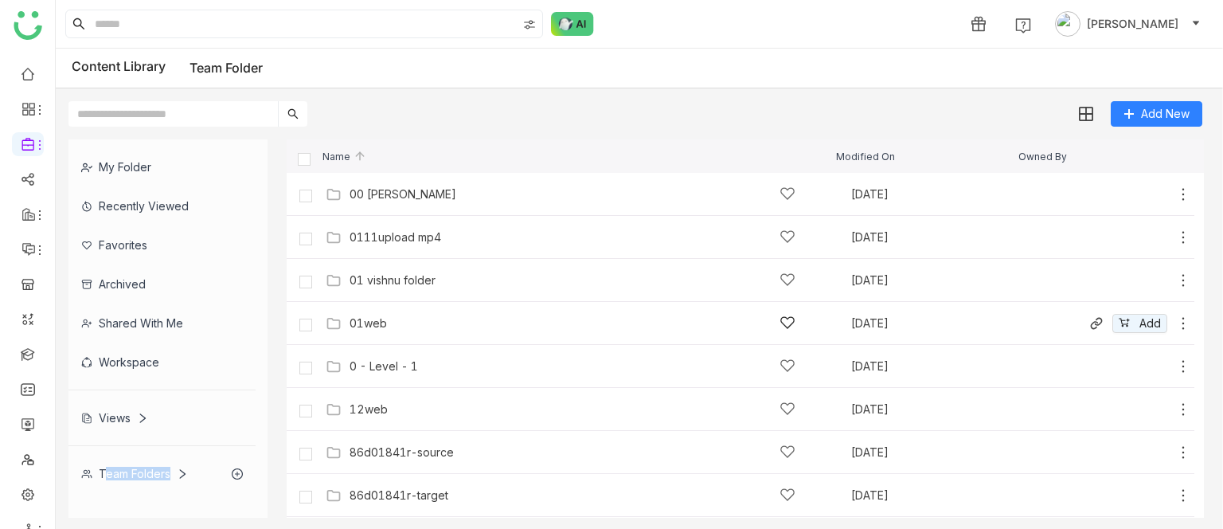
click at [384, 315] on div "01web" at bounding box center [573, 323] width 446 height 17
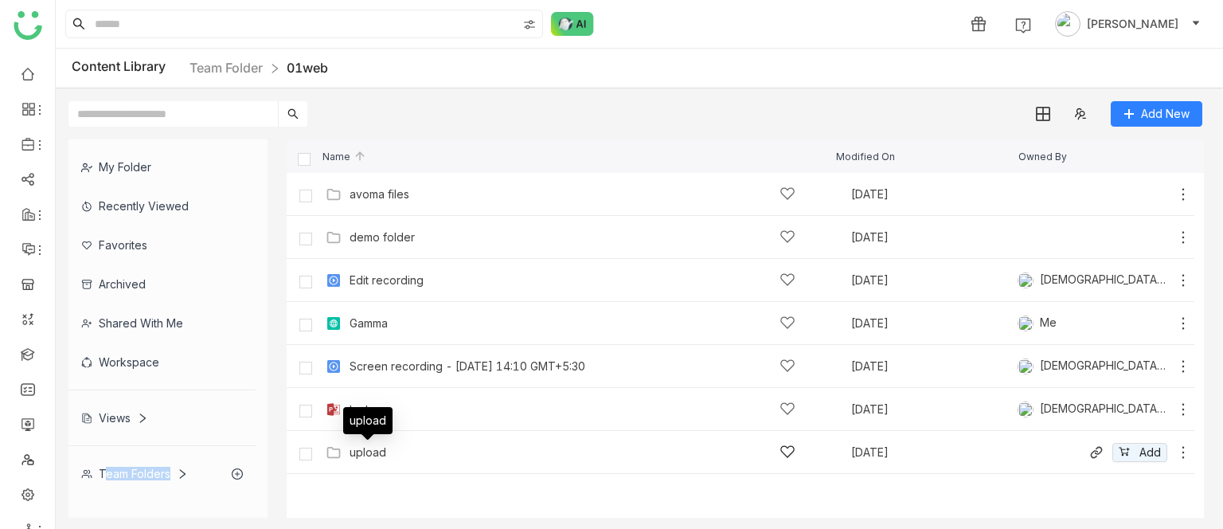
click at [363, 453] on div "upload" at bounding box center [368, 452] width 37 height 13
click at [363, 454] on gtmb-list-view "Name Modified On Owned By avoma files [DATE] Add demo folder [DATE] Add Edit re…" at bounding box center [745, 328] width 917 height 378
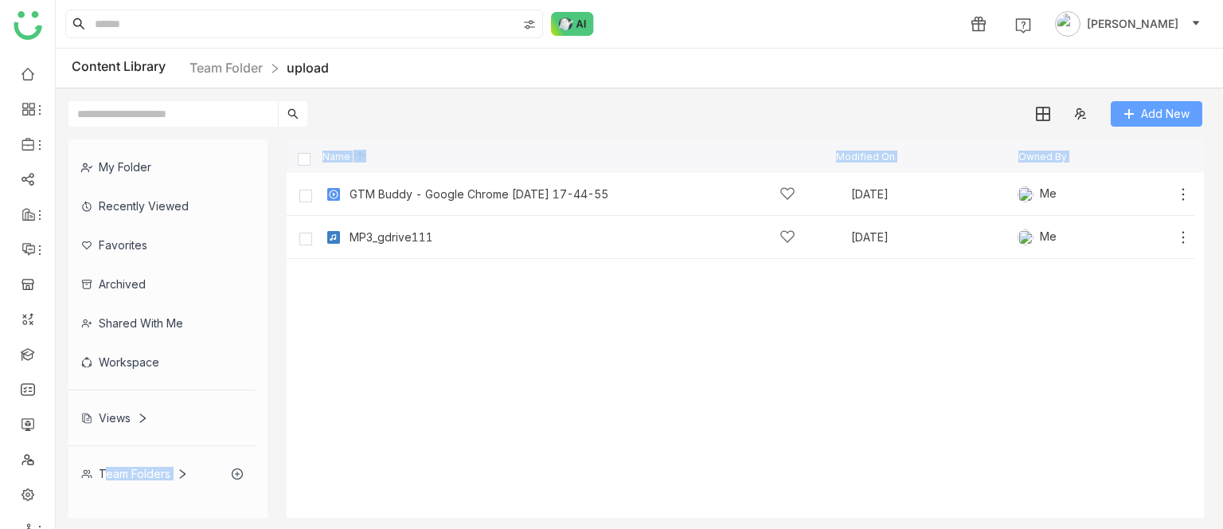
click at [1136, 117] on button "Add New" at bounding box center [1157, 113] width 92 height 25
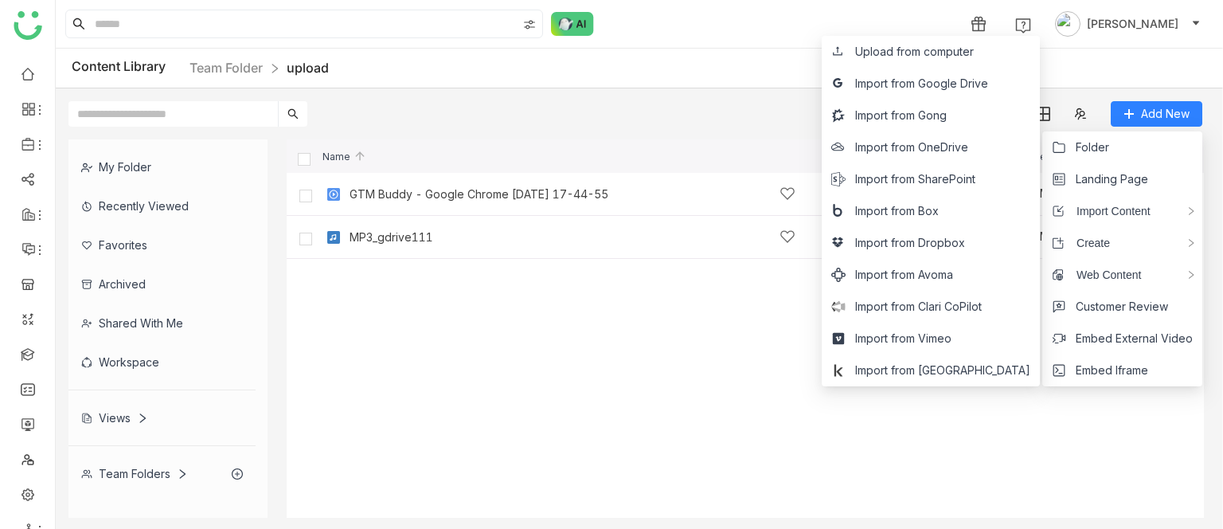
click at [903, 36] on div "Upload from computer Import from Google Drive Import from Gong Import from OneD…" at bounding box center [931, 211] width 218 height 350
click at [901, 53] on span "Upload from computer" at bounding box center [914, 52] width 119 height 18
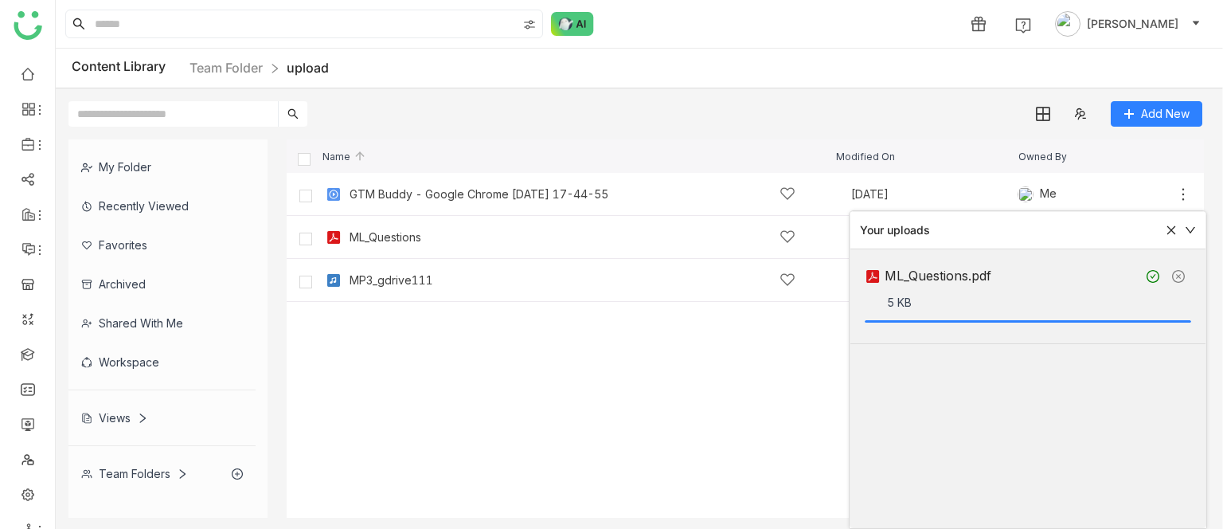
click at [1166, 228] on icon at bounding box center [1171, 230] width 11 height 11
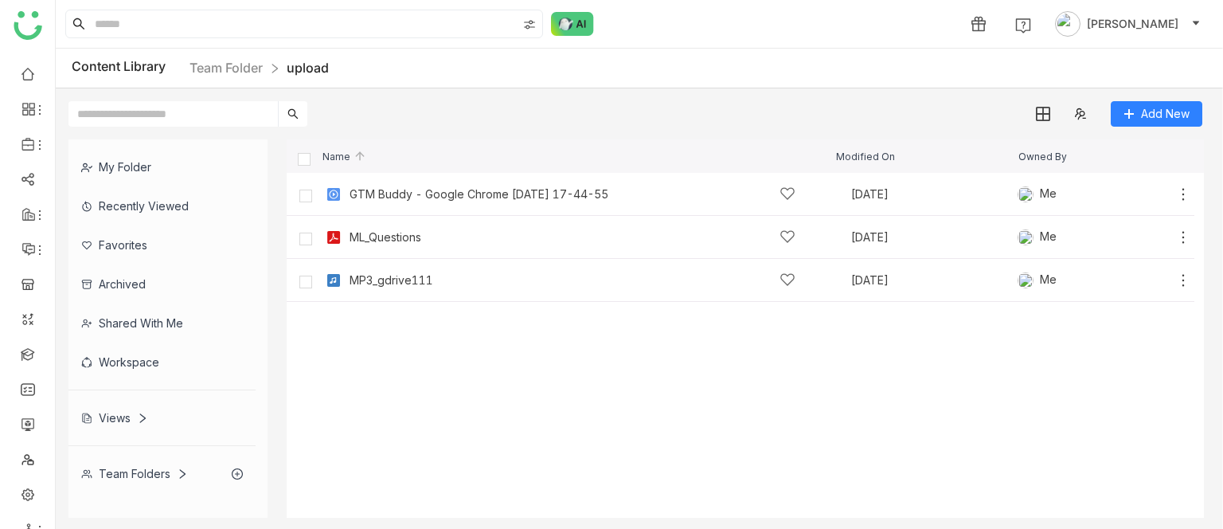
click at [132, 348] on div "Workspace" at bounding box center [161, 361] width 187 height 39
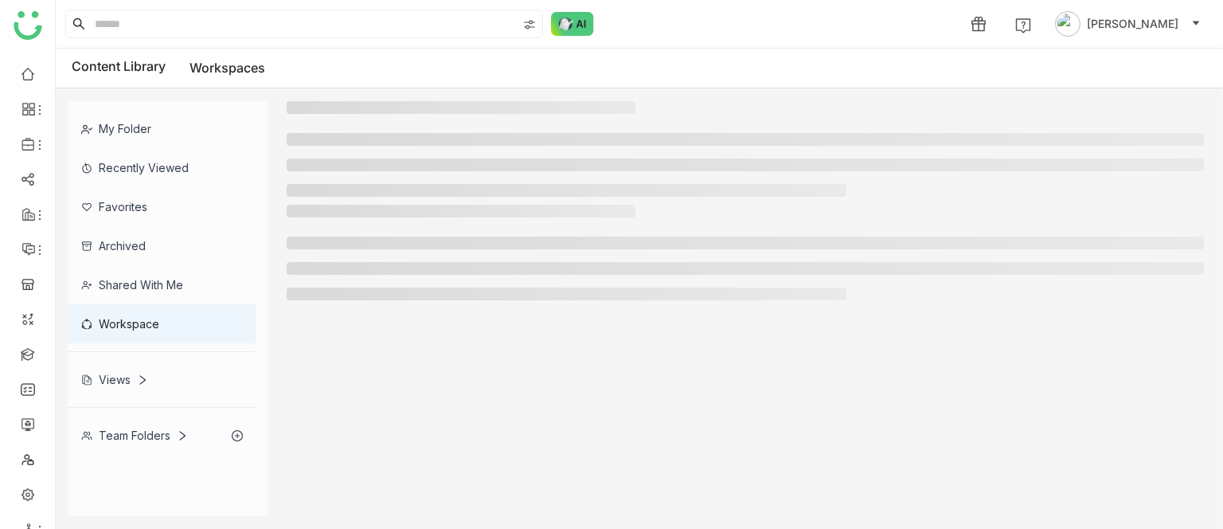
click at [132, 348] on div "My Folder Recently Viewed Favorites Archived Shared with me Workspace Views Tea…" at bounding box center [167, 278] width 199 height 354
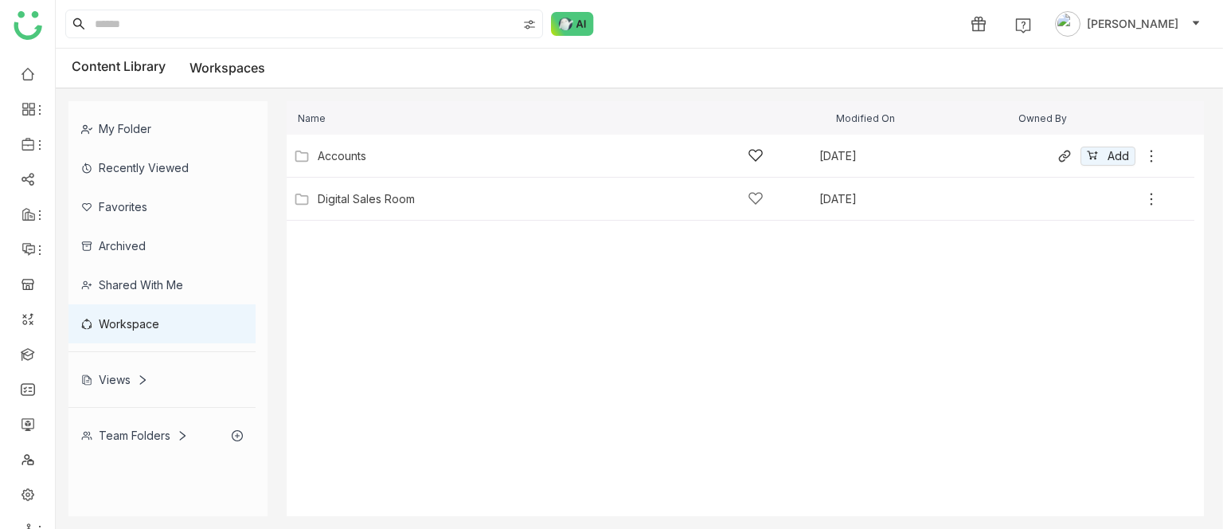
click at [377, 149] on div "Accounts" at bounding box center [541, 155] width 446 height 17
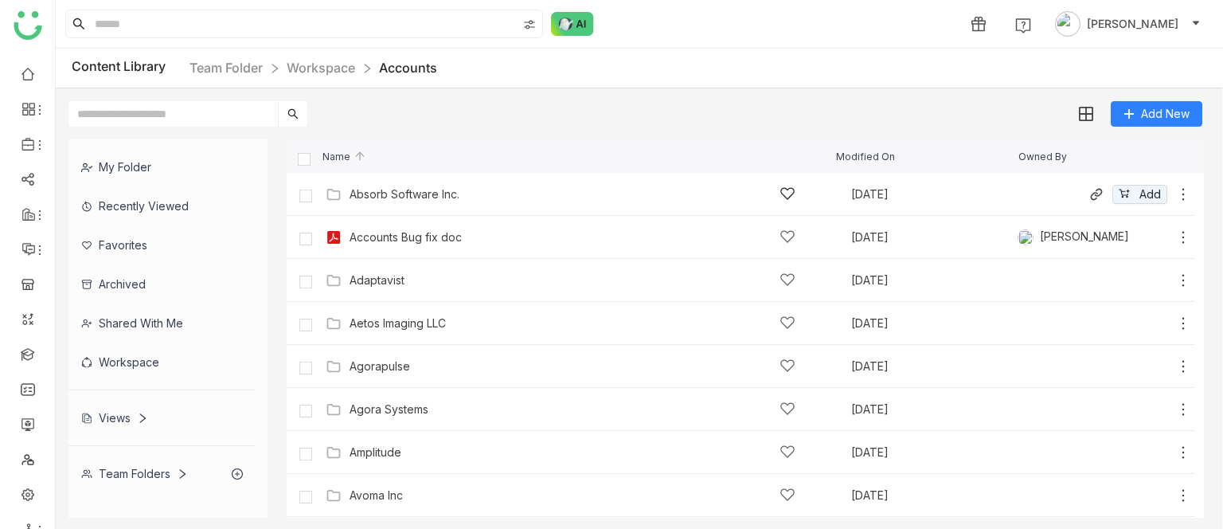
click at [399, 193] on div "Absorb Software Inc." at bounding box center [405, 194] width 110 height 13
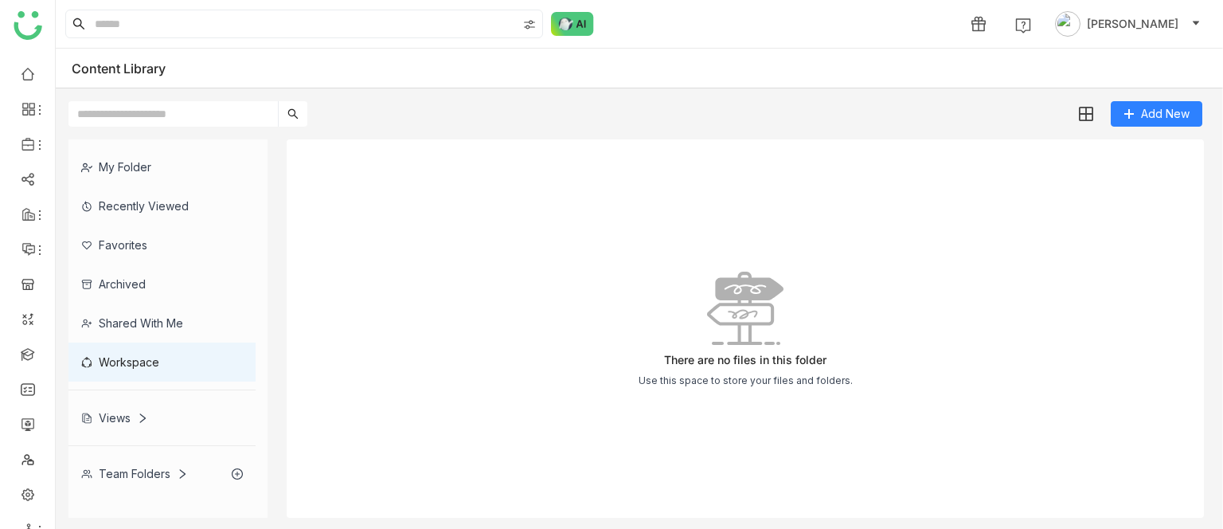
click at [399, 193] on div "There are no files in this folder Use this space to store your files and folder…" at bounding box center [745, 328] width 917 height 378
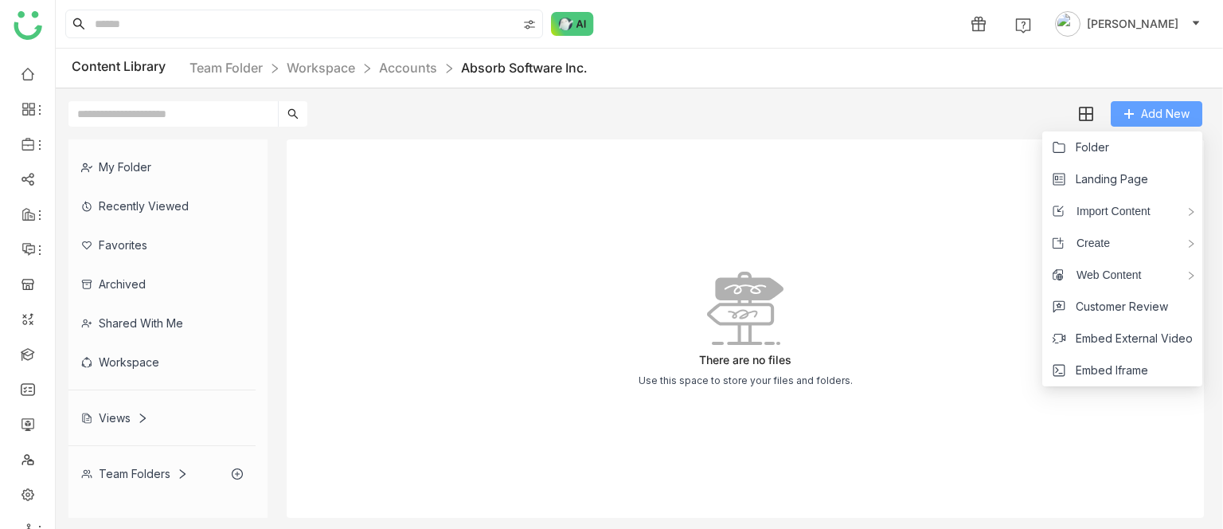
click at [1152, 115] on span "Add New" at bounding box center [1165, 114] width 49 height 18
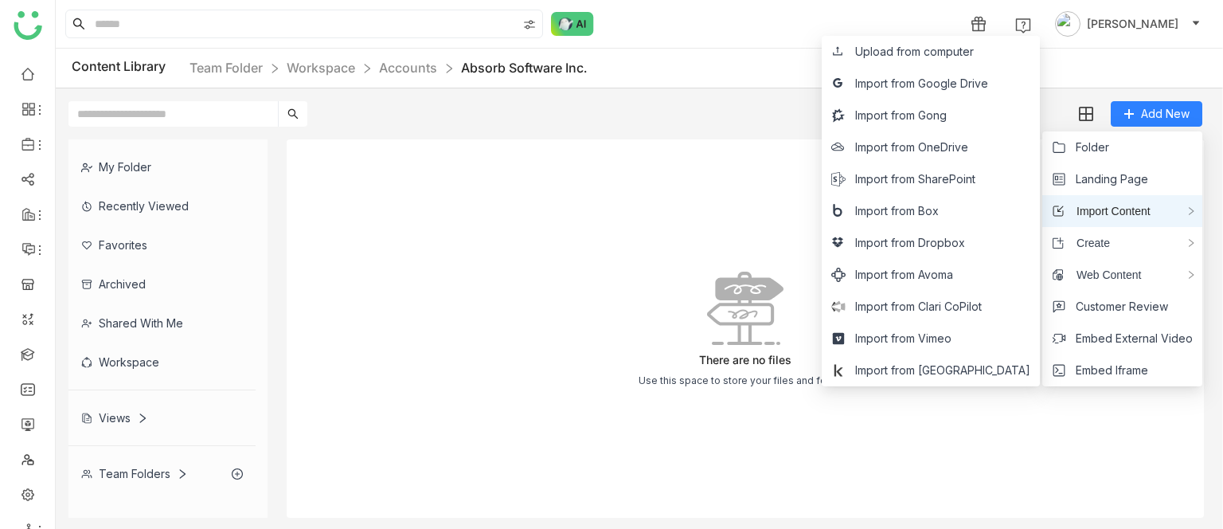
click at [1109, 209] on span "Import Content" at bounding box center [1108, 211] width 86 height 18
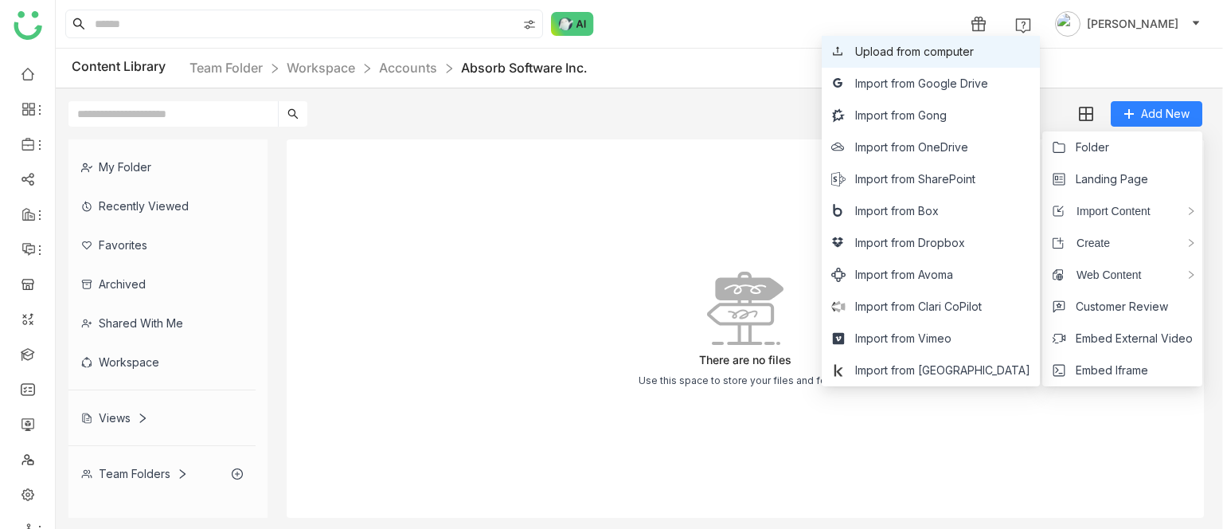
click at [899, 48] on span "Upload from computer" at bounding box center [914, 52] width 119 height 18
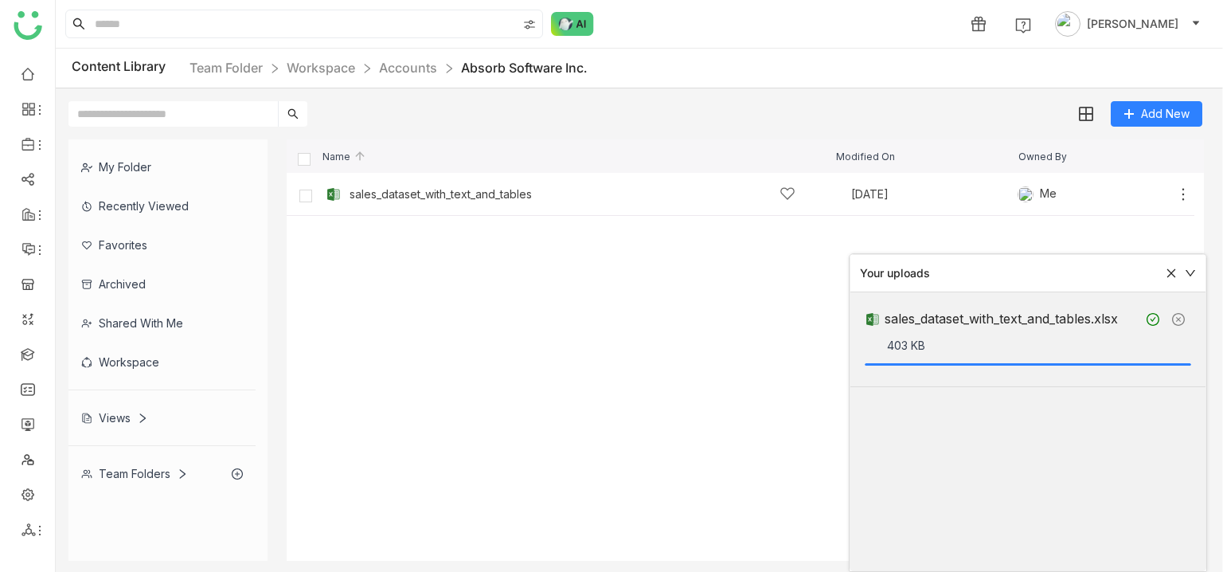
click at [1170, 282] on div "Your uploads" at bounding box center [1027, 273] width 355 height 37
click at [312, 163] on div "Name Modified On Owned By" at bounding box center [745, 155] width 917 height 33
click at [311, 157] on label at bounding box center [305, 158] width 14 height 14
click at [1175, 268] on icon at bounding box center [1171, 273] width 11 height 11
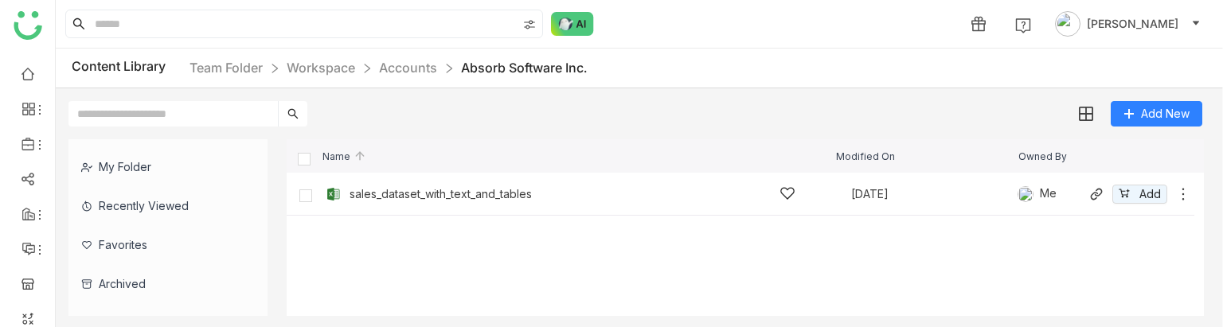
click at [1181, 193] on icon at bounding box center [1183, 194] width 16 height 16
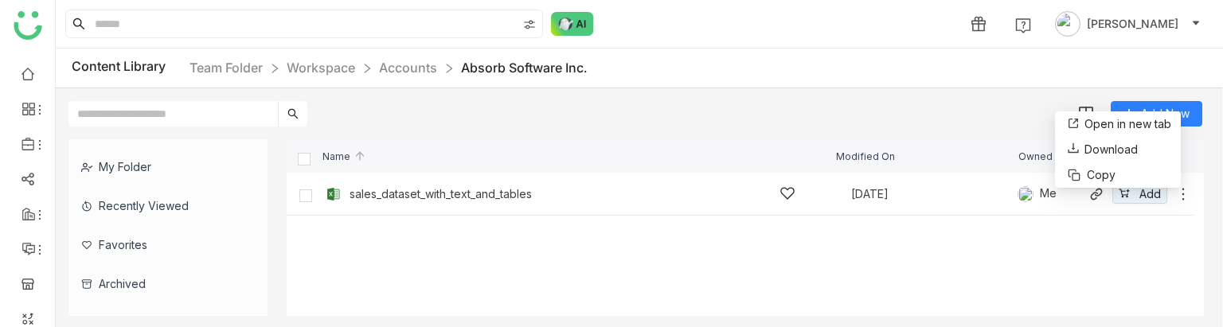
click at [454, 190] on div "sales_dataset_with_text_and_tables" at bounding box center [441, 194] width 182 height 13
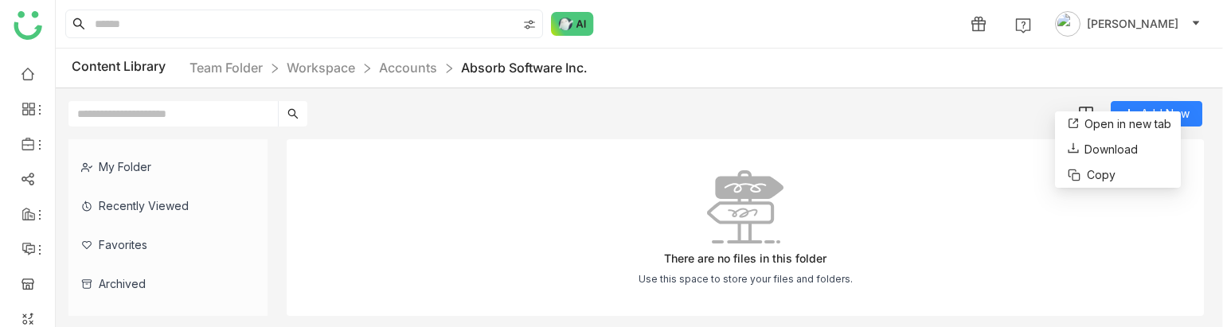
click at [454, 190] on div "There are no files in this folder Use this space to store your files and folder…" at bounding box center [745, 227] width 917 height 177
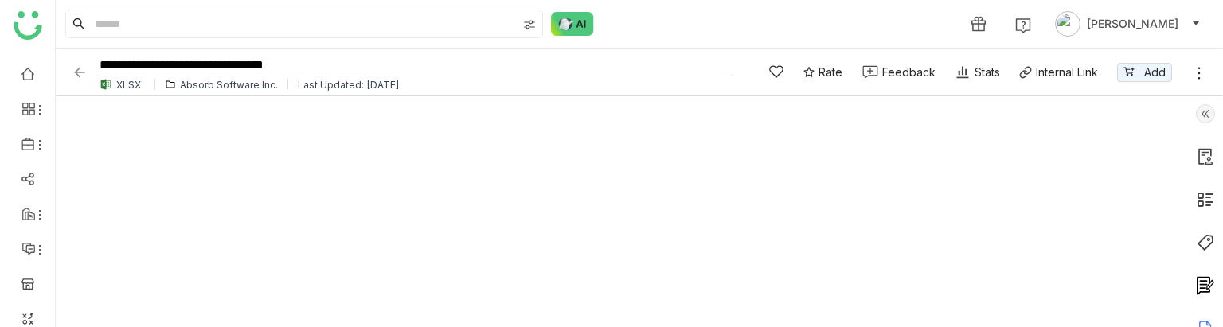
click at [326, 67] on input "**********" at bounding box center [415, 66] width 638 height 22
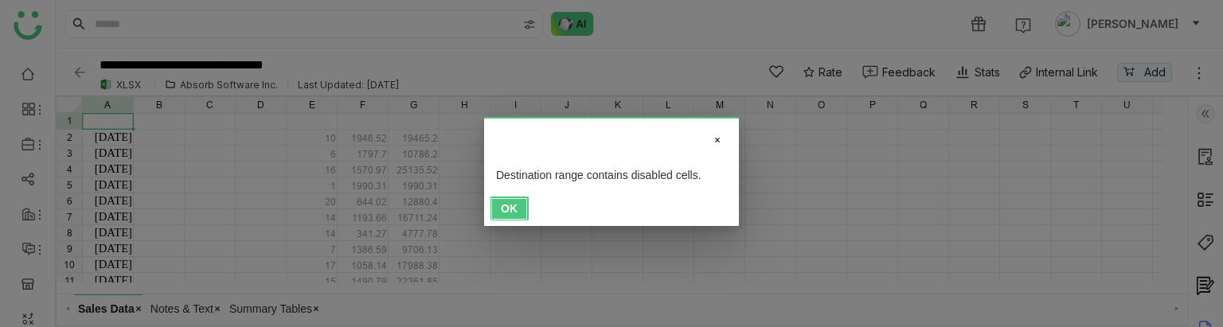
click at [502, 200] on button "OK" at bounding box center [510, 209] width 38 height 24
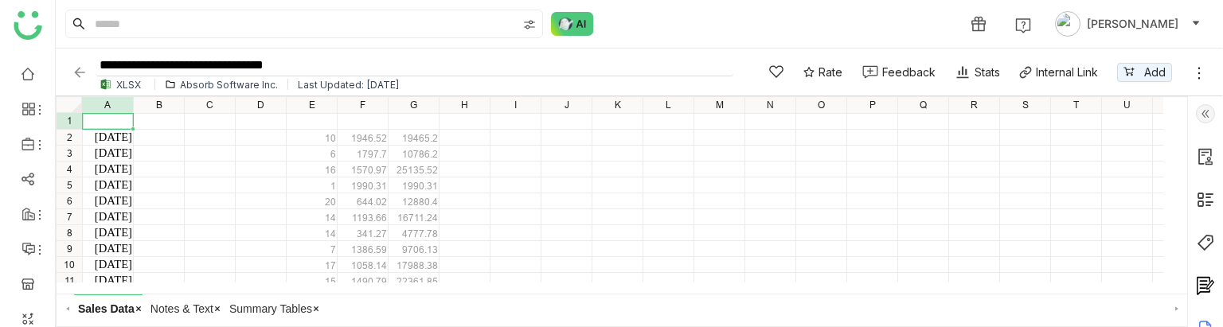
click at [317, 57] on input "**********" at bounding box center [415, 66] width 638 height 22
type input "**********"
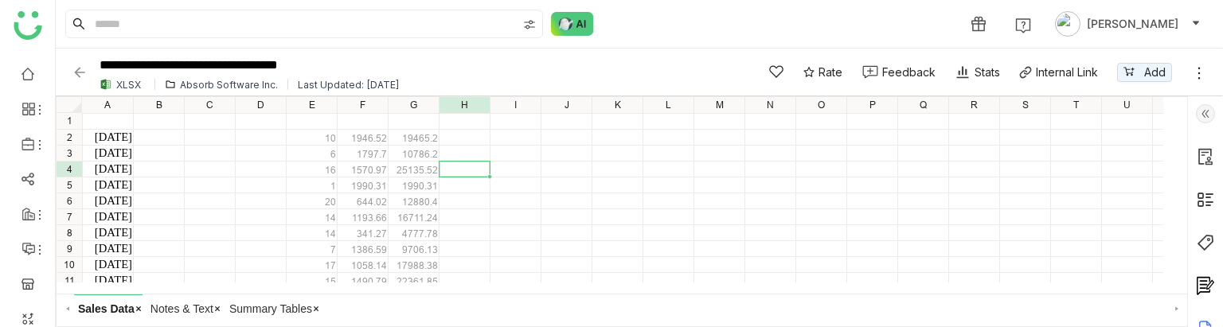
click at [463, 113] on div "2023-05-27 10 1946.52 19465.2 2023-12-06 6 1797.7 10786.2 2020-12-18 16 1570.97…" at bounding box center [635, 113] width 1106 height 0
click at [140, 69] on input "**********" at bounding box center [415, 66] width 638 height 22
click at [80, 72] on img at bounding box center [80, 73] width 16 height 16
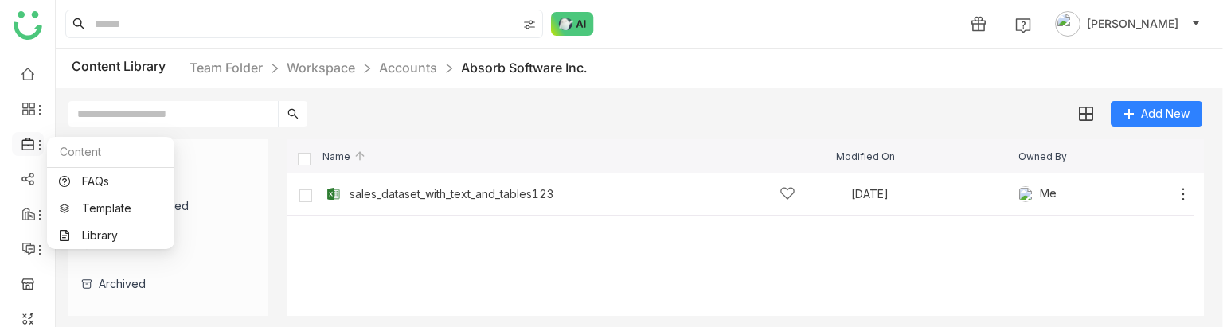
click at [28, 139] on icon at bounding box center [29, 144] width 14 height 14
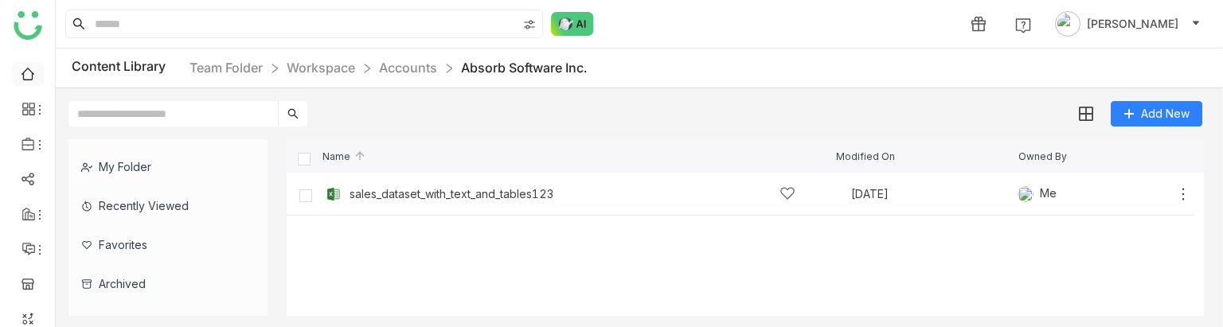
click at [26, 78] on link at bounding box center [28, 73] width 14 height 14
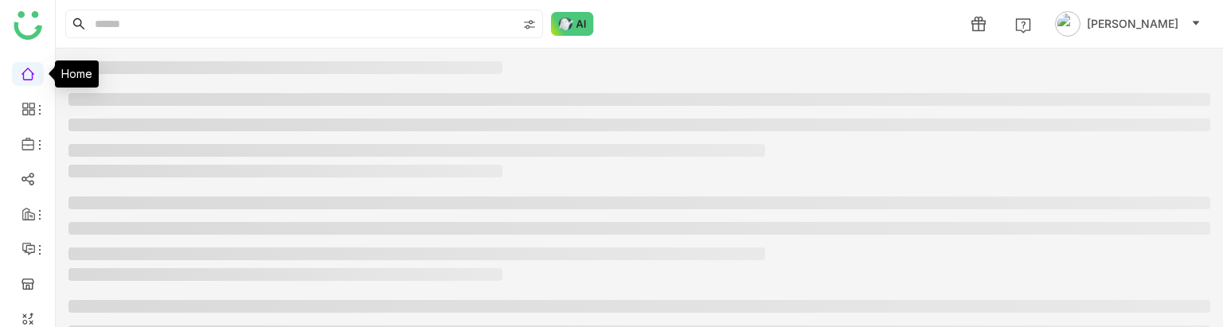
click at [26, 71] on link at bounding box center [28, 73] width 14 height 14
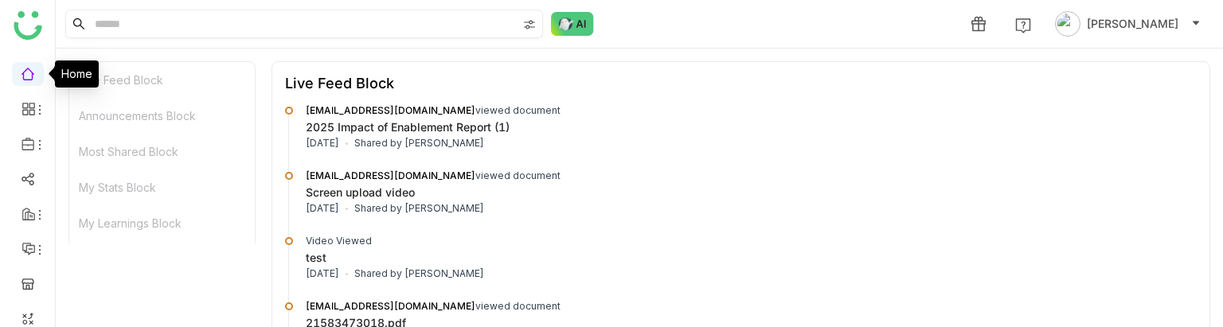
click at [178, 22] on input at bounding box center [304, 23] width 425 height 27
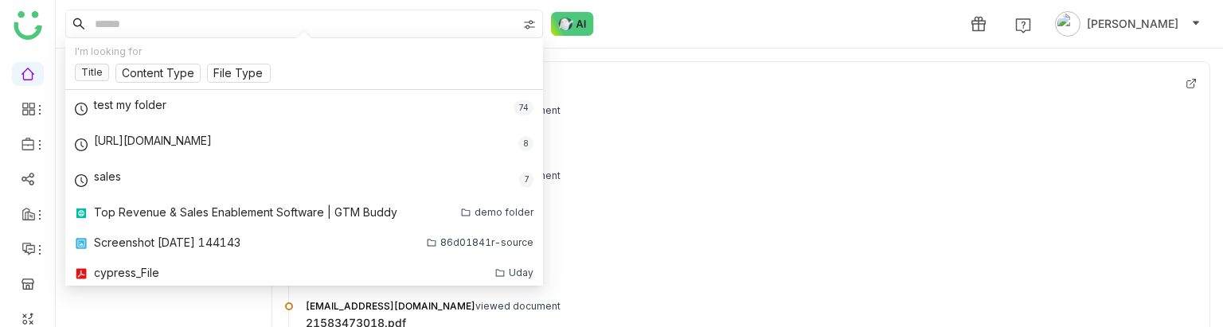
paste input "**********"
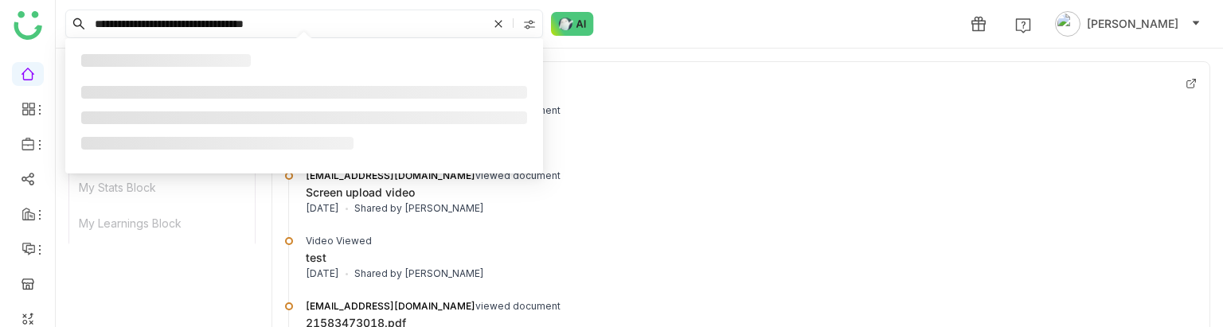
type input "**********"
click at [534, 25] on img at bounding box center [529, 24] width 13 height 13
click at [510, 90] on span "Library" at bounding box center [524, 93] width 49 height 18
click at [504, 119] on span "Workspace" at bounding box center [536, 117] width 73 height 18
